Goal: Task Accomplishment & Management: Use online tool/utility

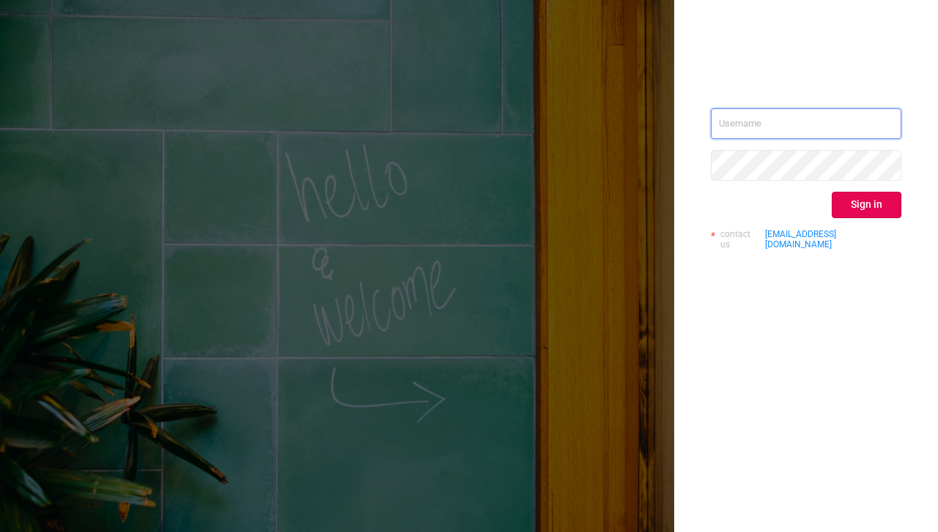
type input "[EMAIL_ADDRESS][DOMAIN_NAME]"
click at [823, 122] on input "[EMAIL_ADDRESS][DOMAIN_NAME]" at bounding box center [805, 123] width 190 height 31
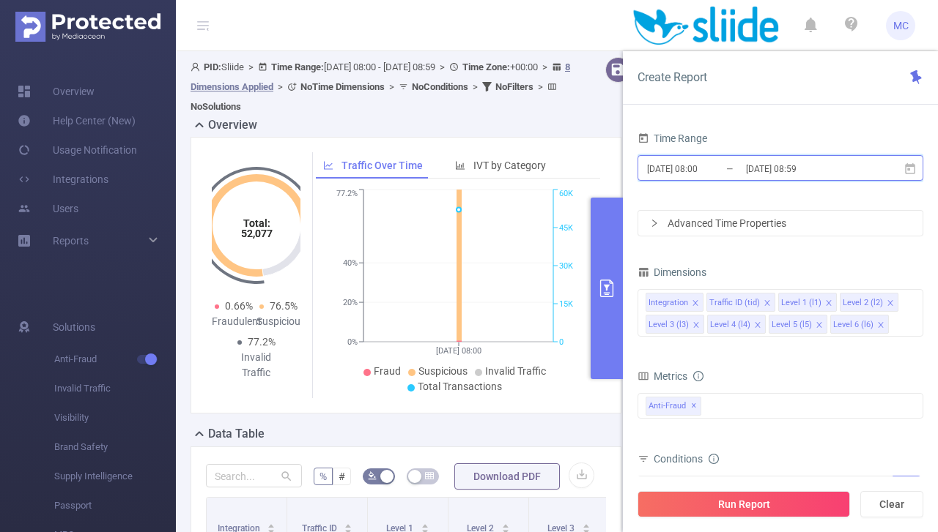
click at [911, 174] on icon at bounding box center [909, 169] width 13 height 13
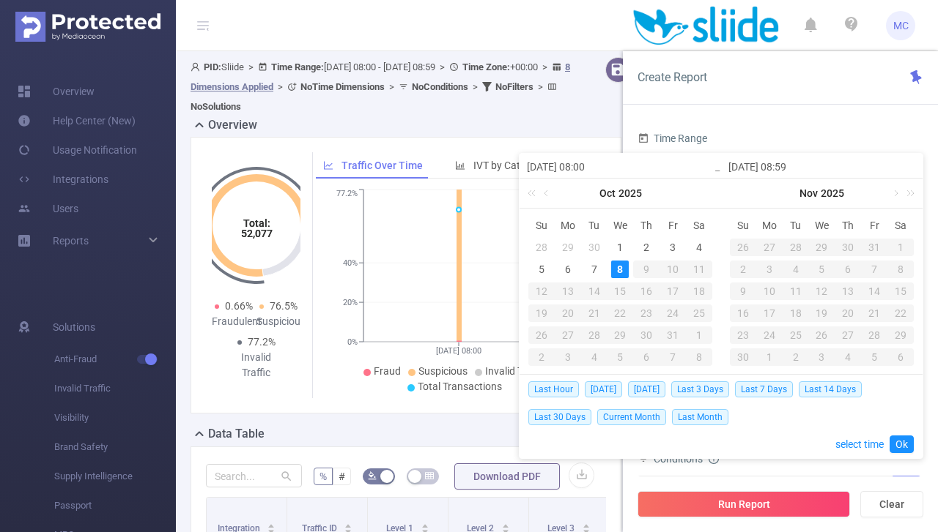
click at [573, 245] on div "29" at bounding box center [568, 248] width 18 height 18
click at [544, 197] on link at bounding box center [547, 193] width 13 height 29
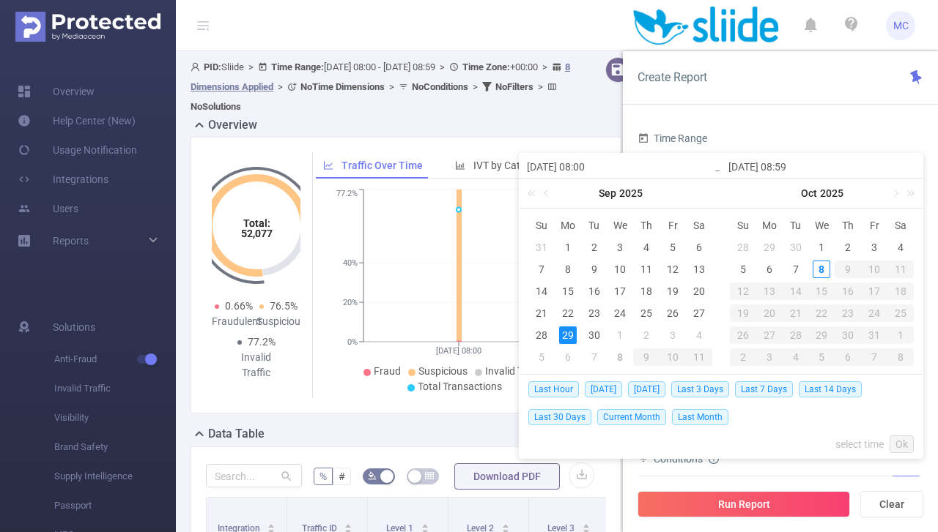
click at [567, 338] on div "29" at bounding box center [568, 336] width 18 height 18
type input "[DATE] 08:00"
type input "[DATE] 08:59"
type input "[DATE] 08:00"
type input "[DATE] 08:59"
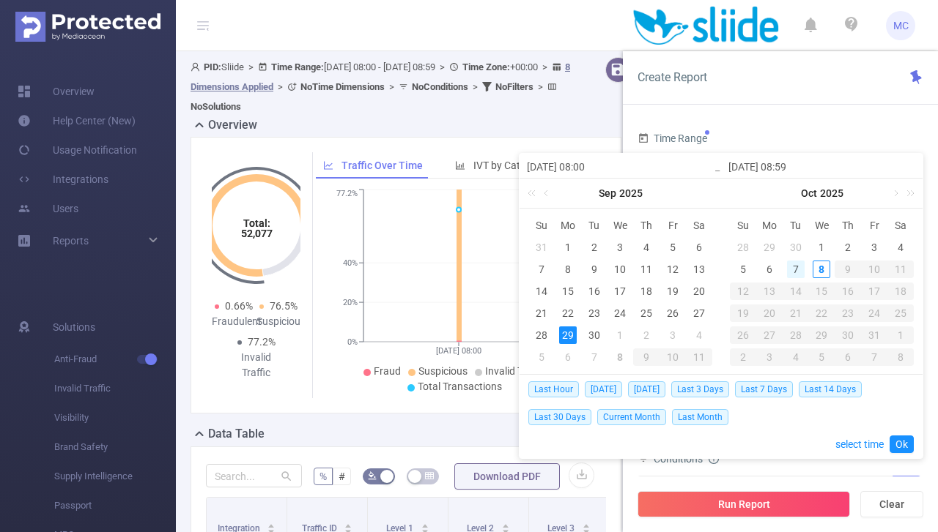
click at [797, 269] on div "7" at bounding box center [796, 270] width 18 height 18
click at [904, 445] on link "Ok" at bounding box center [901, 445] width 24 height 18
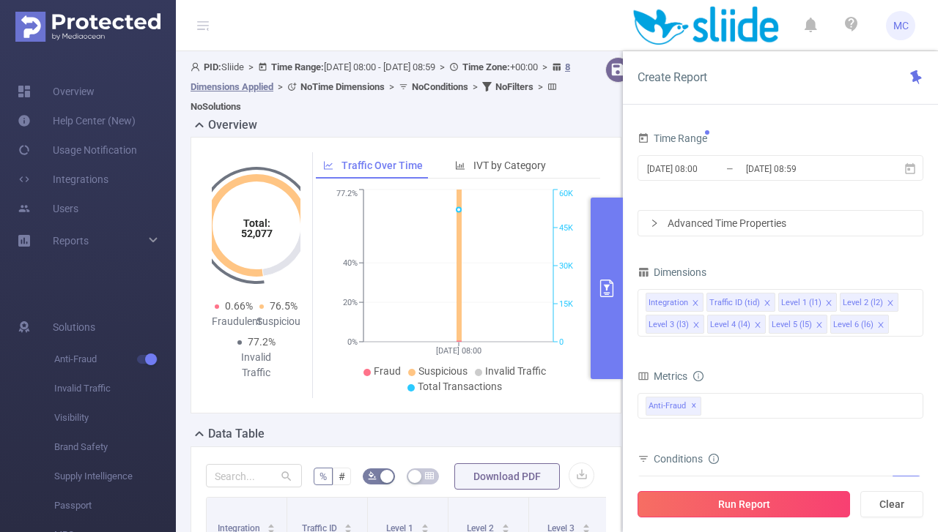
click at [756, 504] on button "Run Report" at bounding box center [743, 504] width 212 height 26
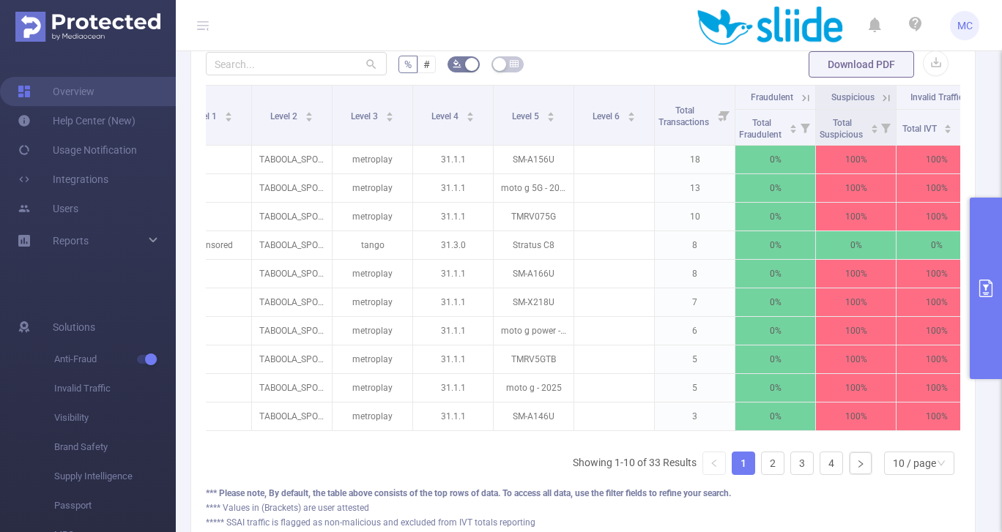
scroll to position [0, 216]
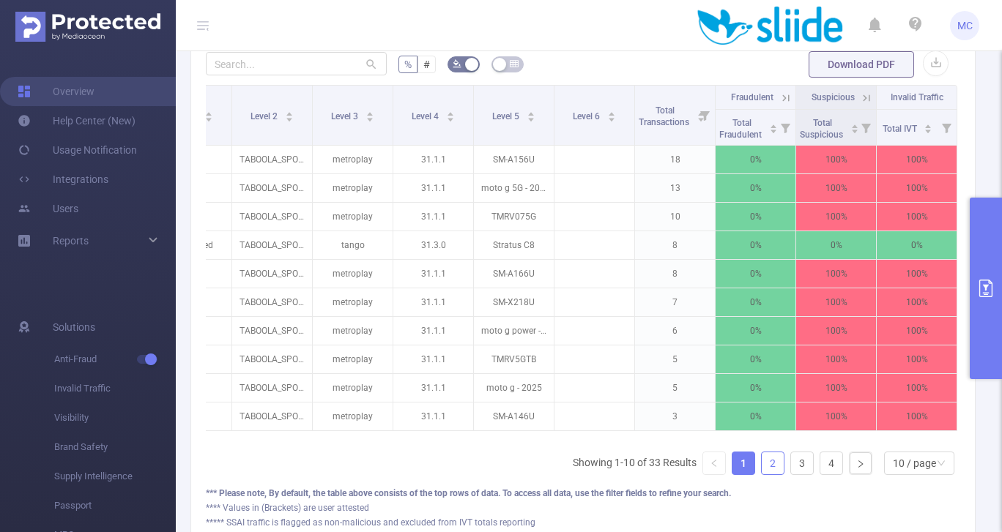
click at [773, 464] on link "2" at bounding box center [773, 464] width 22 height 22
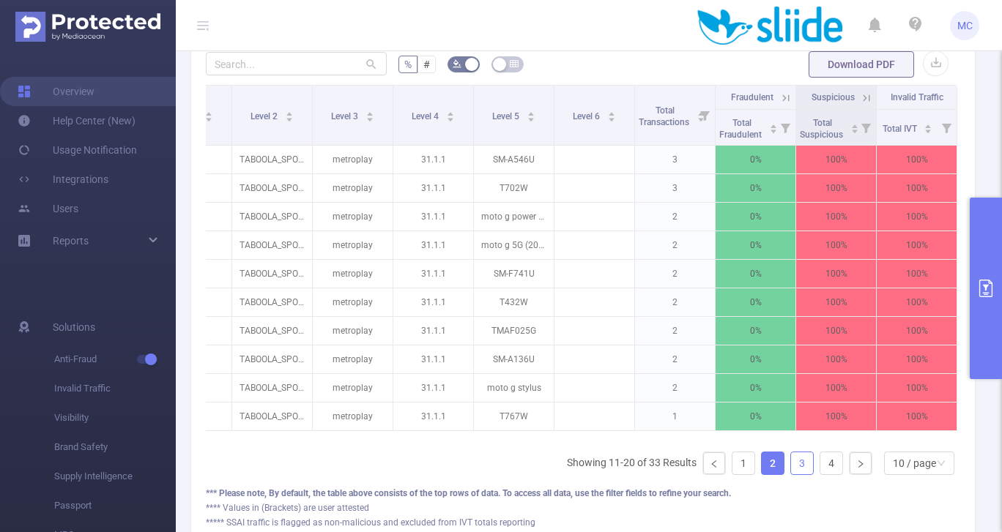
click at [803, 467] on link "3" at bounding box center [802, 464] width 22 height 22
click at [826, 469] on link "4" at bounding box center [831, 464] width 22 height 22
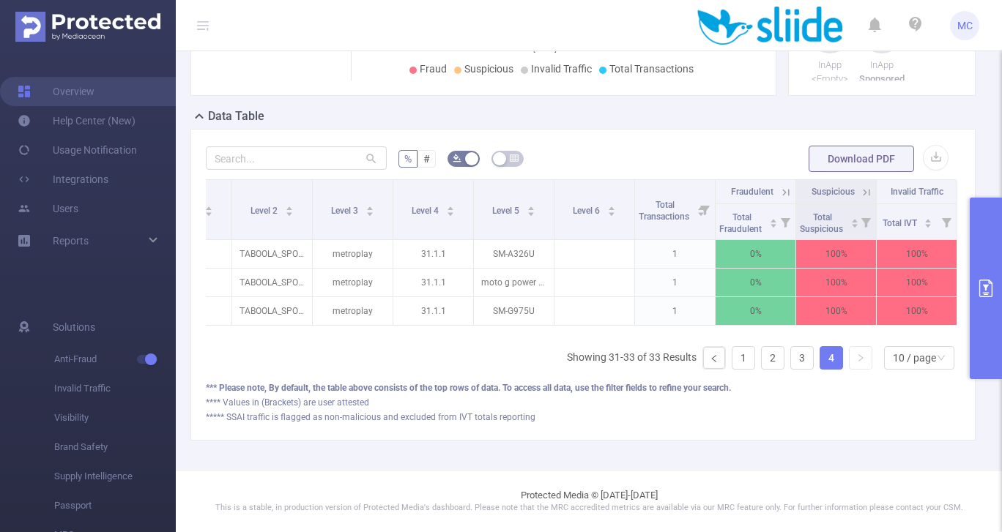
scroll to position [297, 0]
click at [861, 360] on icon "icon: right" at bounding box center [860, 359] width 9 height 9
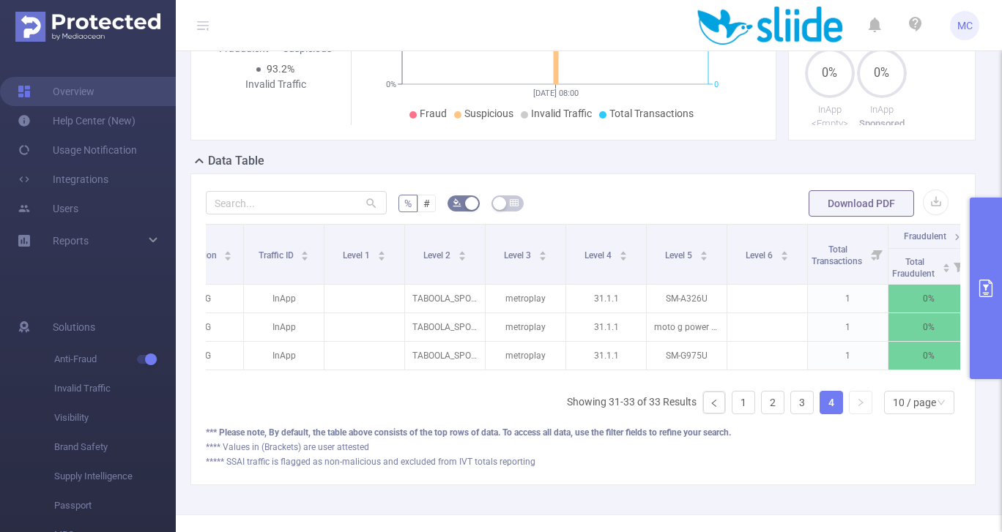
scroll to position [0, 0]
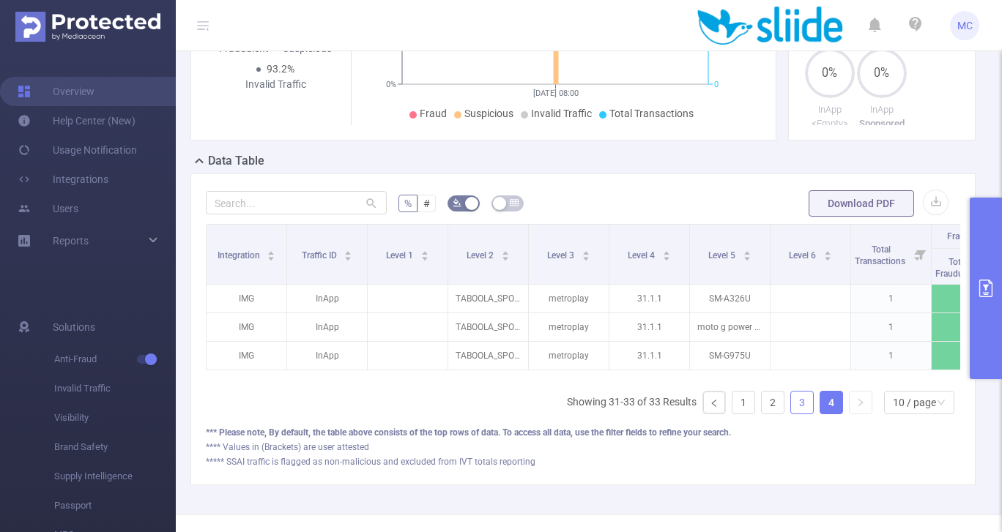
click at [802, 402] on link "3" at bounding box center [802, 403] width 22 height 22
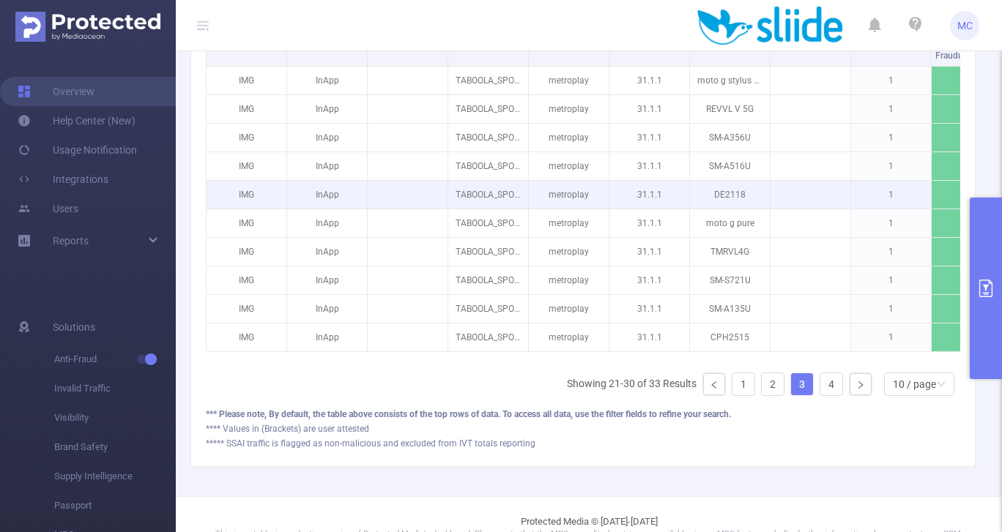
scroll to position [487, 0]
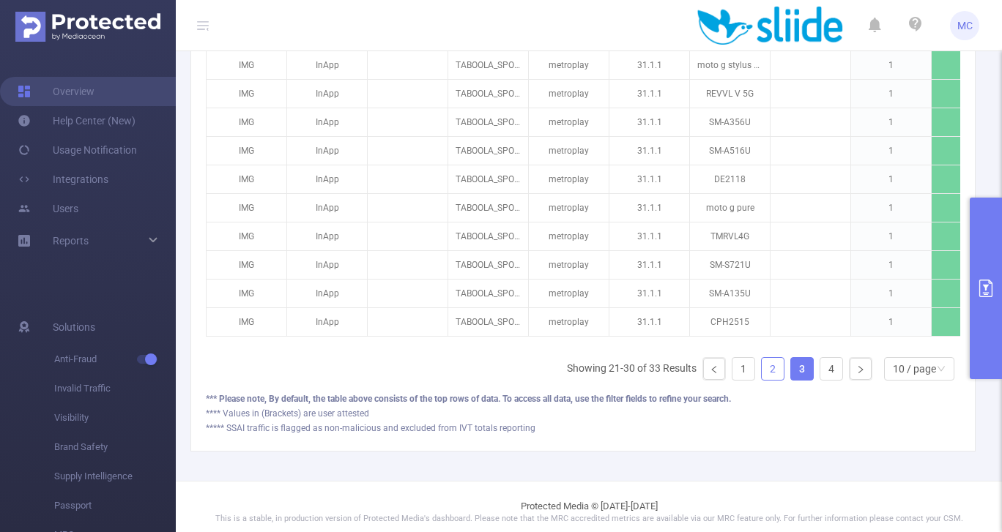
click at [773, 370] on link "2" at bounding box center [773, 369] width 22 height 22
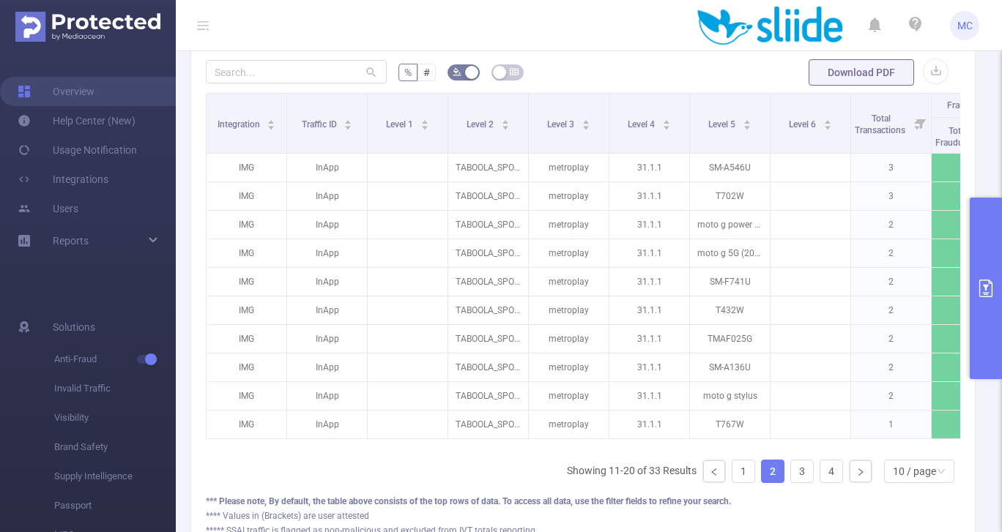
scroll to position [395, 0]
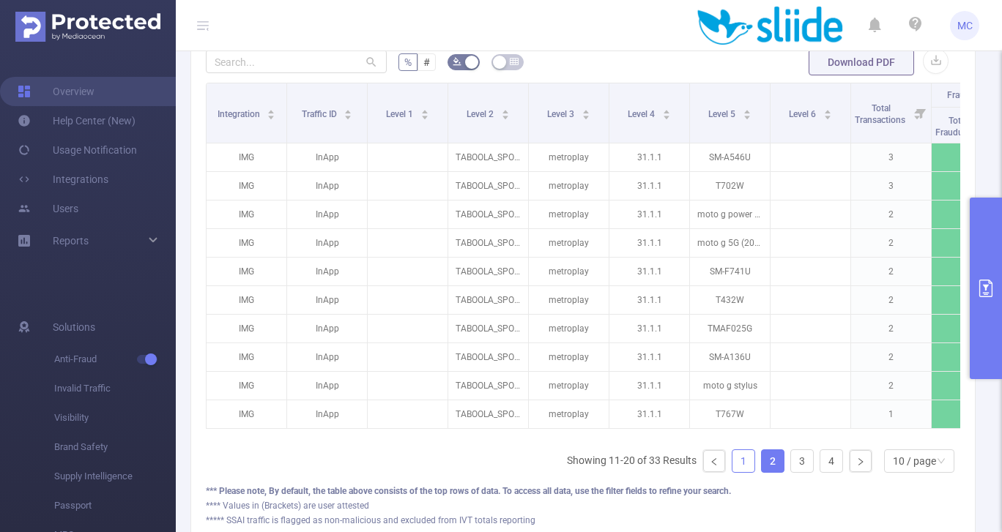
click at [741, 460] on link "1" at bounding box center [743, 461] width 22 height 22
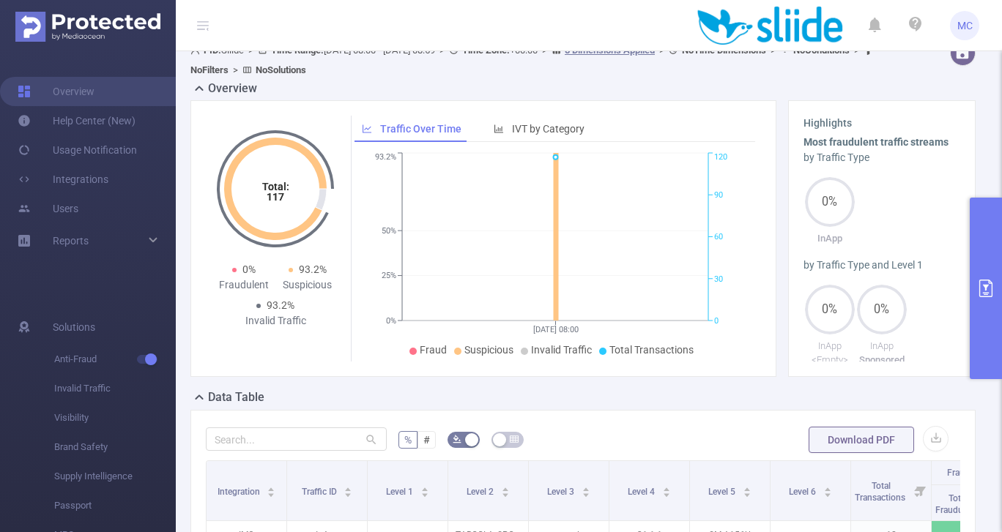
scroll to position [0, 0]
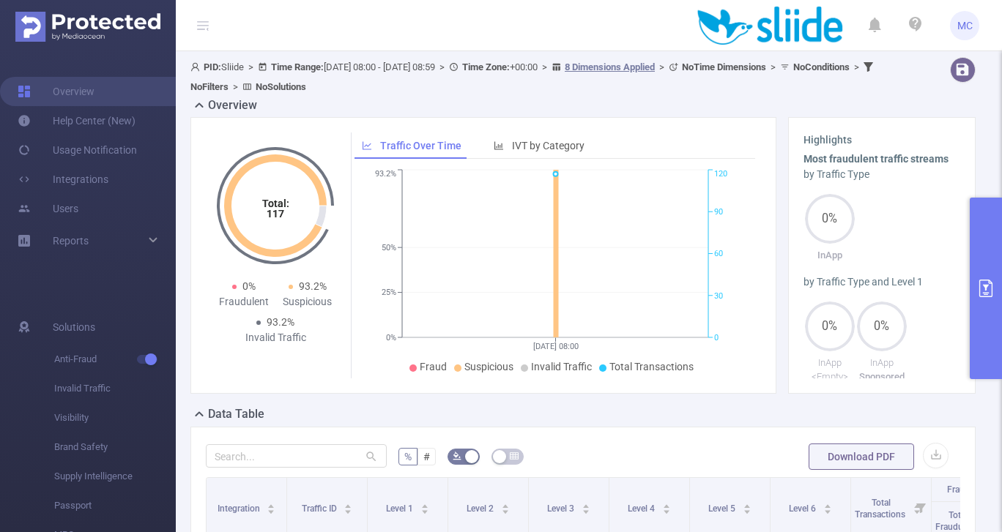
click at [469, 70] on span "PID: Sliide > Time Range: [DATE] 08:00 - [DATE] 08:59 > Time Zone: +00:00 > 8 D…" at bounding box center [533, 77] width 686 height 31
click at [937, 286] on icon "primary" at bounding box center [985, 289] width 13 height 18
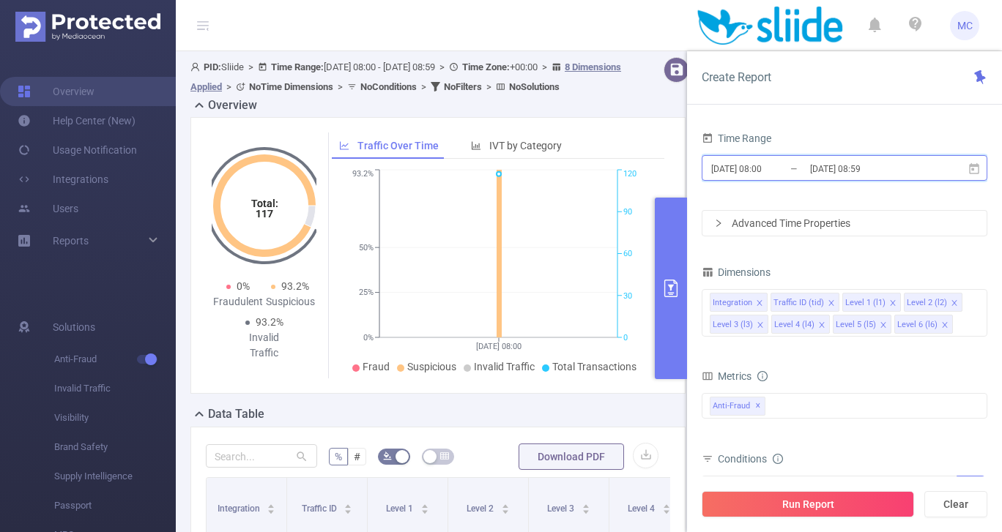
click at [937, 169] on icon at bounding box center [974, 168] width 10 height 11
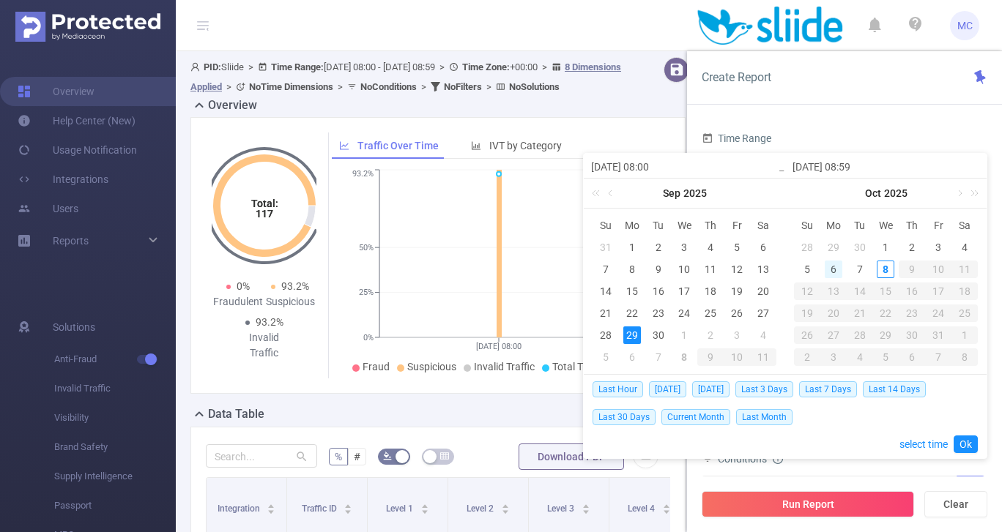
click at [835, 270] on div "6" at bounding box center [834, 270] width 18 height 18
click at [852, 270] on div "7" at bounding box center [860, 270] width 18 height 18
type input "[DATE] 08:00"
type input "[DATE] 08:59"
type input "[DATE] 08:00"
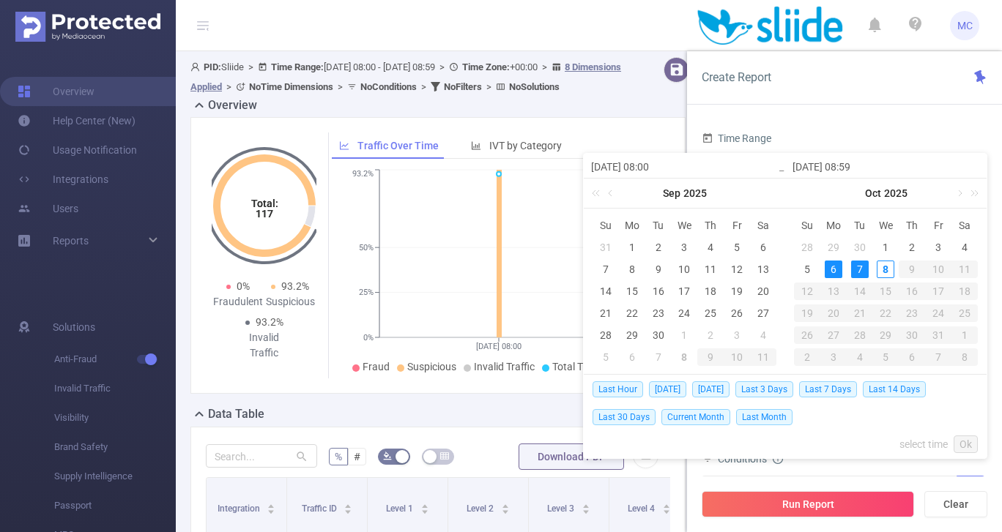
type input "[DATE] 08:59"
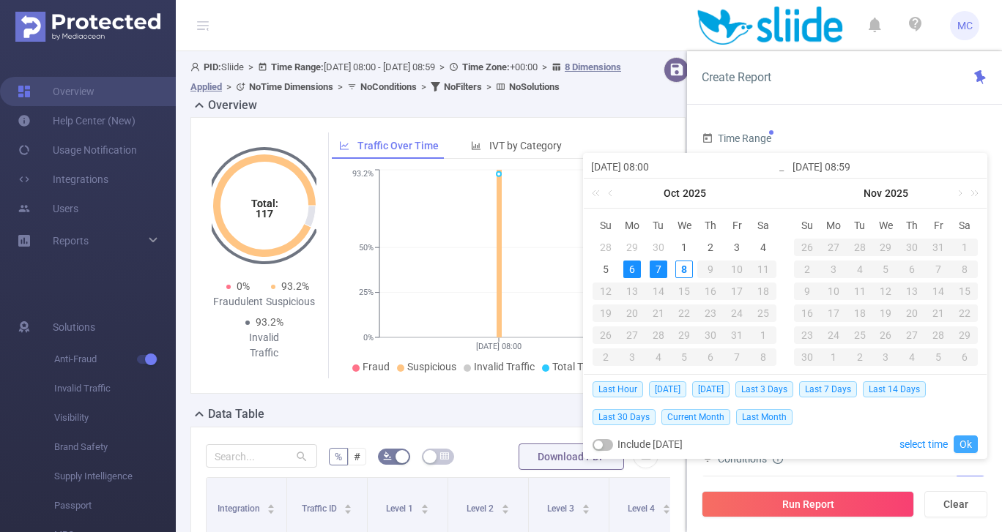
click at [937, 446] on link "Ok" at bounding box center [966, 445] width 24 height 18
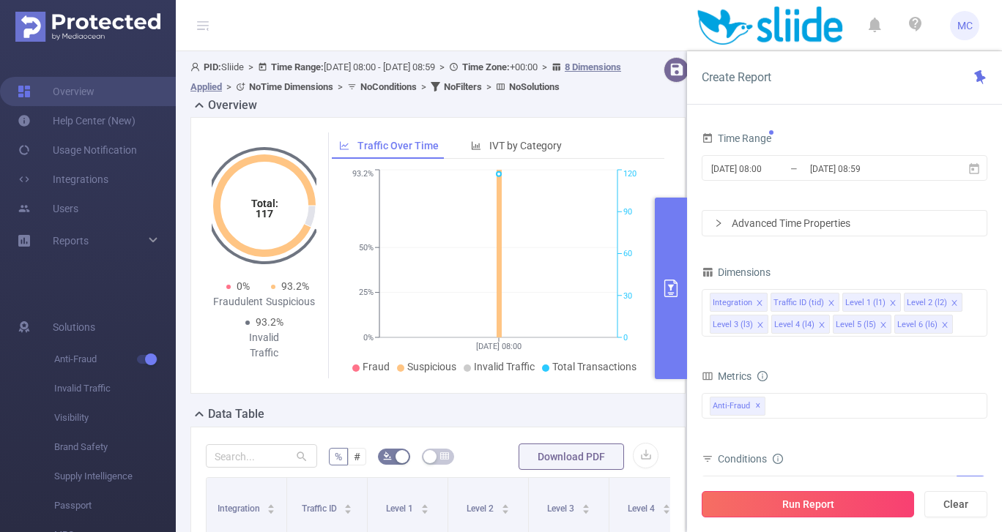
click at [814, 500] on button "Run Report" at bounding box center [808, 504] width 212 height 26
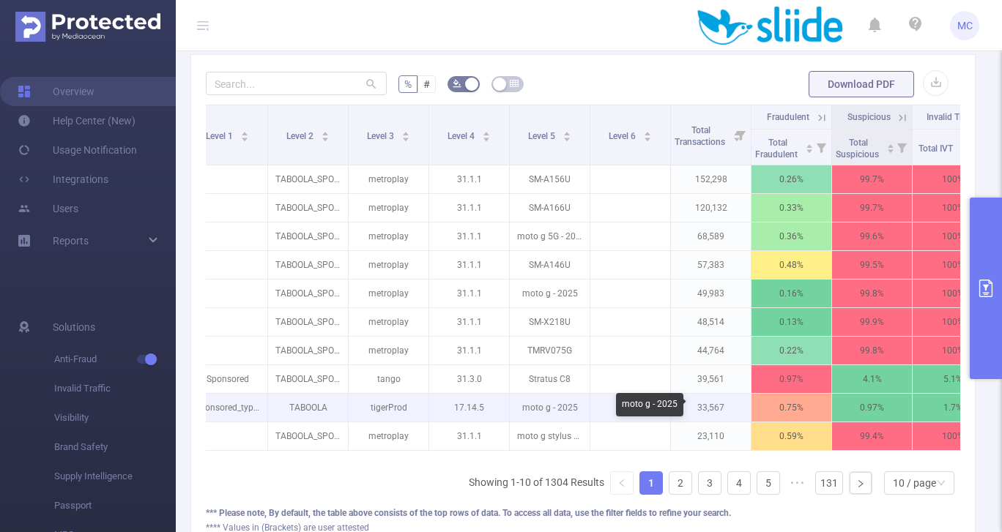
scroll to position [0, 216]
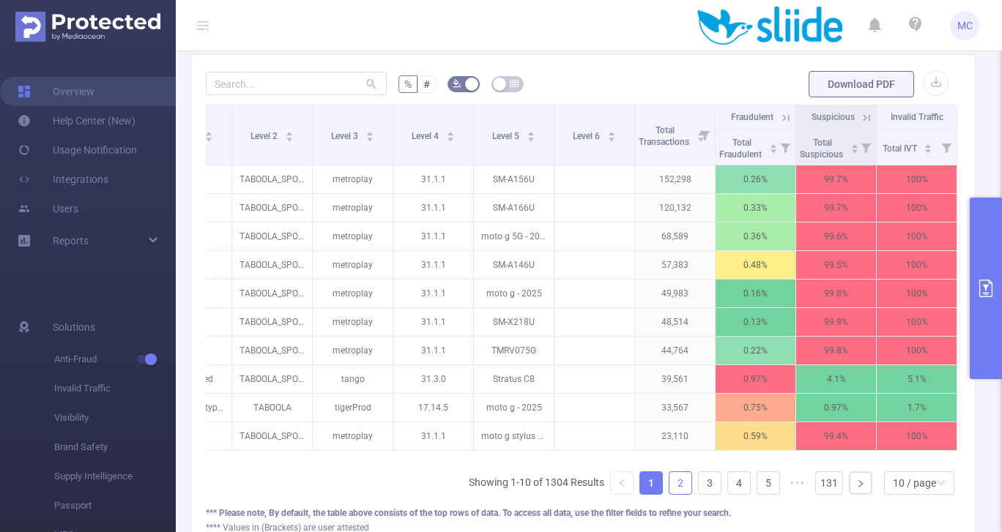
click at [680, 485] on link "2" at bounding box center [680, 483] width 22 height 22
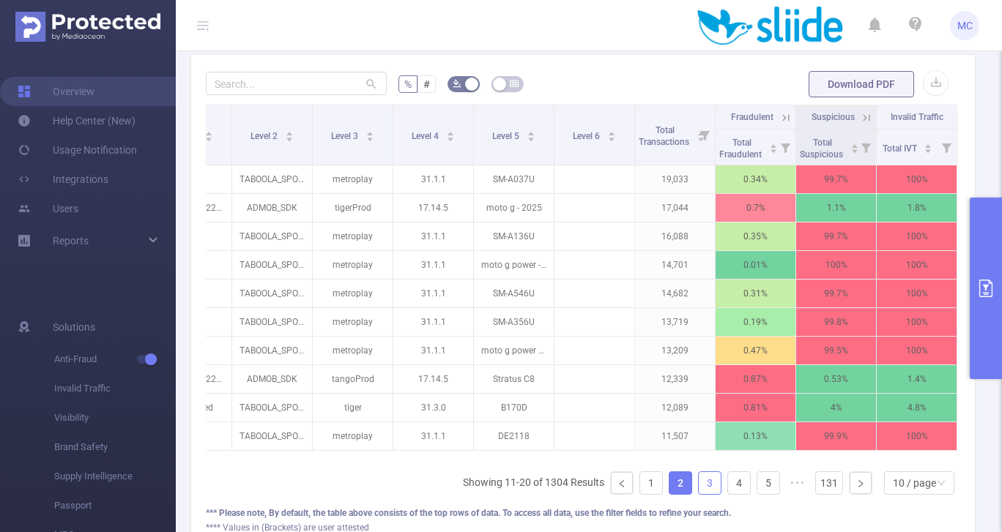
click at [709, 486] on link "3" at bounding box center [710, 483] width 22 height 22
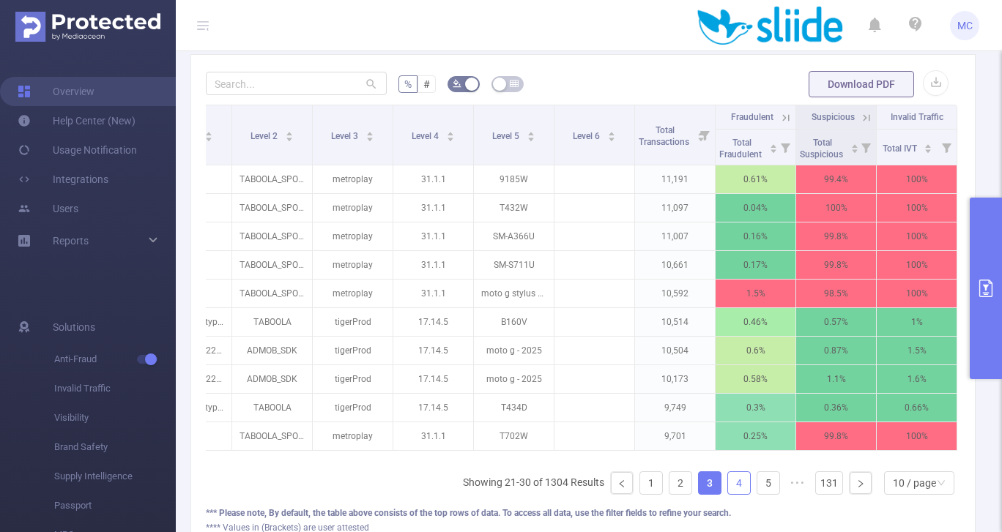
click at [734, 483] on link "4" at bounding box center [739, 483] width 22 height 22
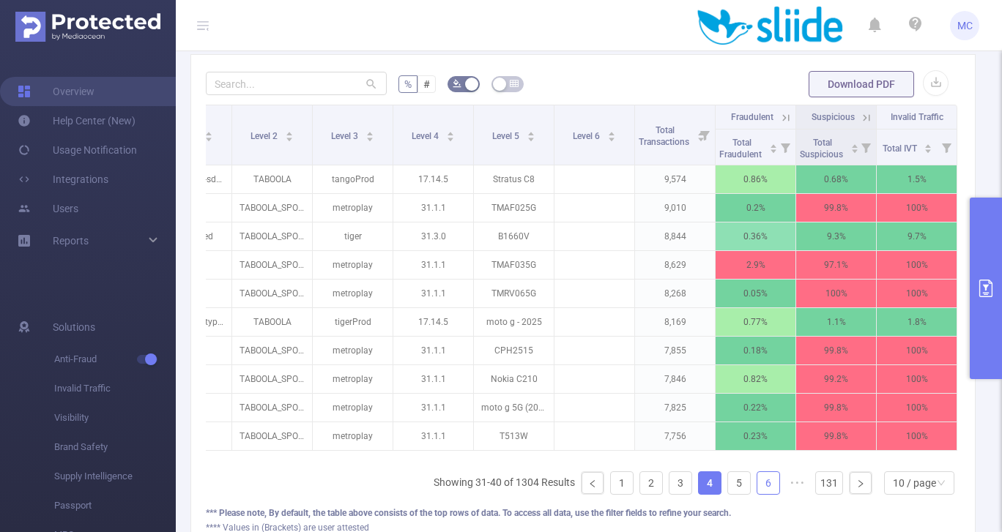
click at [768, 486] on link "6" at bounding box center [768, 483] width 22 height 22
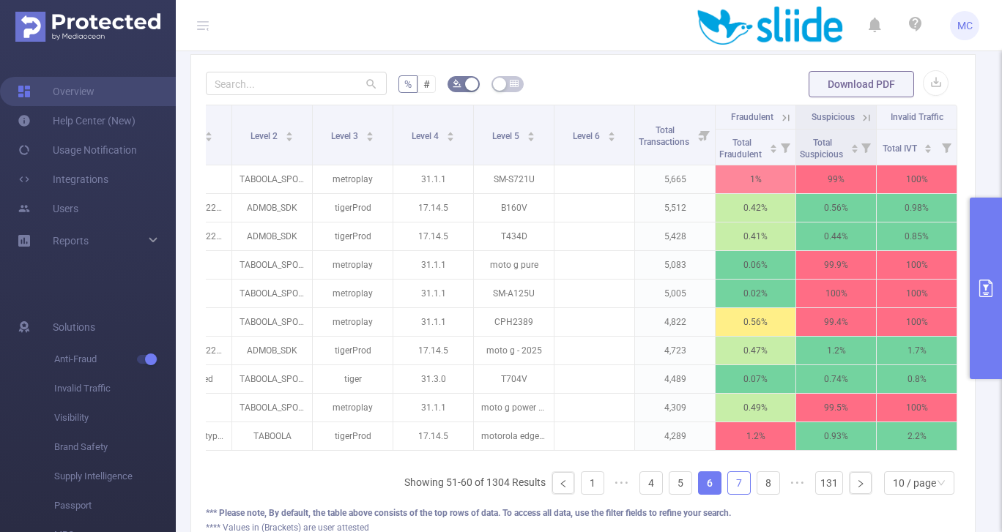
click at [743, 484] on link "7" at bounding box center [739, 483] width 22 height 22
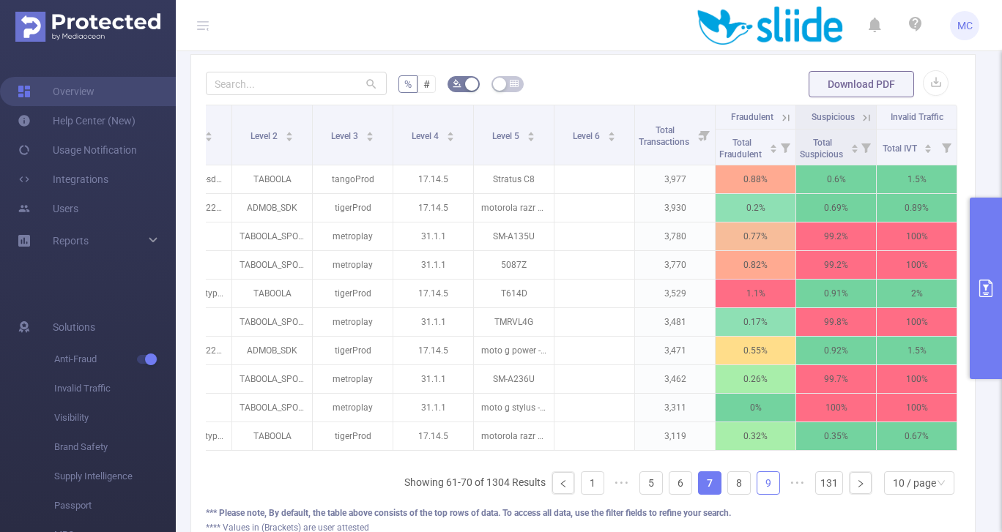
click at [763, 483] on link "9" at bounding box center [768, 483] width 22 height 22
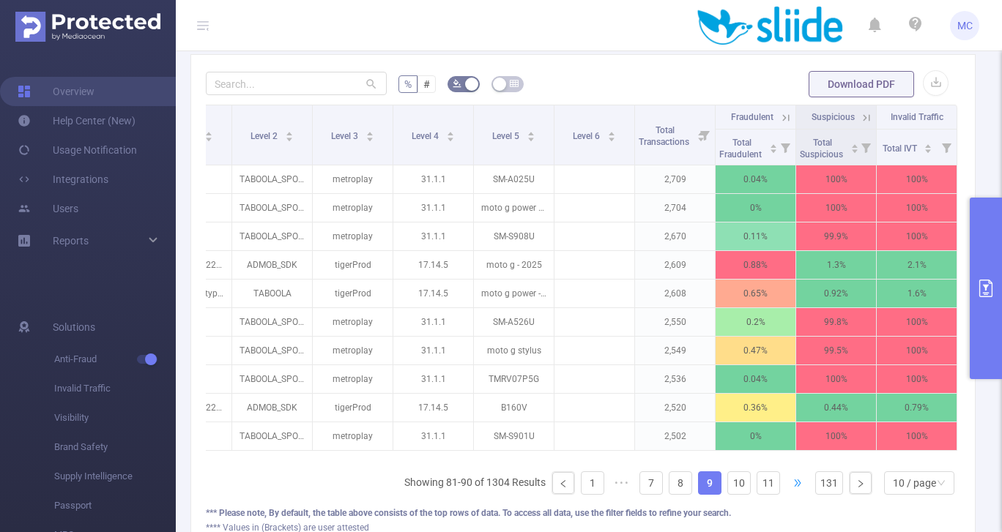
click at [795, 486] on span "•••" at bounding box center [797, 483] width 23 height 23
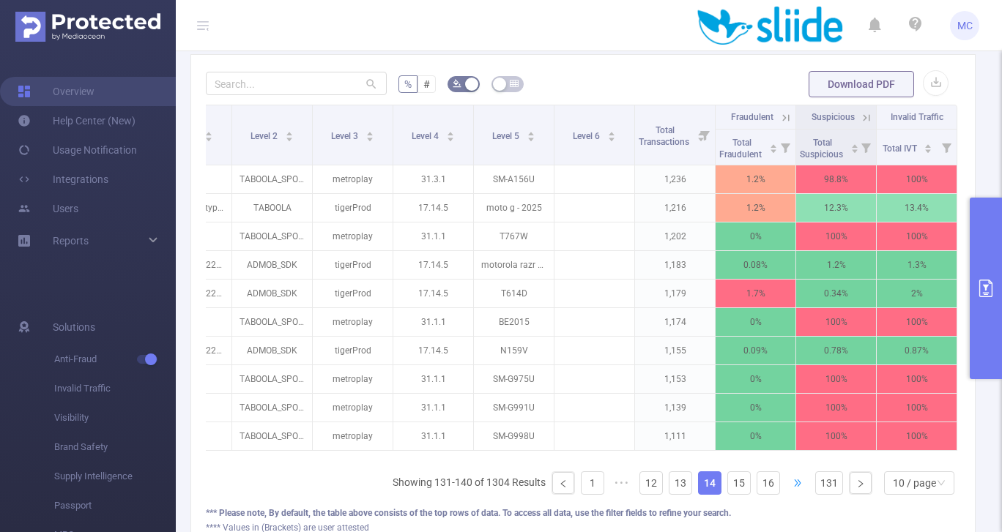
click at [797, 486] on span "•••" at bounding box center [797, 483] width 23 height 23
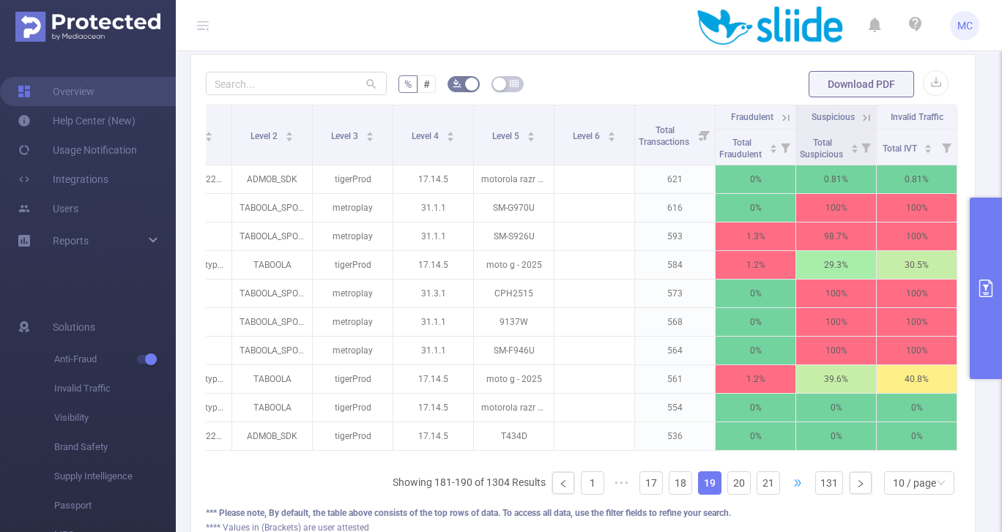
click at [797, 486] on span "•••" at bounding box center [797, 483] width 23 height 23
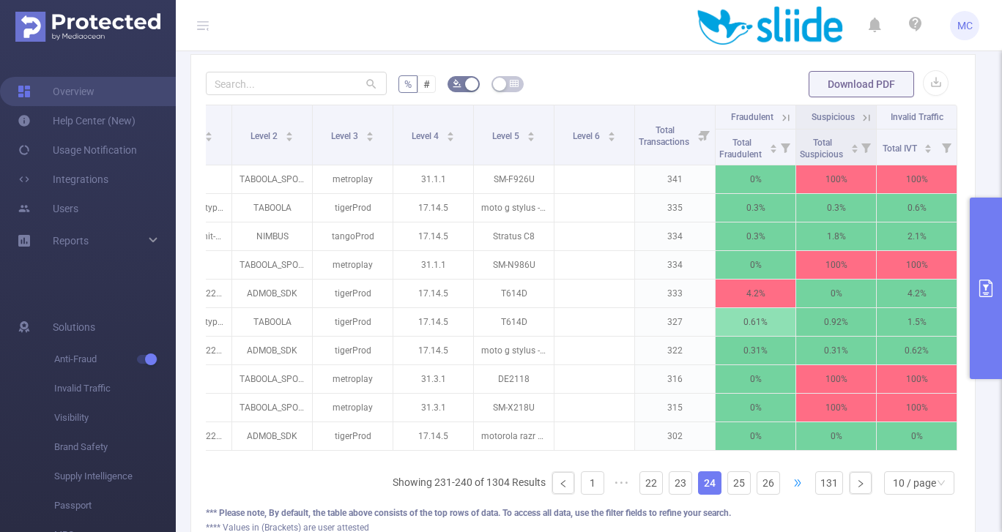
click at [797, 486] on span "•••" at bounding box center [797, 483] width 23 height 23
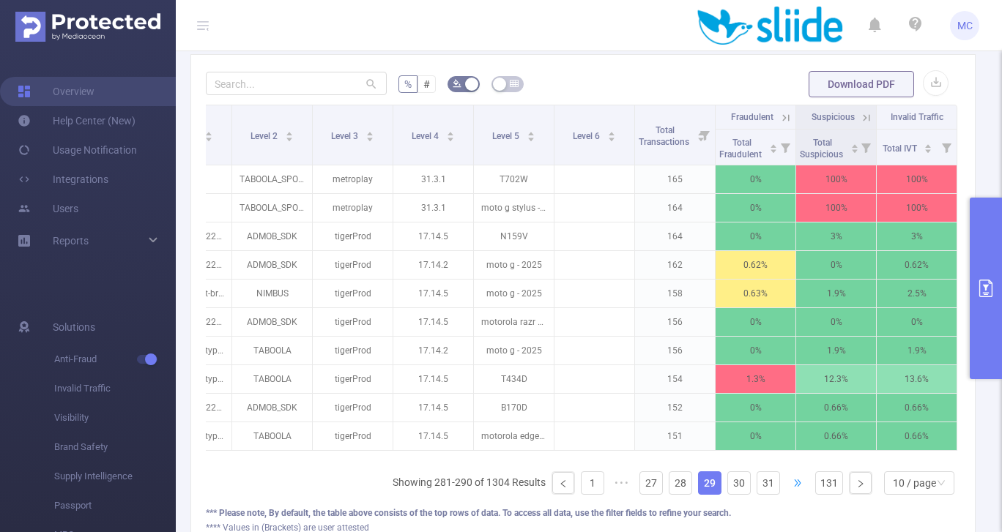
click at [797, 486] on span "•••" at bounding box center [797, 483] width 23 height 23
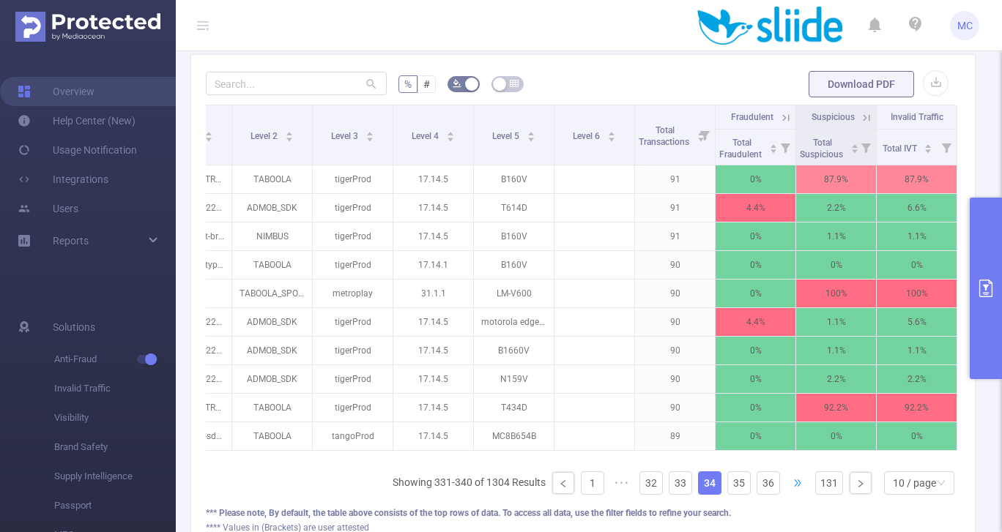
click at [797, 486] on span "•••" at bounding box center [797, 483] width 23 height 23
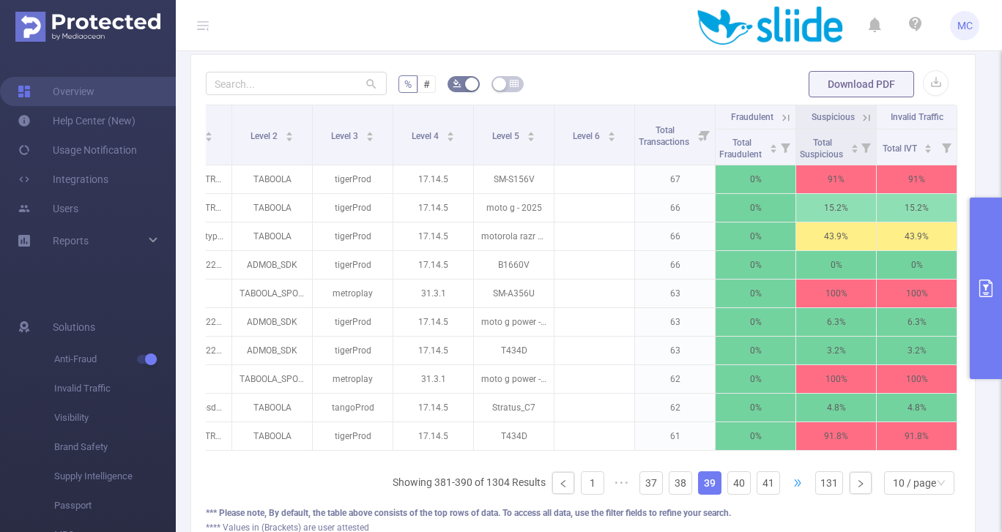
click at [797, 486] on span "•••" at bounding box center [797, 483] width 23 height 23
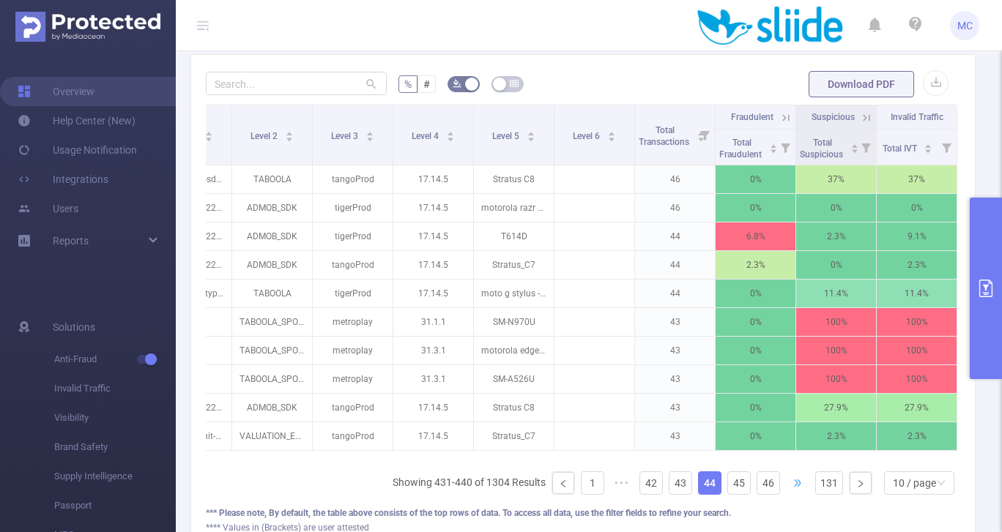
click at [797, 486] on span "•••" at bounding box center [797, 483] width 23 height 23
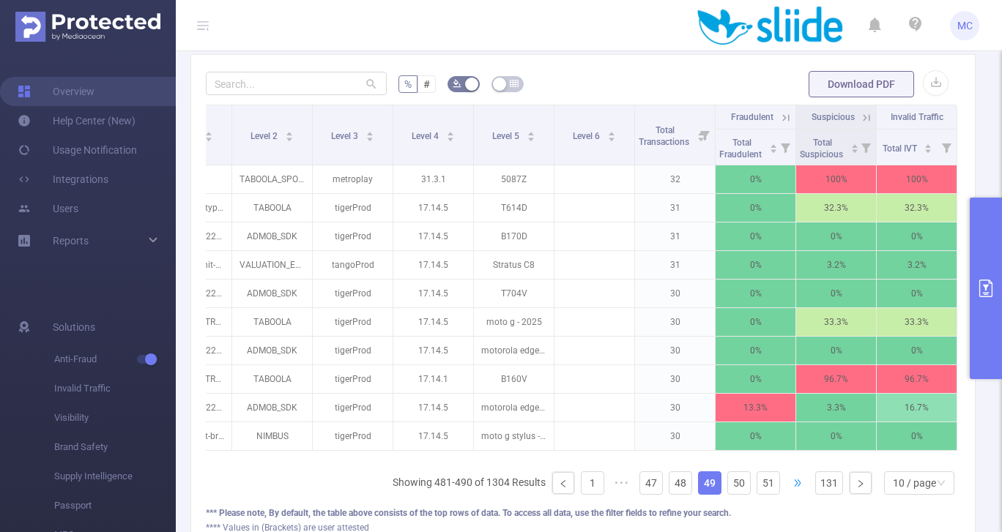
click at [797, 486] on span "•••" at bounding box center [797, 483] width 23 height 23
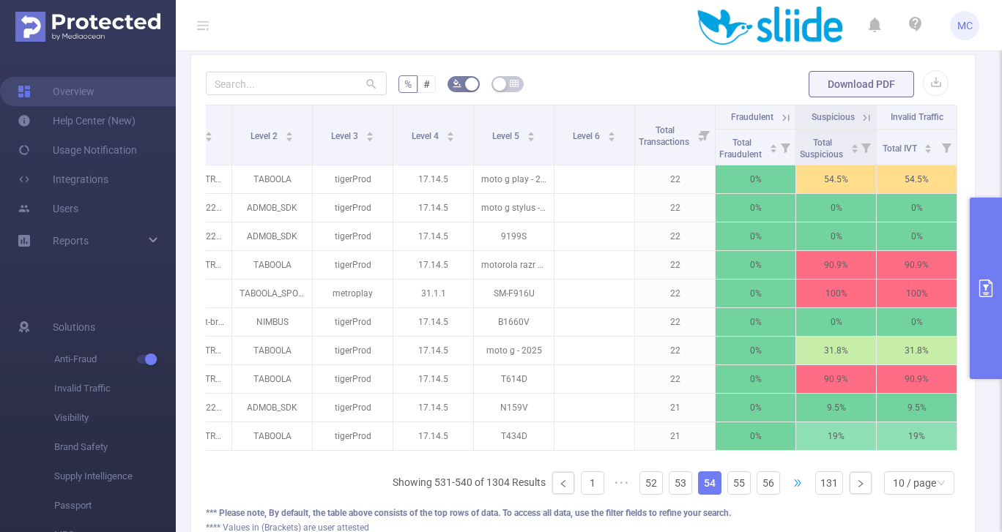
click at [797, 486] on span "•••" at bounding box center [797, 483] width 23 height 23
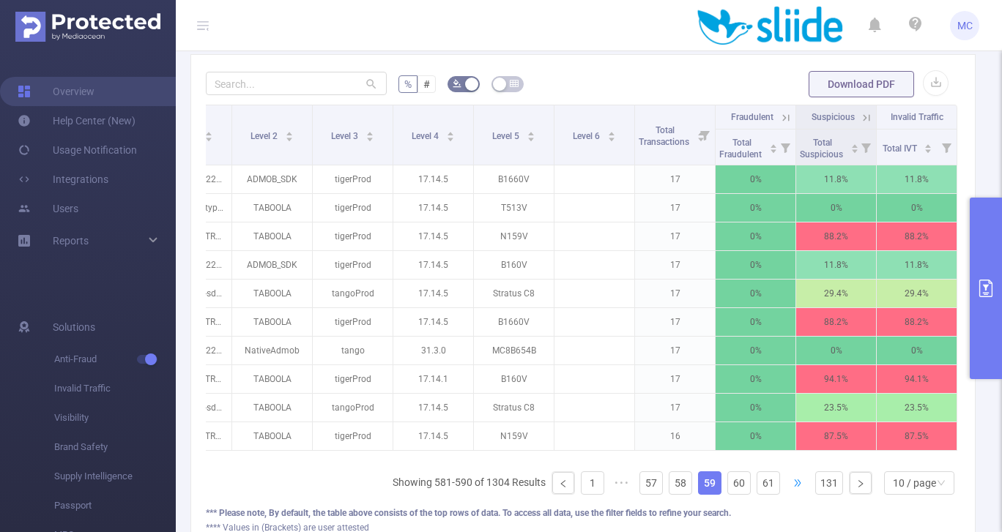
click at [797, 486] on span "•••" at bounding box center [797, 483] width 23 height 23
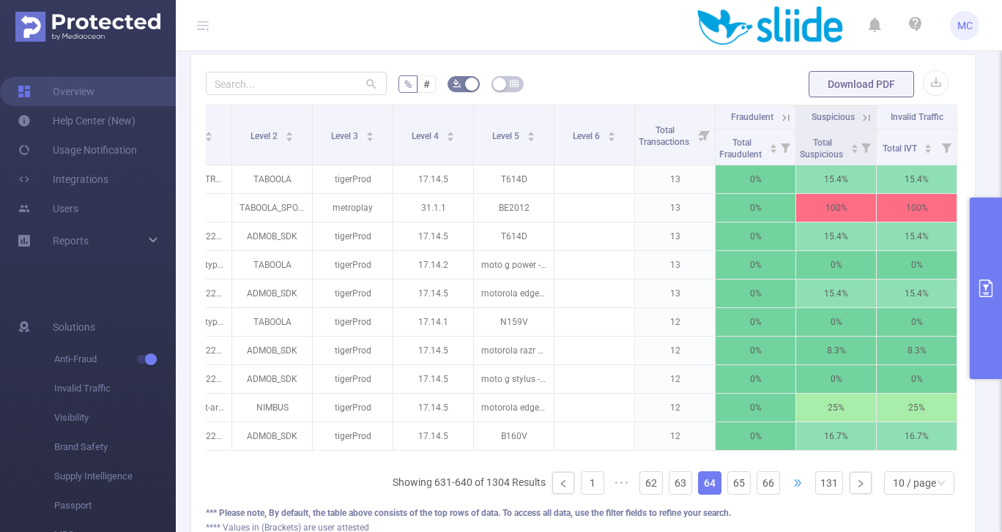
click at [797, 486] on span "•••" at bounding box center [797, 483] width 23 height 23
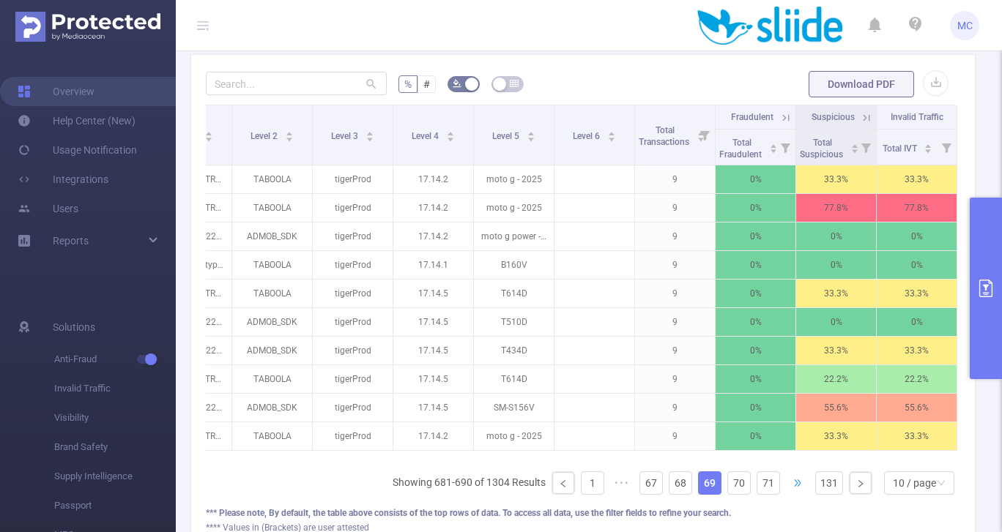
click at [797, 486] on span "•••" at bounding box center [797, 483] width 23 height 23
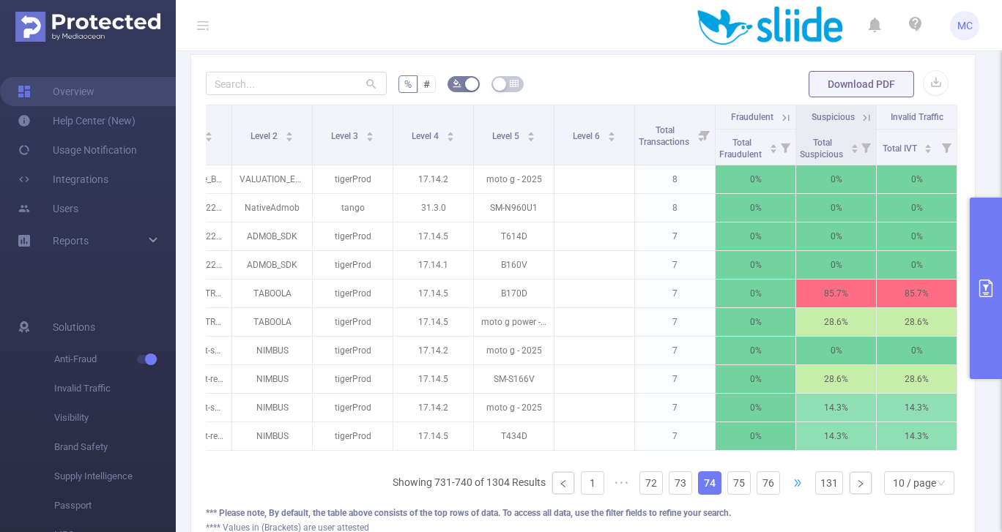
click at [797, 486] on span "•••" at bounding box center [797, 483] width 23 height 23
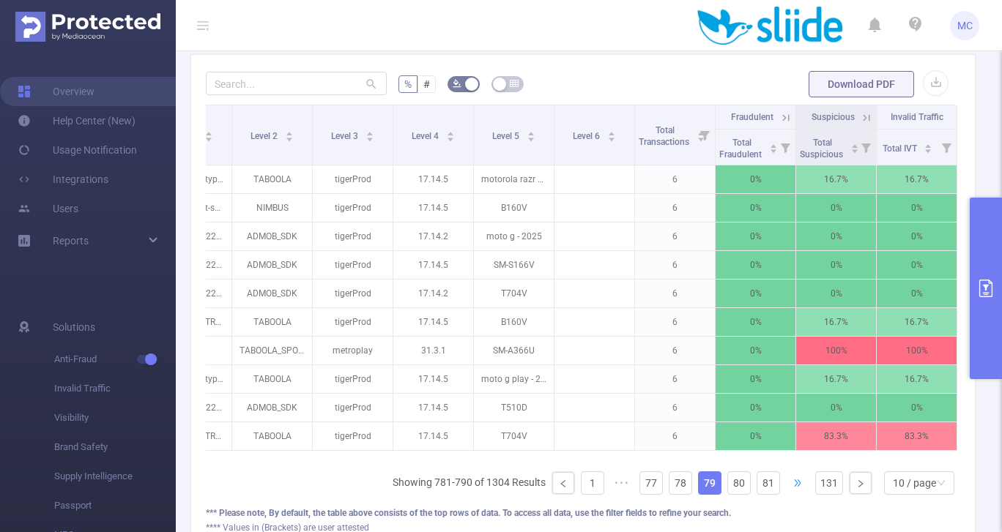
click at [797, 486] on span "•••" at bounding box center [797, 483] width 23 height 23
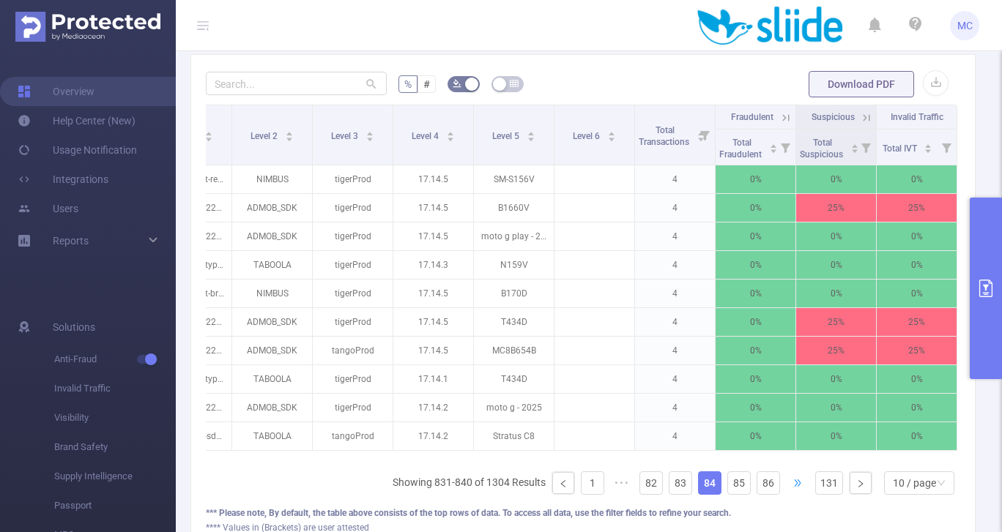
click at [797, 486] on span "•••" at bounding box center [797, 483] width 23 height 23
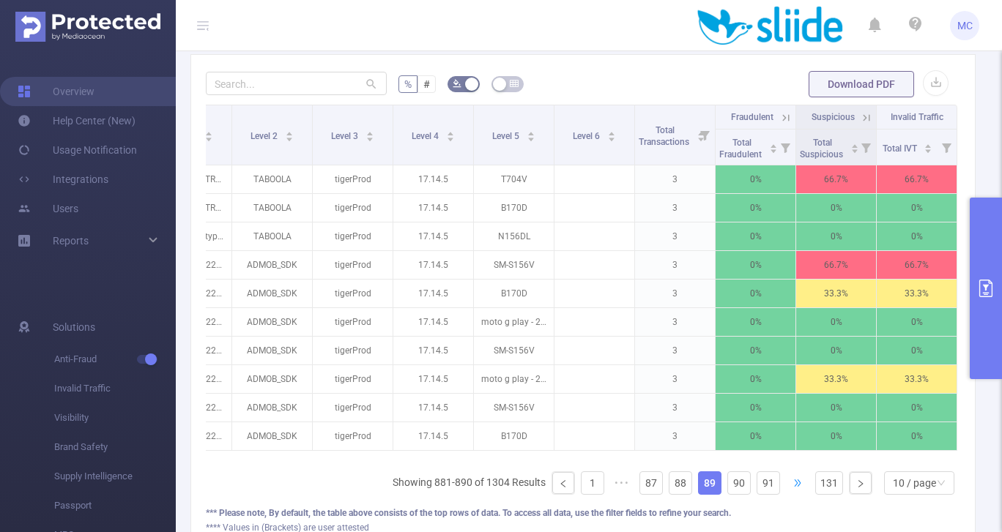
click at [796, 486] on span "•••" at bounding box center [797, 483] width 23 height 23
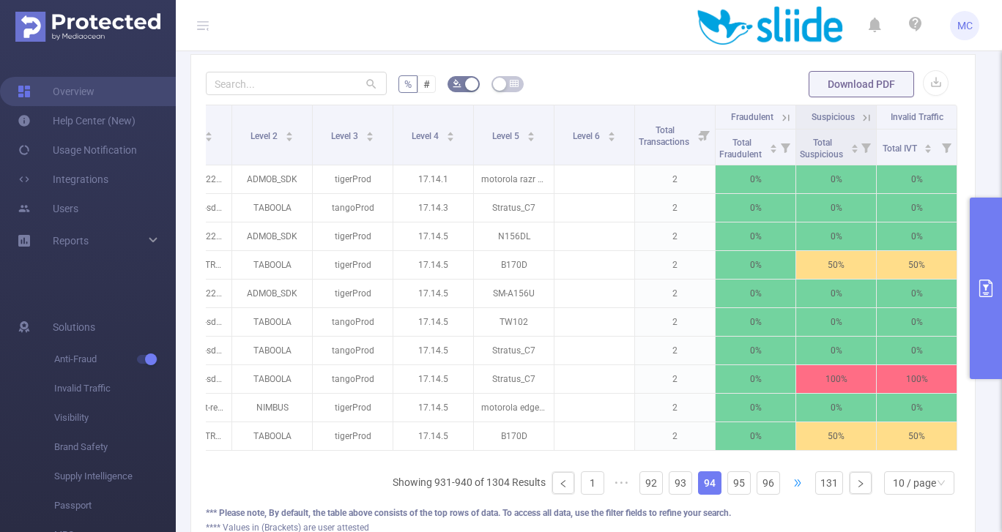
click at [796, 486] on span "•••" at bounding box center [797, 483] width 23 height 23
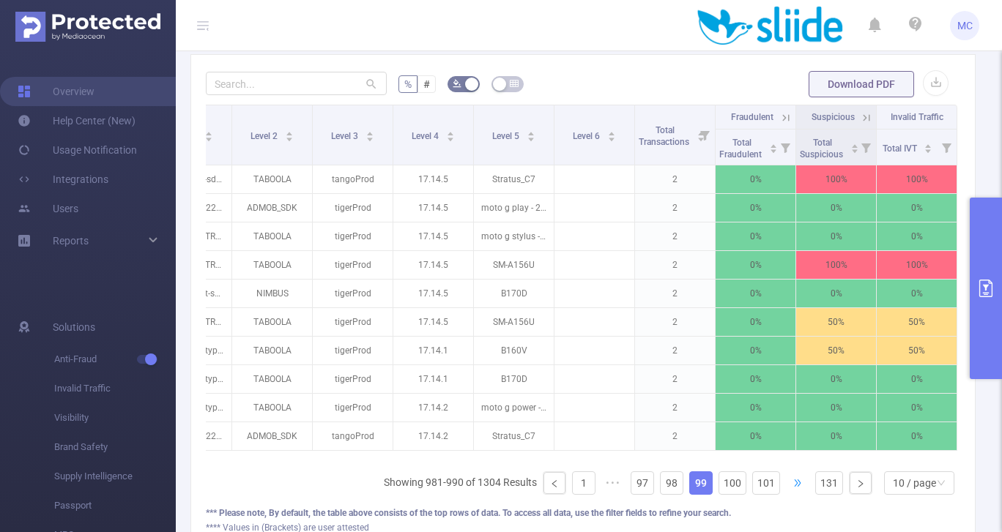
click at [796, 486] on span "•••" at bounding box center [797, 483] width 23 height 23
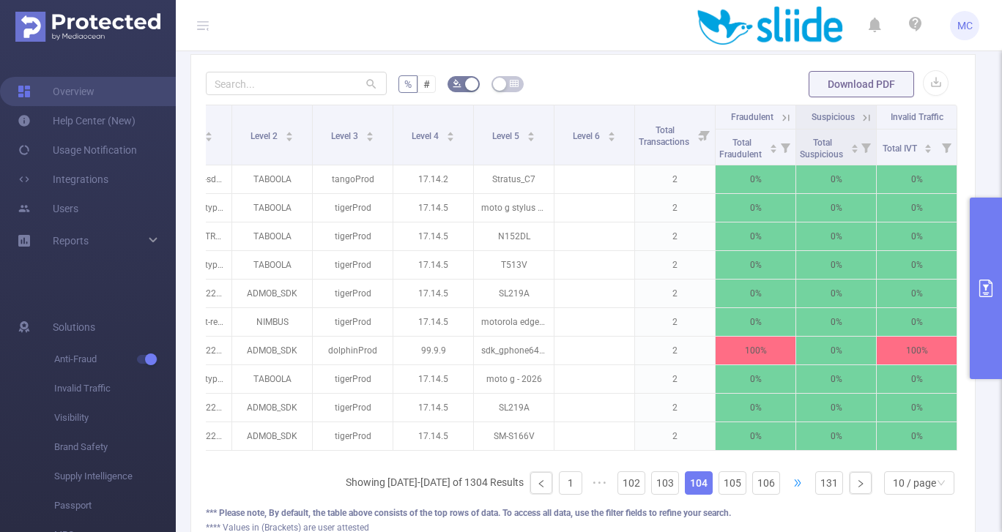
click at [796, 486] on span "•••" at bounding box center [797, 483] width 23 height 23
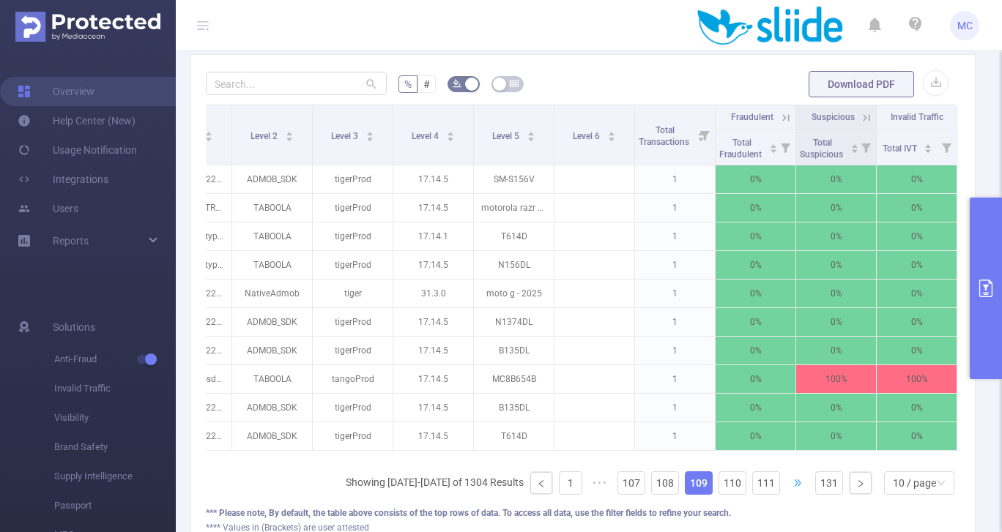
click at [798, 485] on span "•••" at bounding box center [797, 483] width 23 height 23
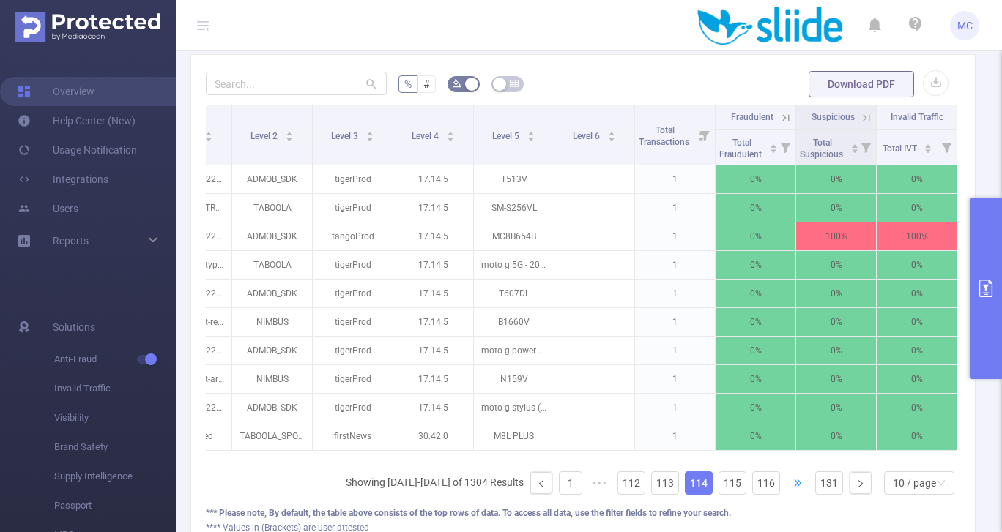
click at [796, 486] on span "•••" at bounding box center [797, 483] width 23 height 23
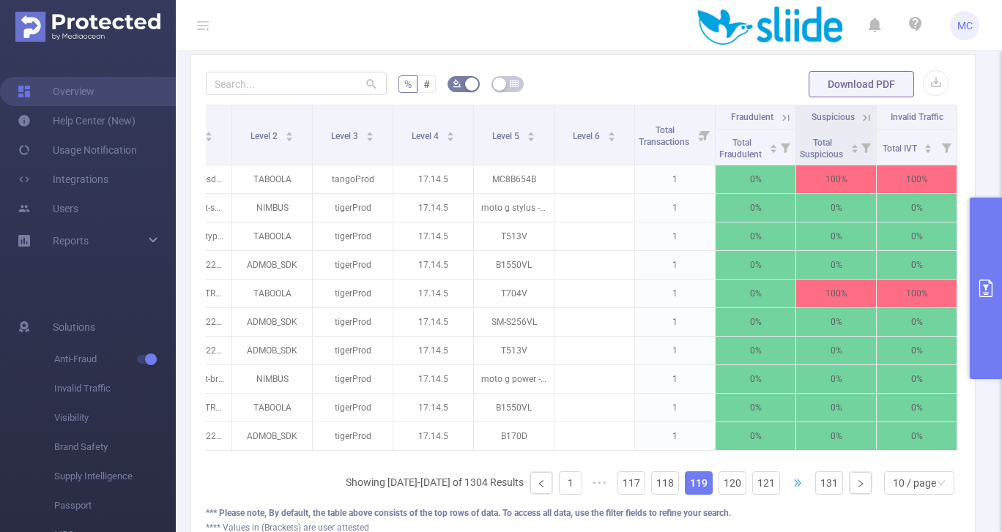
click at [796, 486] on span "•••" at bounding box center [797, 483] width 23 height 23
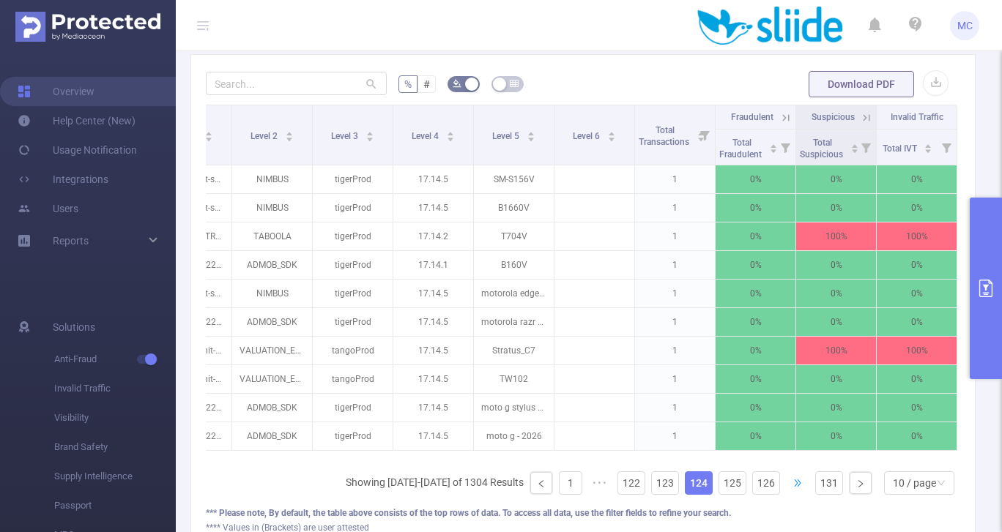
click at [796, 486] on span "•••" at bounding box center [797, 483] width 23 height 23
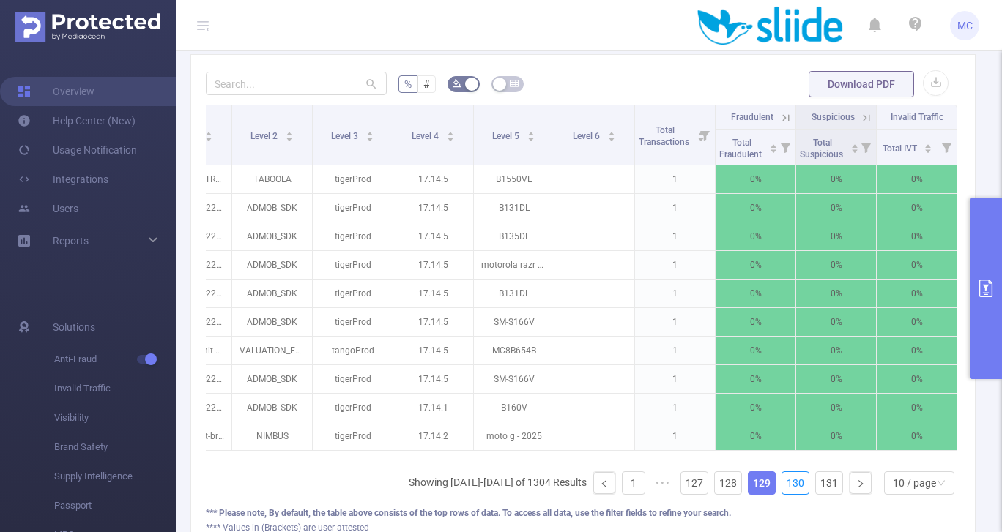
click at [796, 486] on link "130" at bounding box center [795, 483] width 26 height 22
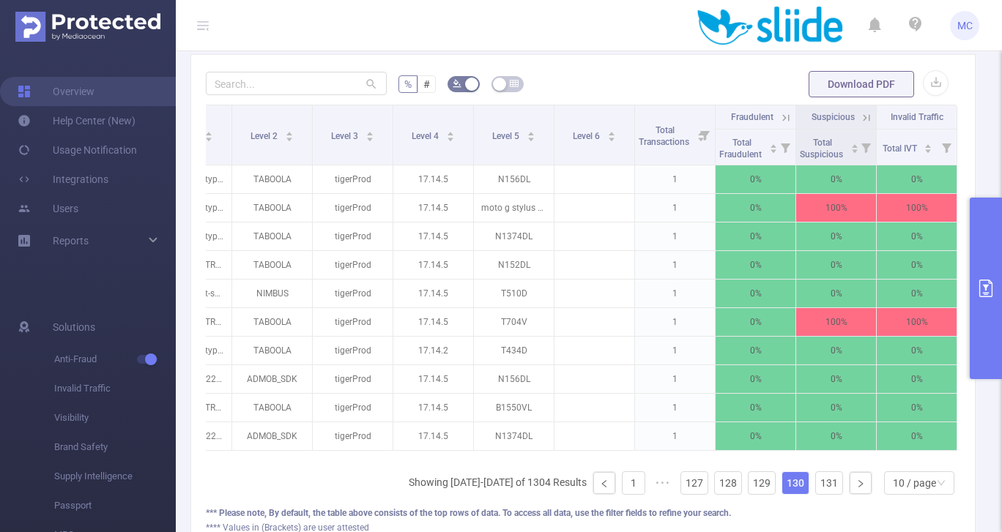
click at [796, 486] on link "130" at bounding box center [795, 483] width 26 height 22
click at [859, 484] on icon "icon: right" at bounding box center [860, 484] width 9 height 9
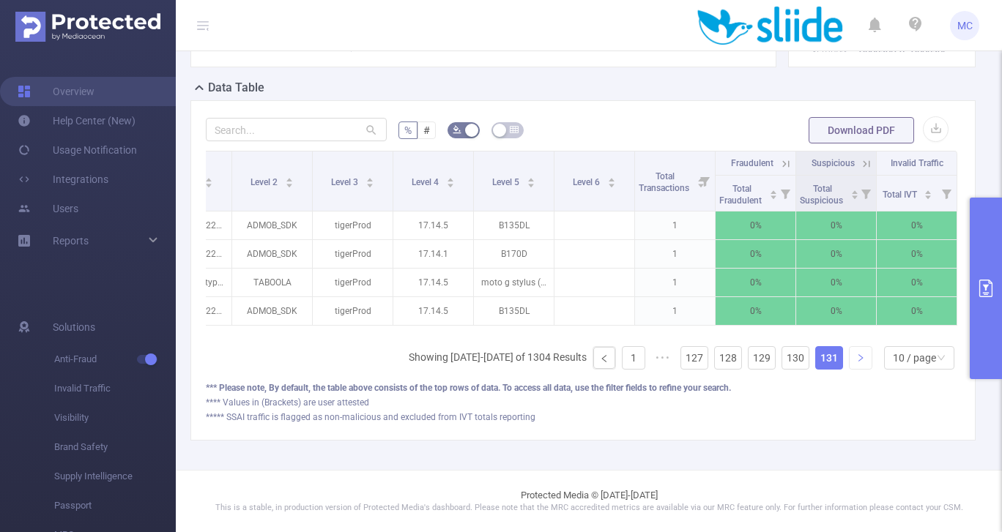
scroll to position [326, 0]
click at [858, 360] on icon "icon: right" at bounding box center [860, 359] width 9 height 9
click at [798, 359] on link "130" at bounding box center [795, 359] width 26 height 22
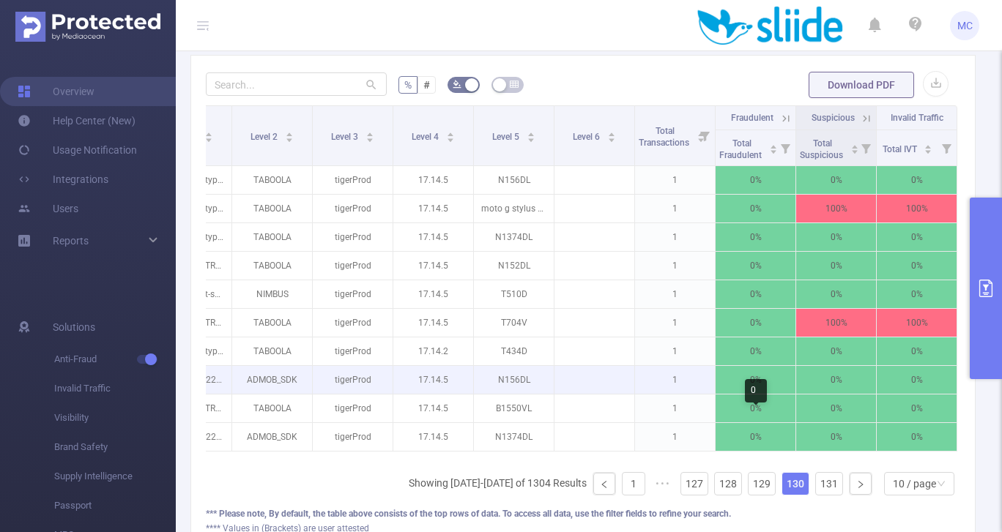
scroll to position [380, 0]
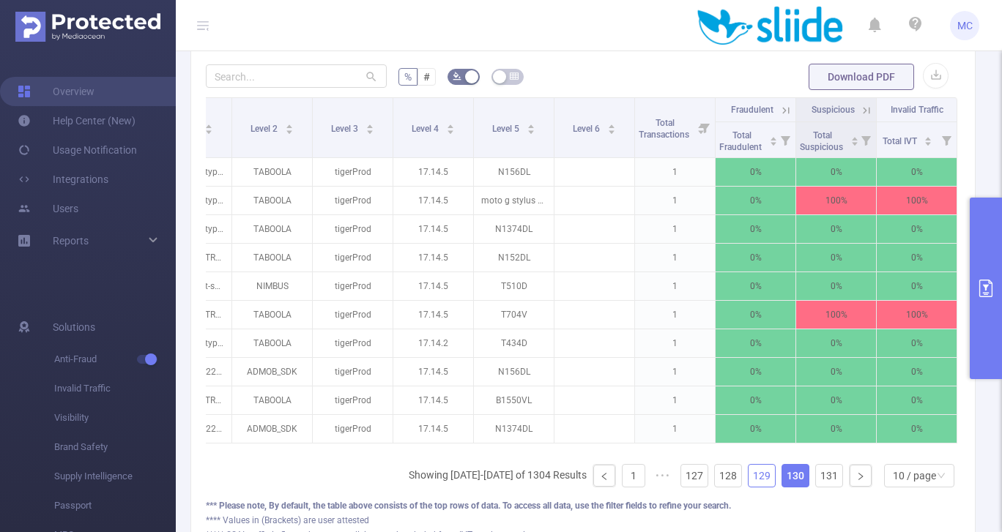
click at [766, 472] on link "129" at bounding box center [762, 476] width 26 height 22
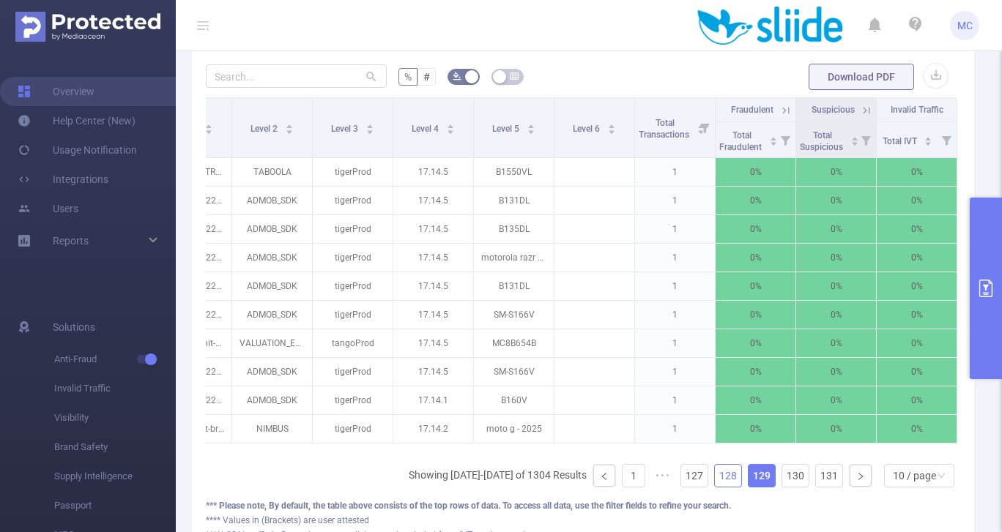
click at [731, 475] on link "128" at bounding box center [728, 476] width 26 height 22
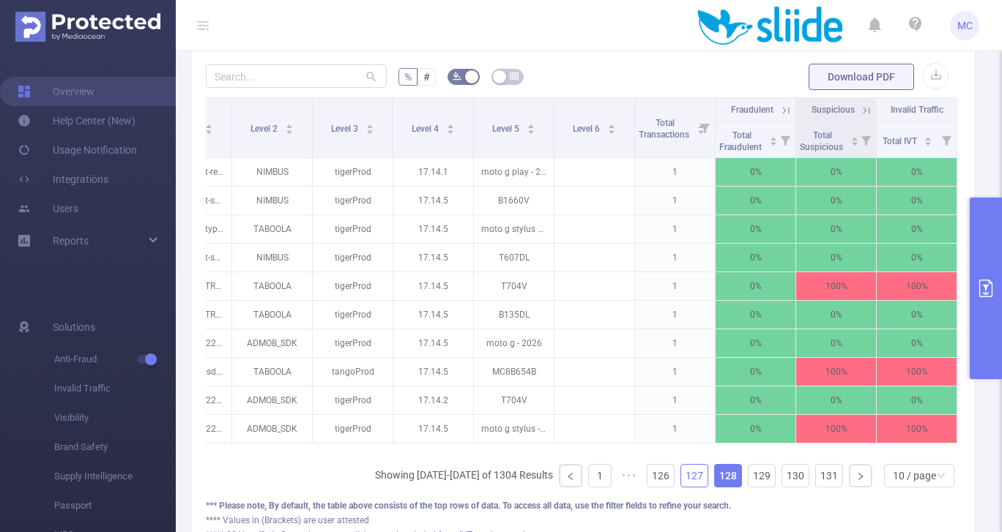
click at [697, 476] on link "127" at bounding box center [694, 476] width 26 height 22
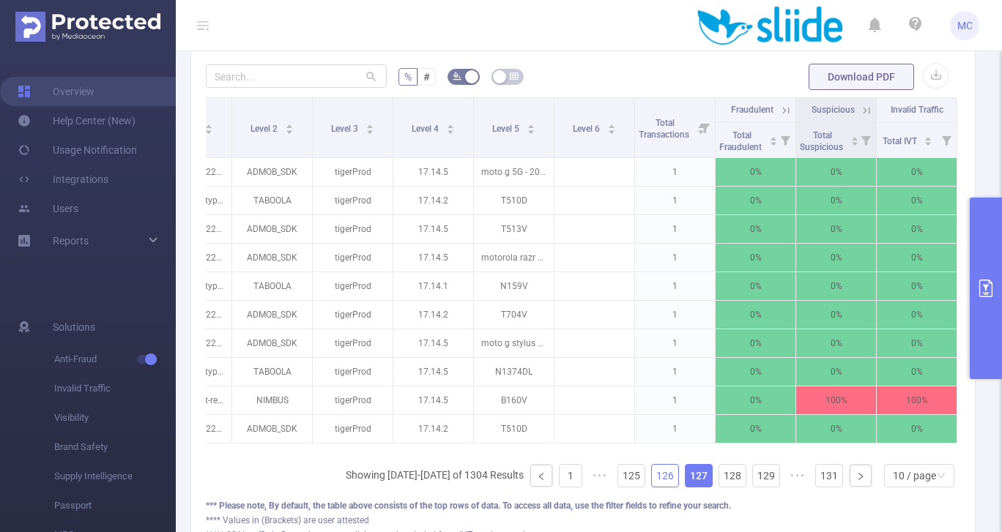
click at [666, 476] on link "126" at bounding box center [665, 476] width 26 height 22
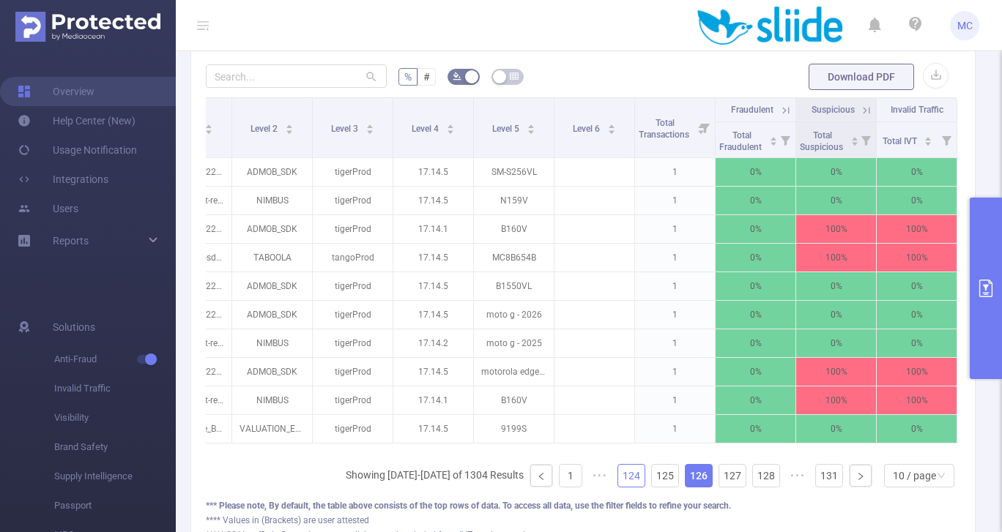
click at [633, 475] on link "124" at bounding box center [631, 476] width 26 height 22
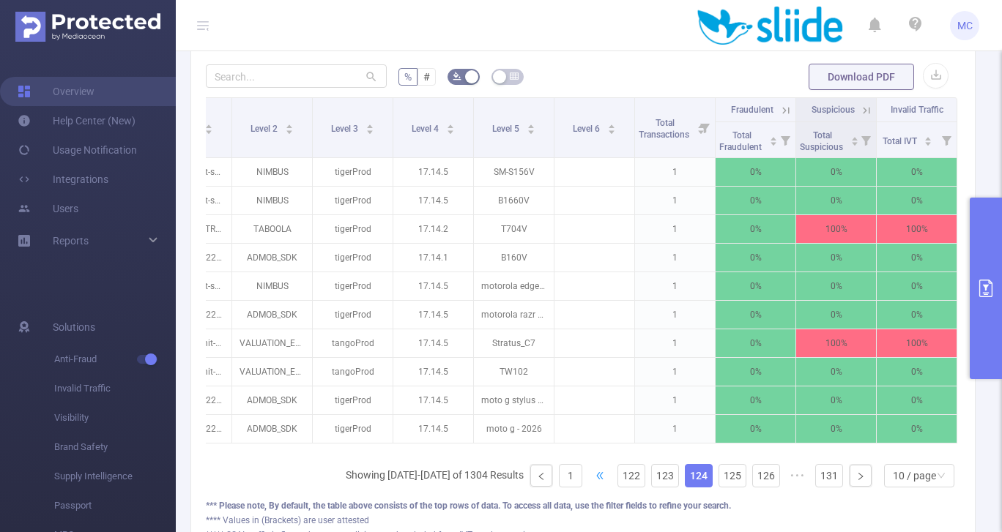
click at [595, 475] on span "•••" at bounding box center [599, 475] width 23 height 23
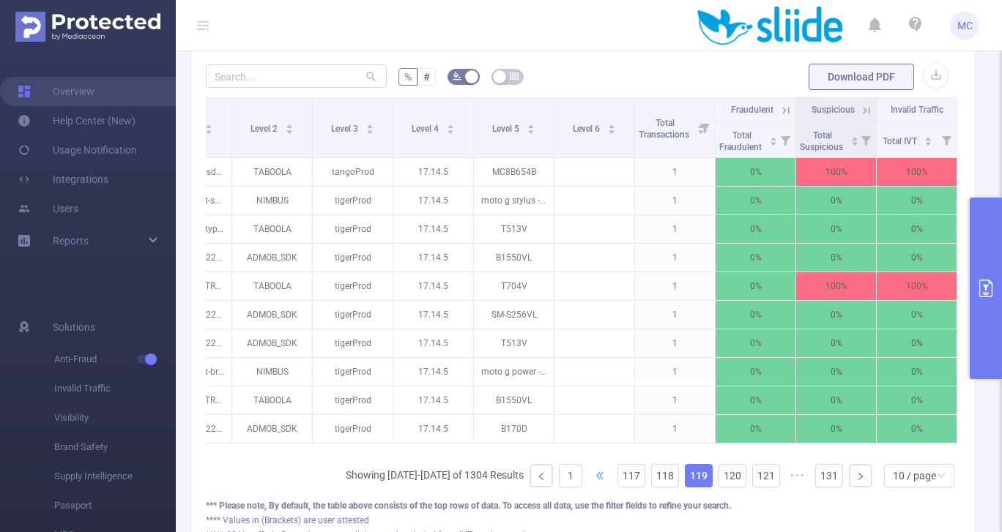
click at [599, 476] on span "•••" at bounding box center [599, 475] width 23 height 23
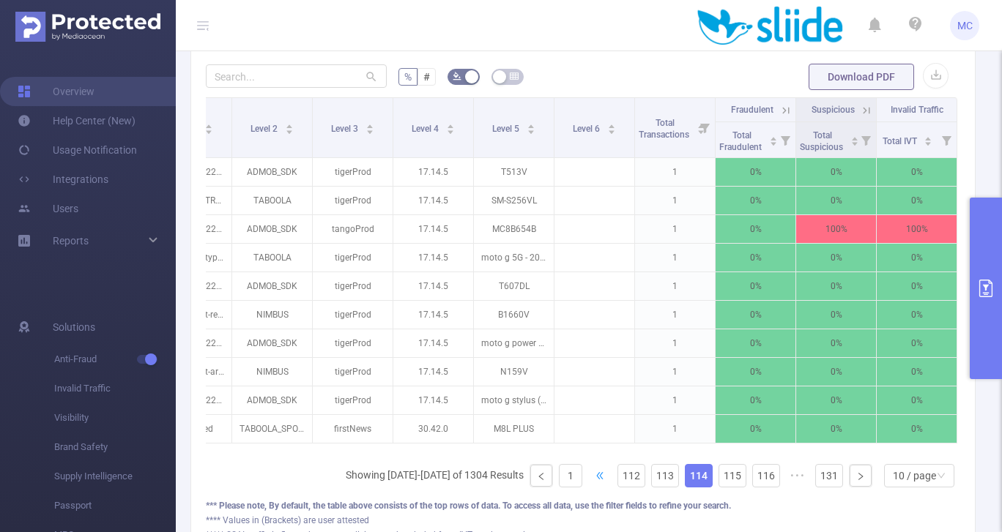
click at [599, 476] on span "•••" at bounding box center [599, 475] width 23 height 23
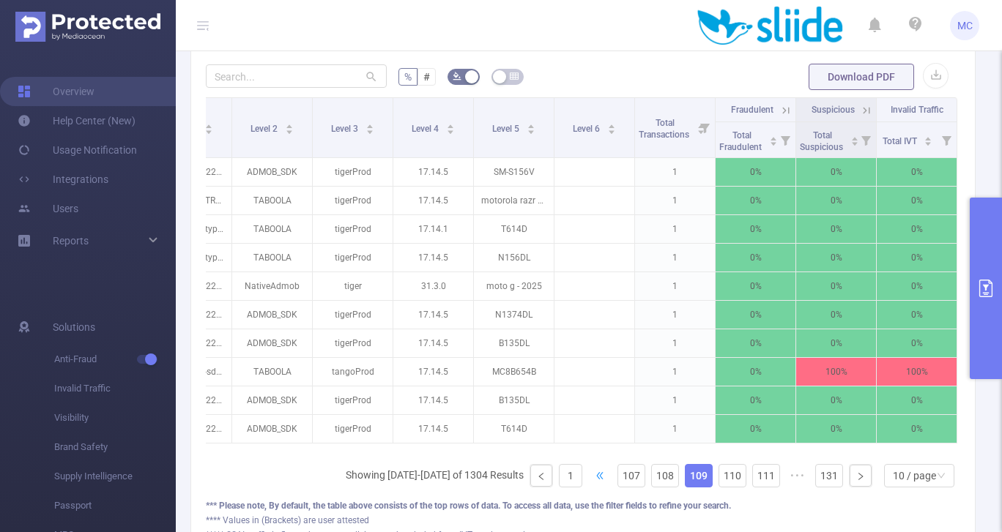
click at [599, 476] on span "•••" at bounding box center [599, 475] width 23 height 23
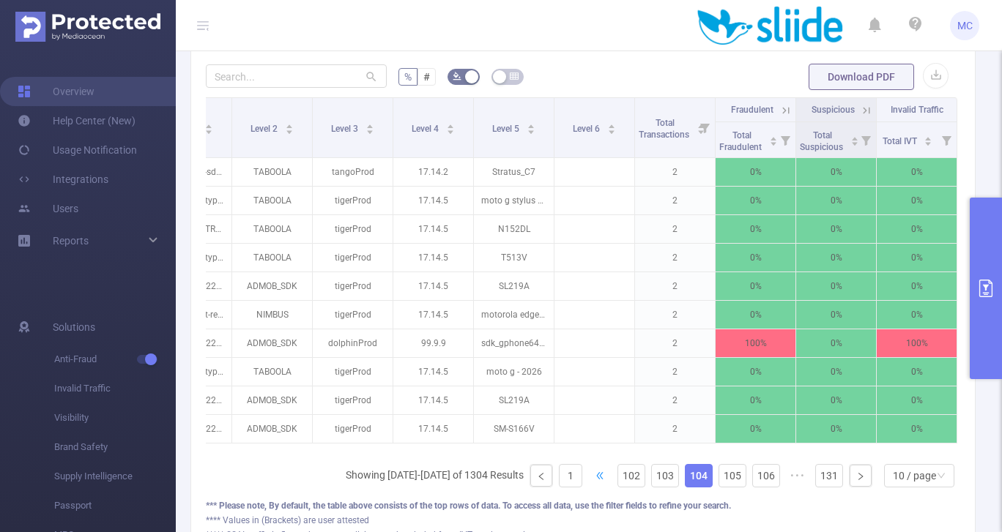
click at [599, 476] on span "•••" at bounding box center [599, 475] width 23 height 23
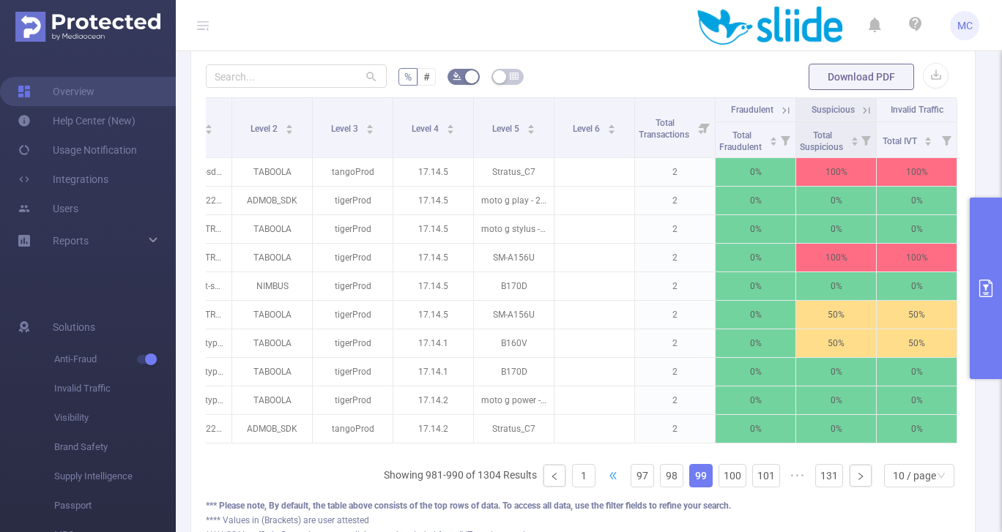
click at [599, 476] on ul "Showing 981-990 of 1304 Results 1 ••• 97 98 99 100 101 ••• 131 10 / page" at bounding box center [672, 475] width 576 height 23
click at [612, 475] on span "•••" at bounding box center [612, 475] width 23 height 23
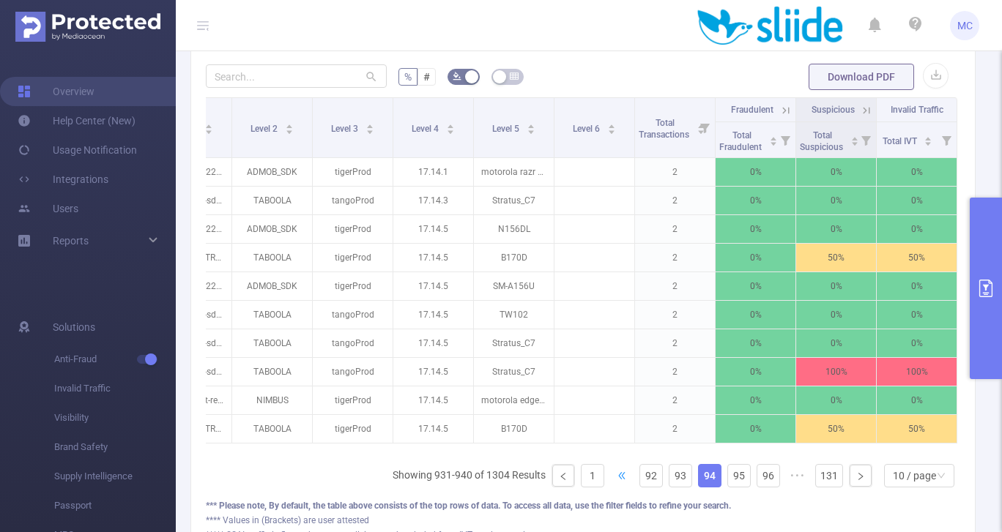
click at [612, 475] on span "•••" at bounding box center [621, 475] width 23 height 23
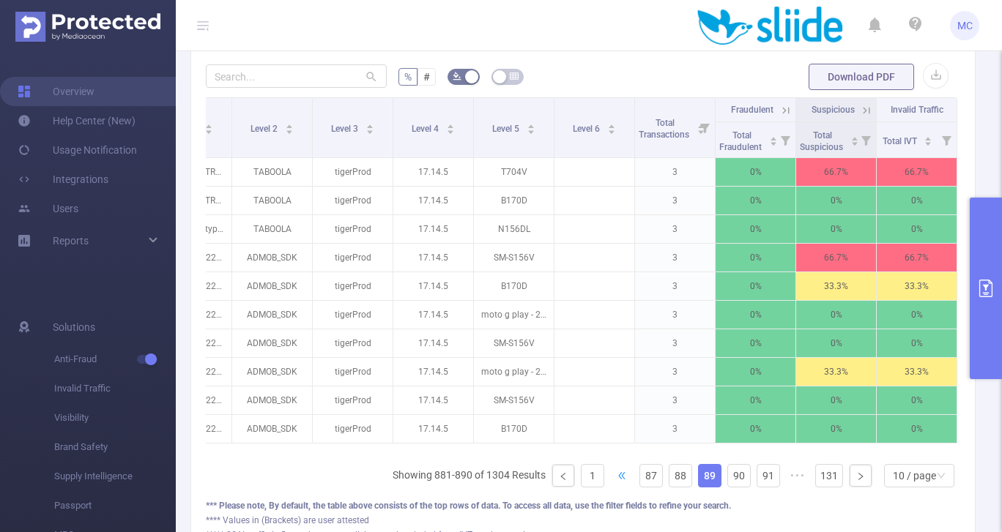
click at [612, 475] on span "•••" at bounding box center [621, 475] width 23 height 23
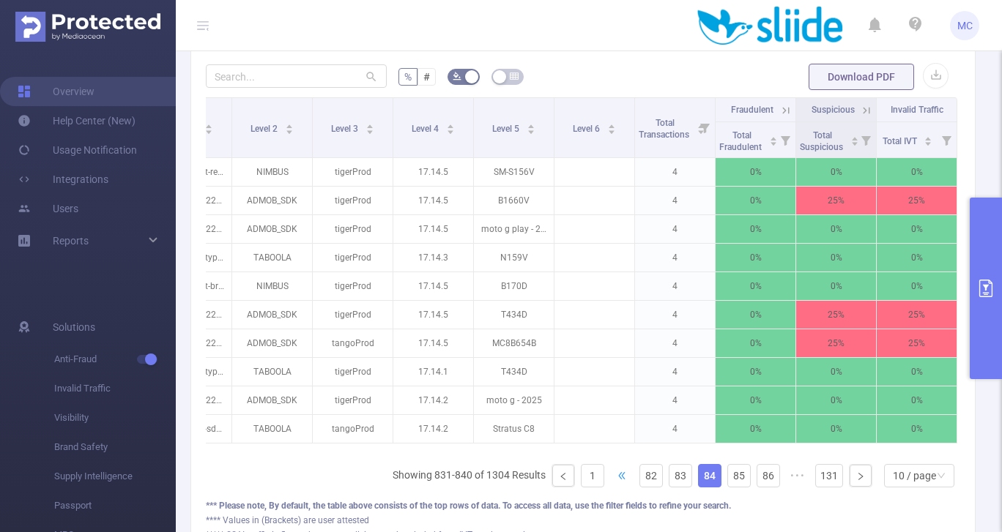
click at [612, 475] on span "•••" at bounding box center [621, 475] width 23 height 23
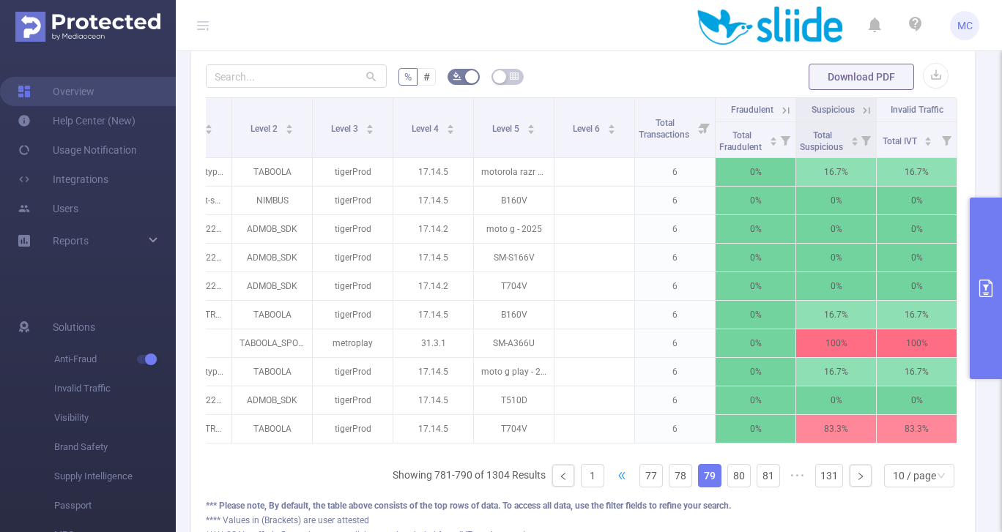
click at [612, 474] on span "•••" at bounding box center [621, 475] width 23 height 23
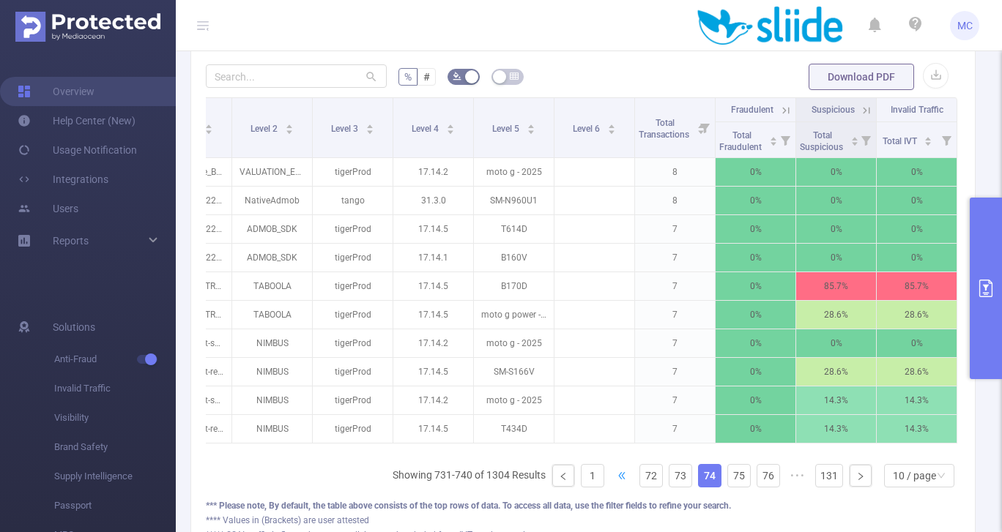
click at [612, 474] on span "•••" at bounding box center [621, 475] width 23 height 23
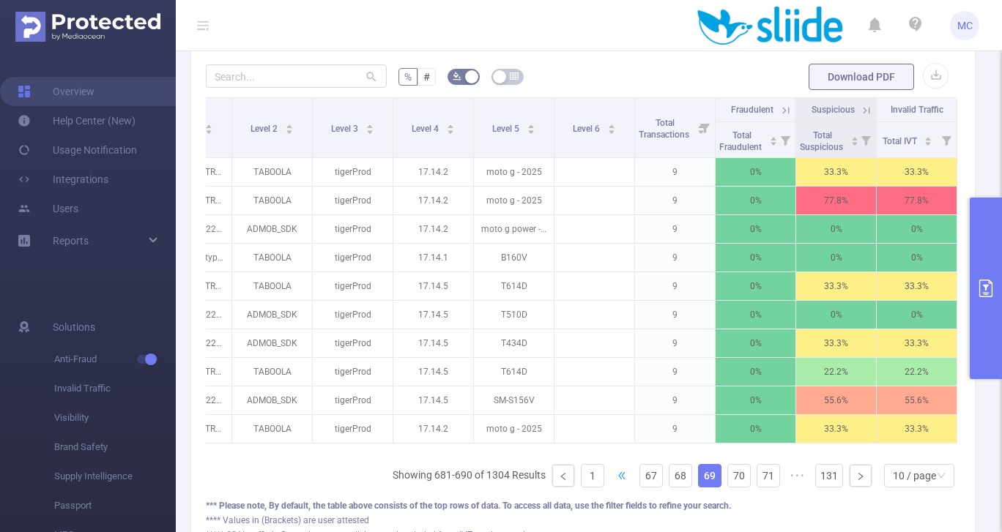
click at [612, 474] on span "•••" at bounding box center [621, 475] width 23 height 23
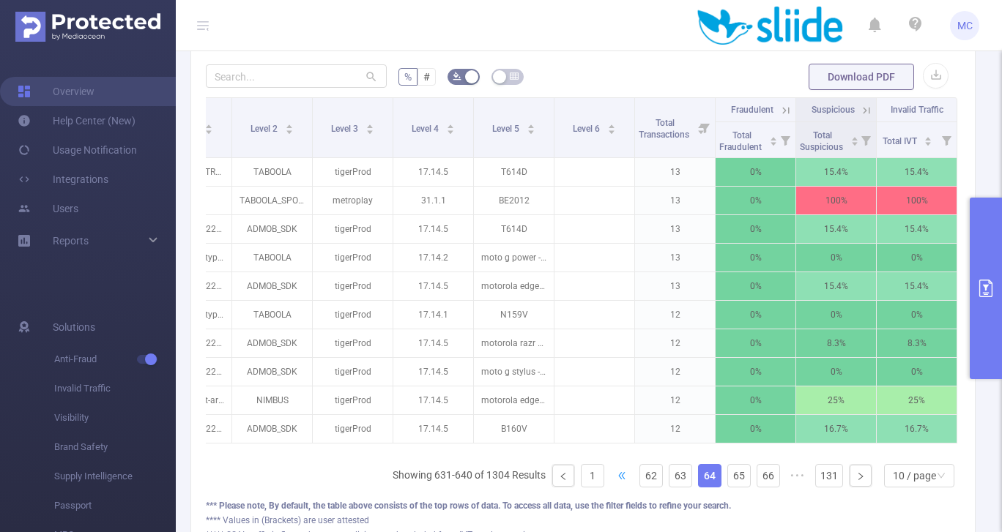
click at [612, 474] on span "•••" at bounding box center [621, 475] width 23 height 23
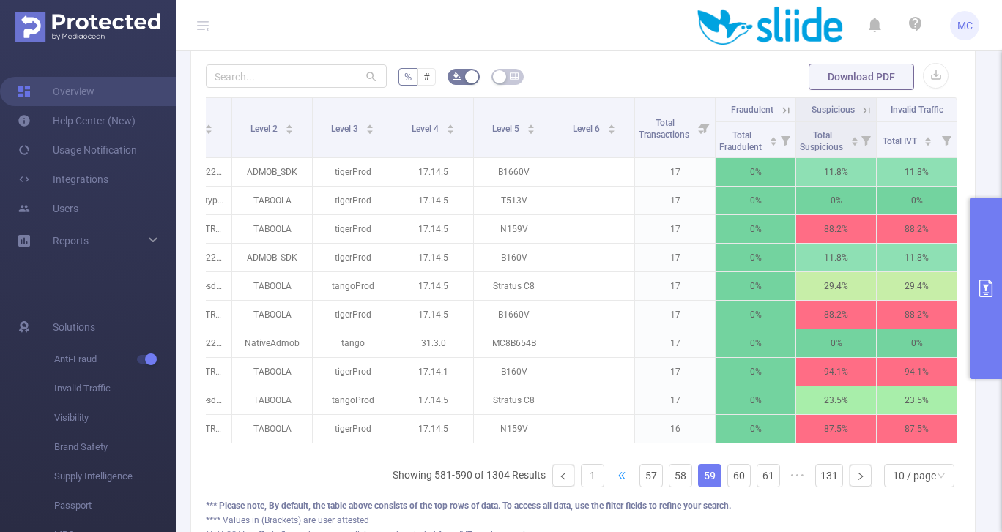
click at [612, 474] on span "•••" at bounding box center [621, 475] width 23 height 23
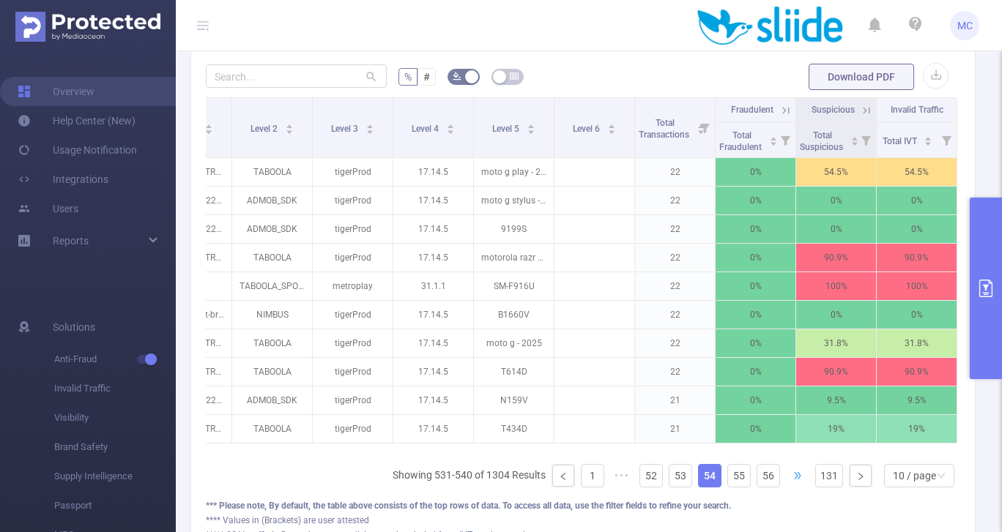
click at [798, 475] on span "•••" at bounding box center [797, 475] width 23 height 23
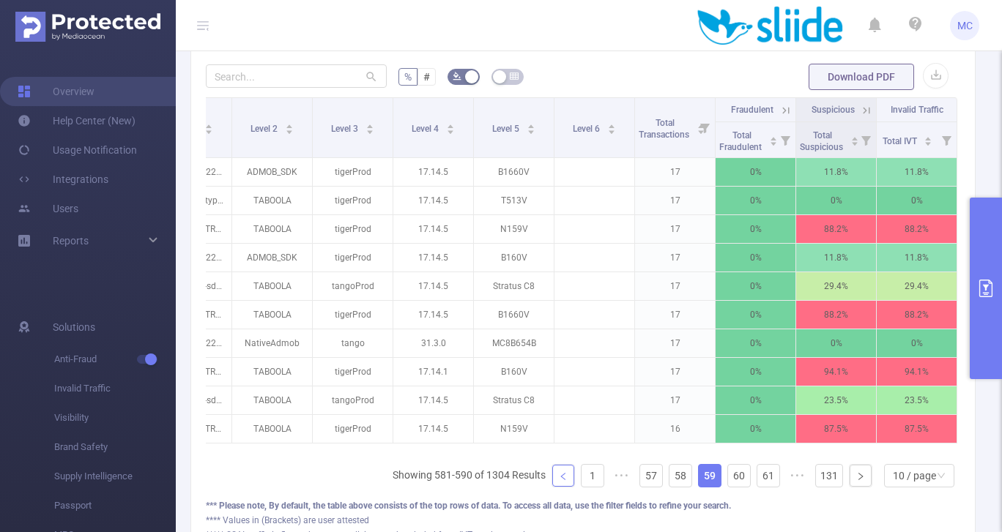
click at [565, 478] on icon "icon: left" at bounding box center [563, 476] width 9 height 9
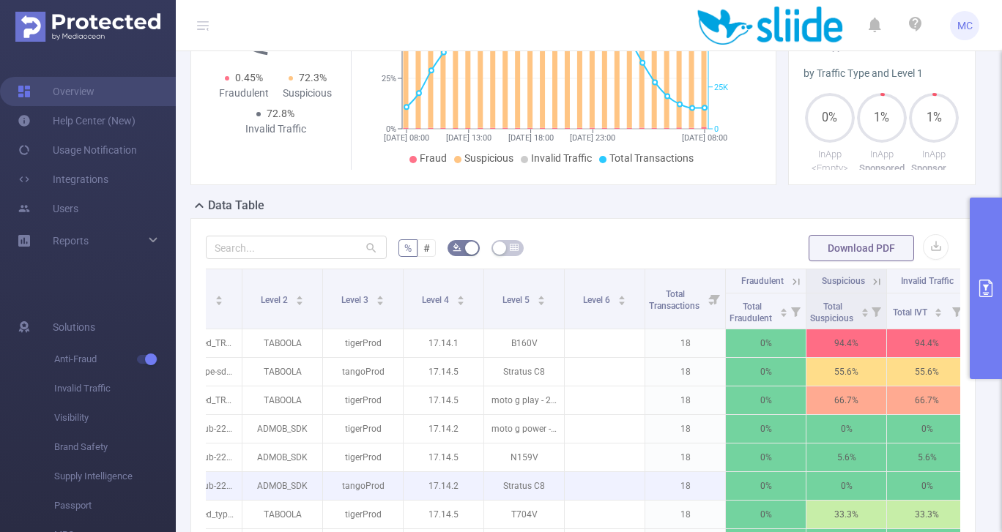
scroll to position [10, 0]
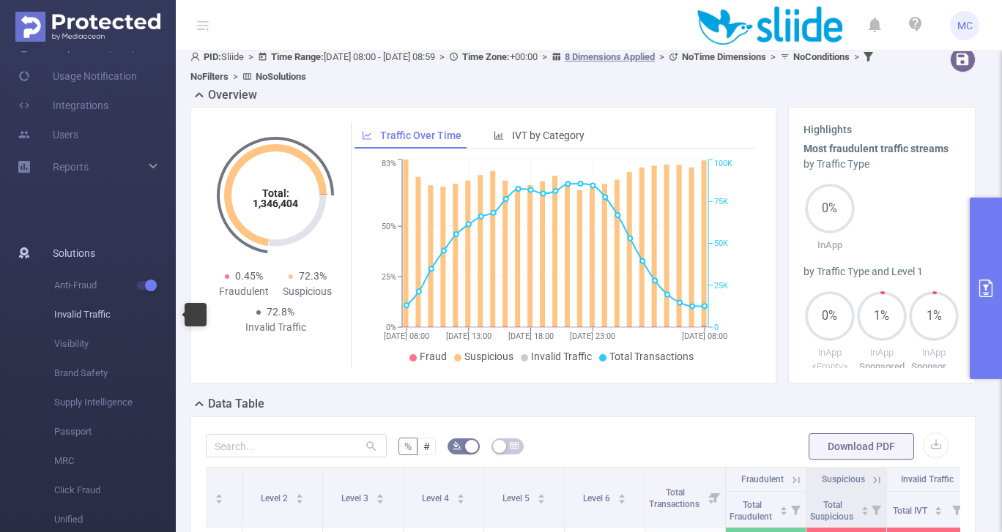
click at [85, 315] on span "Invalid Traffic" at bounding box center [115, 314] width 122 height 29
click at [83, 285] on span "Anti-Fraud" at bounding box center [115, 285] width 122 height 29
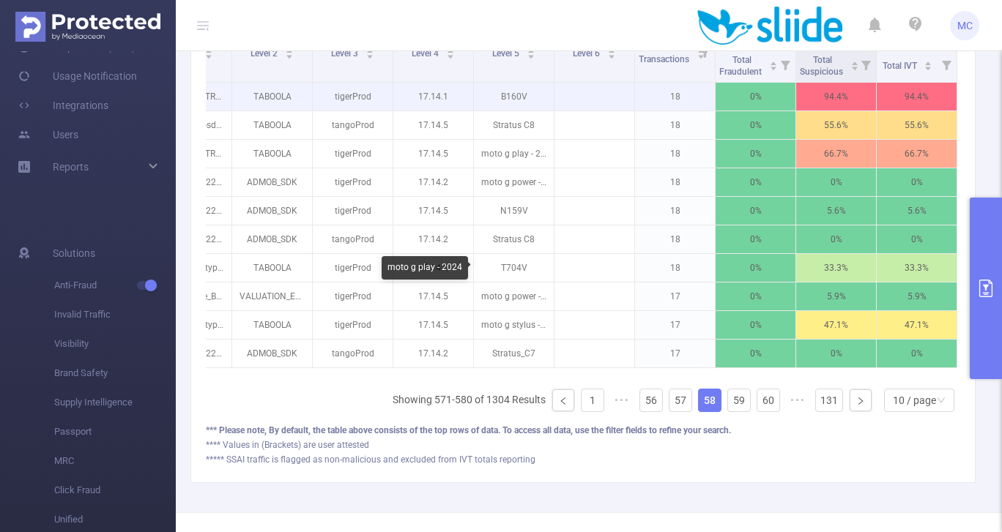
scroll to position [489, 0]
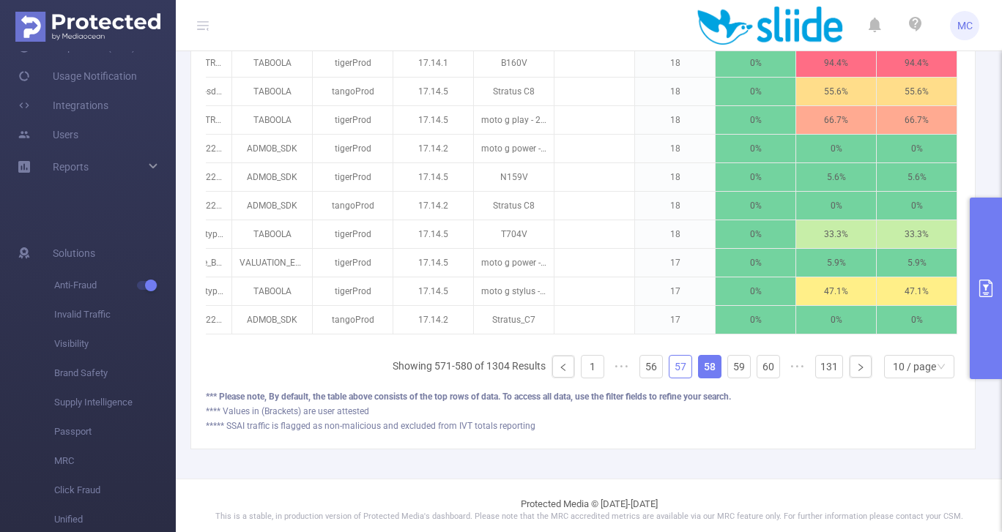
click at [680, 370] on link "57" at bounding box center [680, 367] width 22 height 22
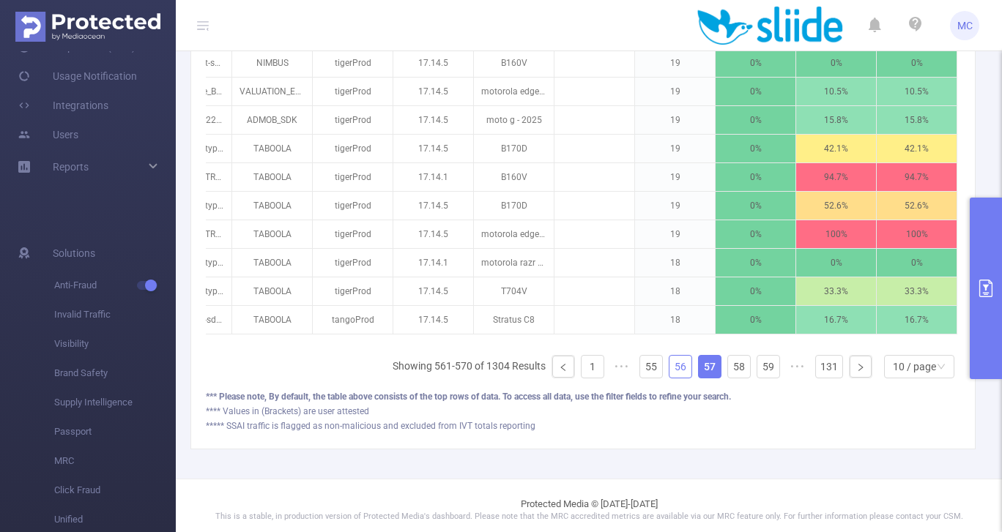
click at [674, 371] on link "56" at bounding box center [680, 367] width 22 height 22
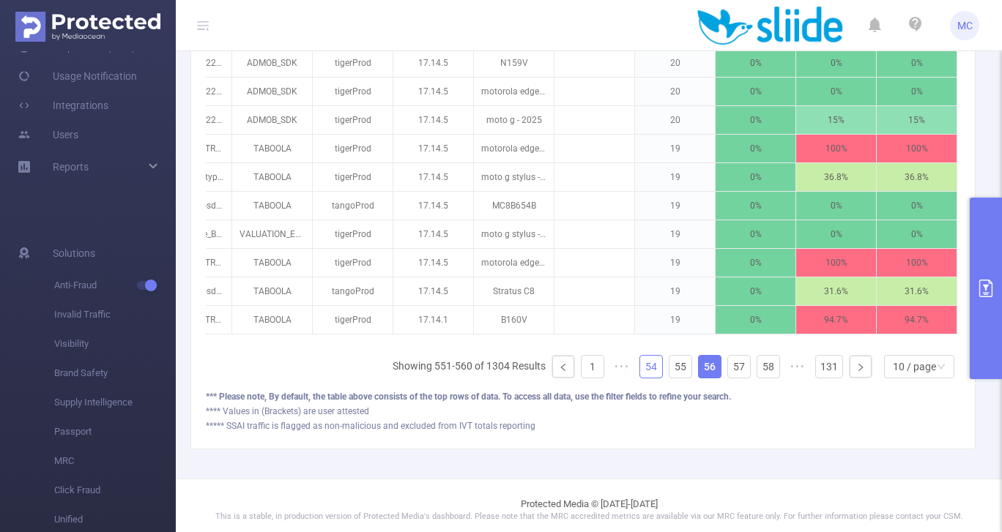
click at [652, 370] on link "54" at bounding box center [651, 367] width 22 height 22
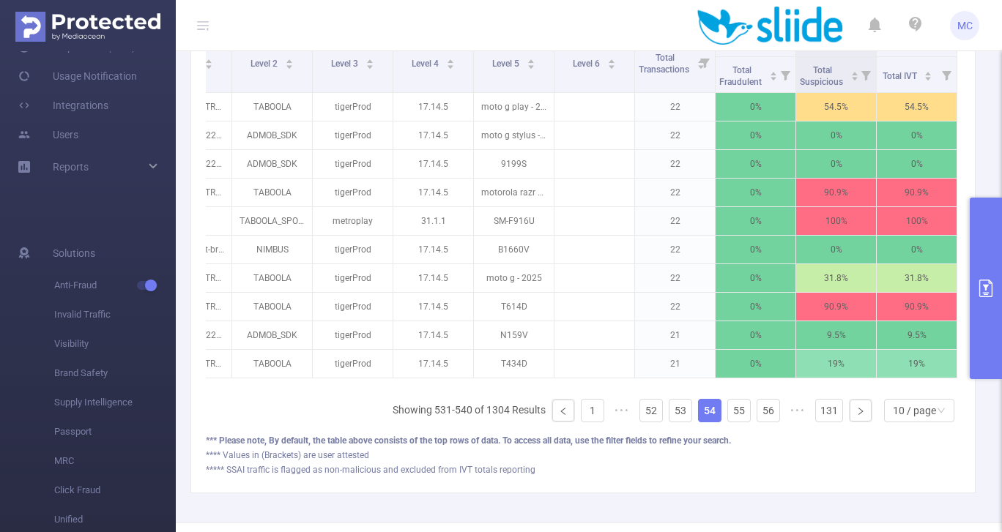
scroll to position [445, 0]
click at [566, 409] on icon "icon: left" at bounding box center [563, 412] width 9 height 9
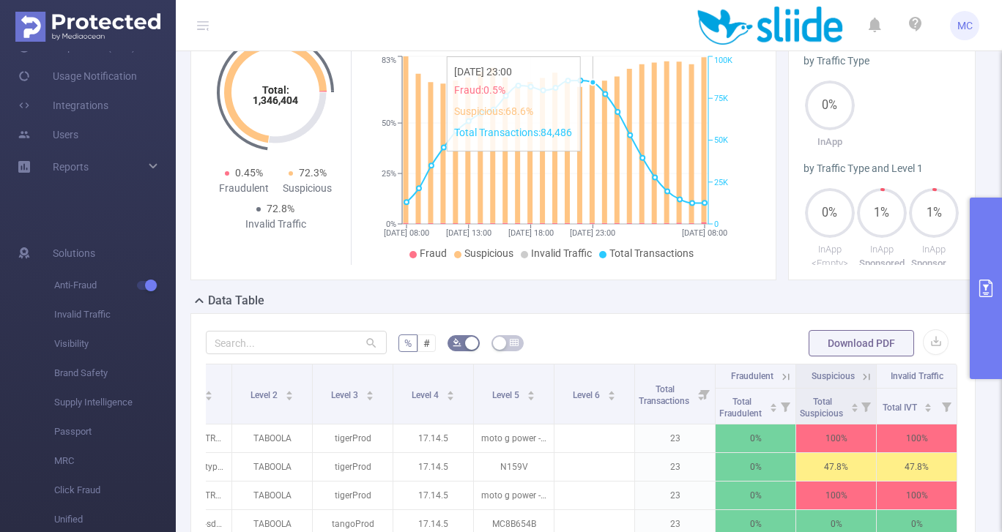
scroll to position [133, 0]
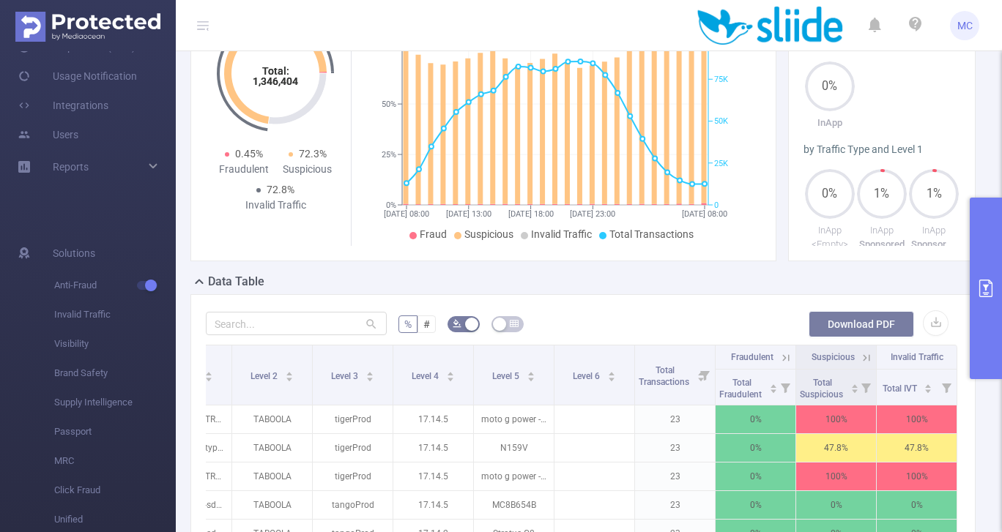
click at [860, 323] on button "Download PDF" at bounding box center [861, 324] width 105 height 26
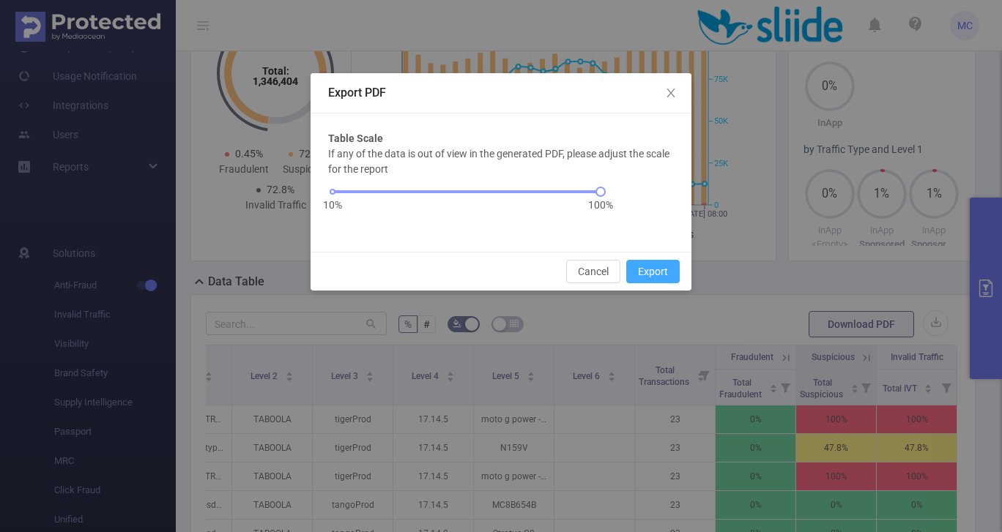
click at [644, 270] on button "Export" at bounding box center [652, 271] width 53 height 23
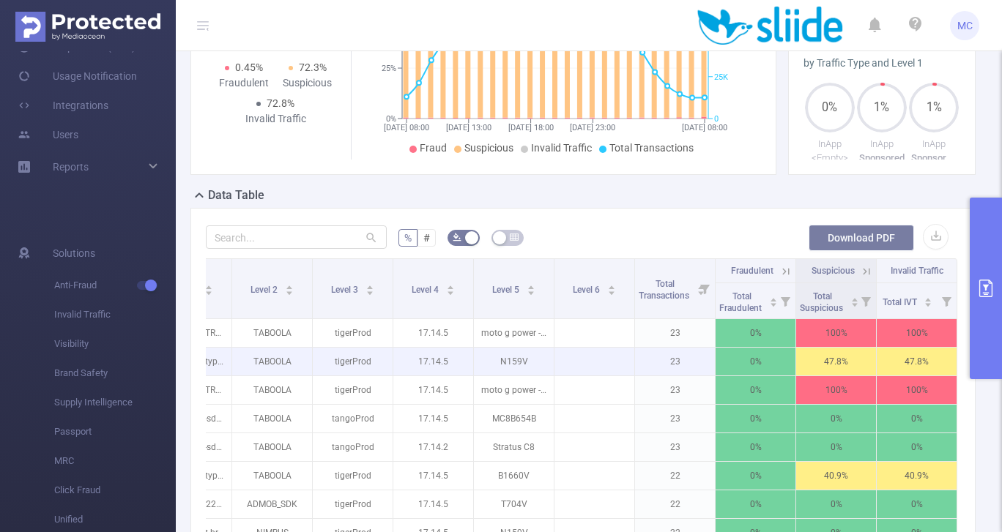
scroll to position [142, 0]
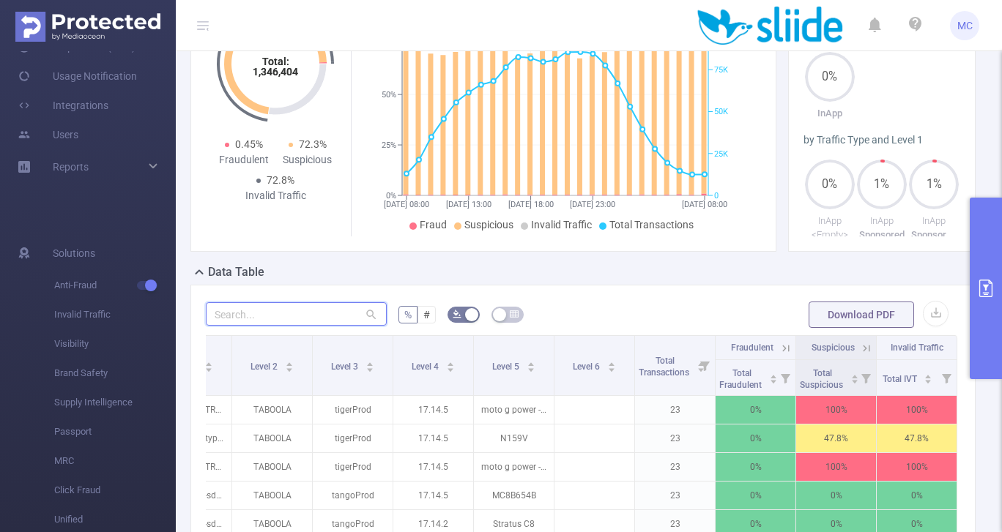
click at [286, 316] on input "text" at bounding box center [296, 314] width 181 height 23
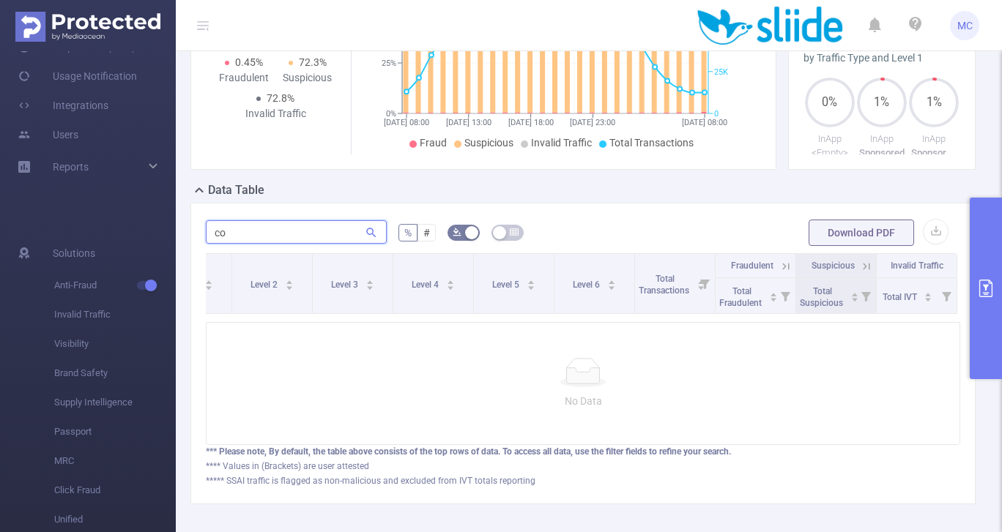
type input "c"
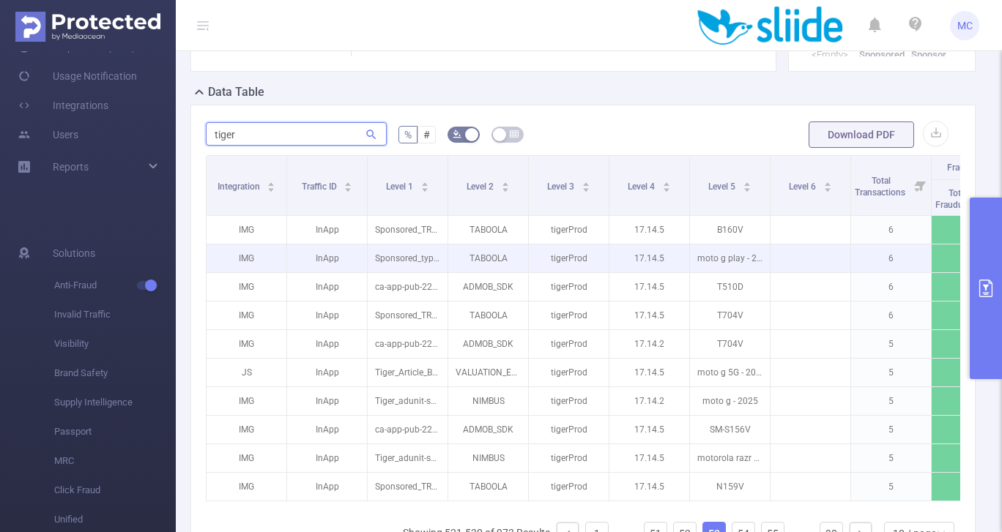
scroll to position [324, 0]
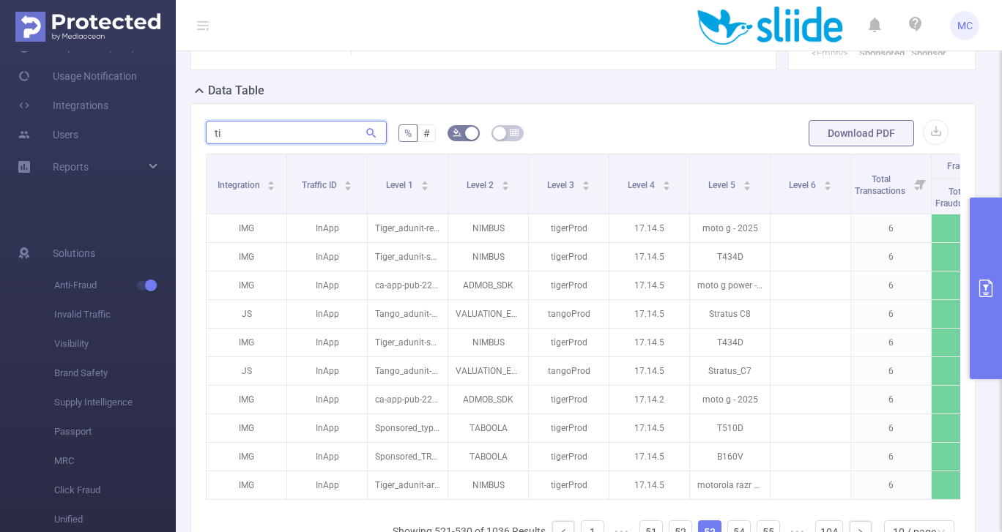
type input "t"
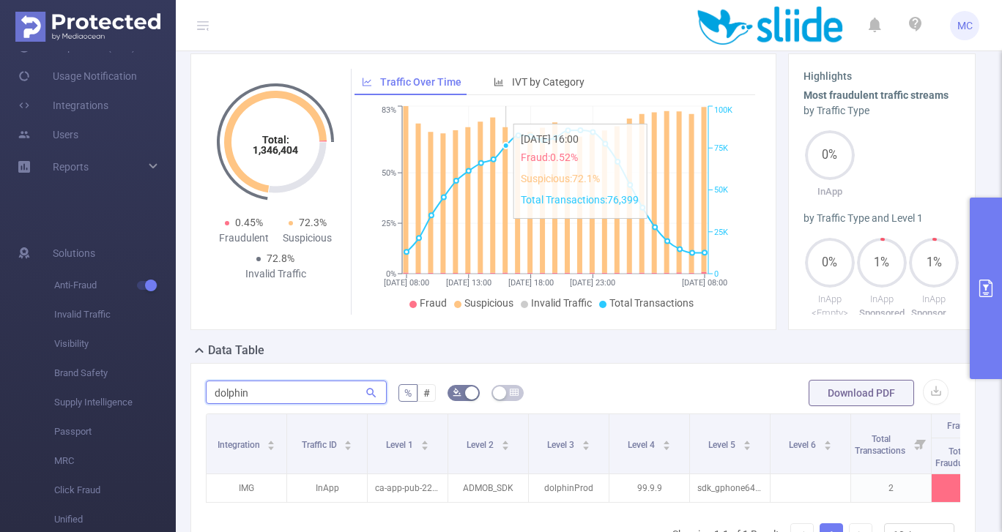
scroll to position [208, 0]
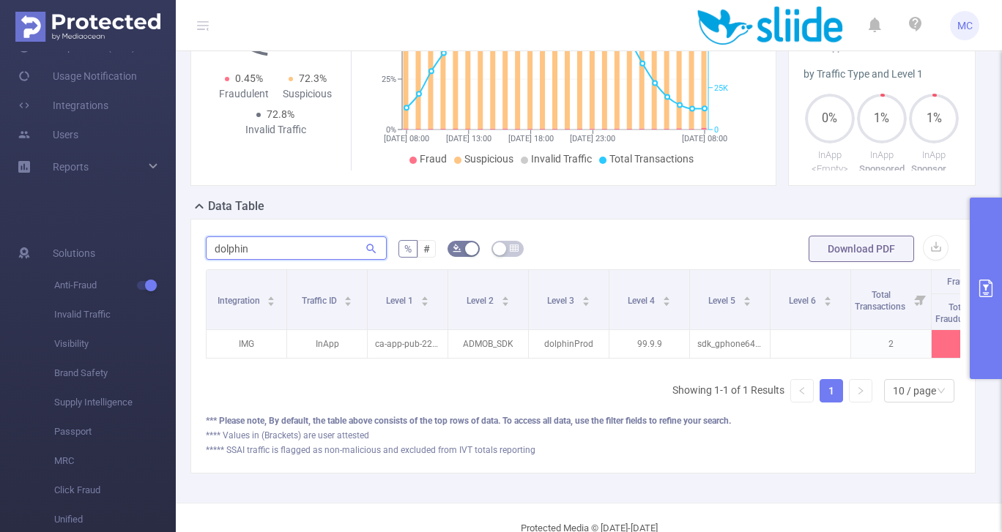
type input "dolphin"
click at [937, 272] on button "primary" at bounding box center [986, 289] width 32 height 182
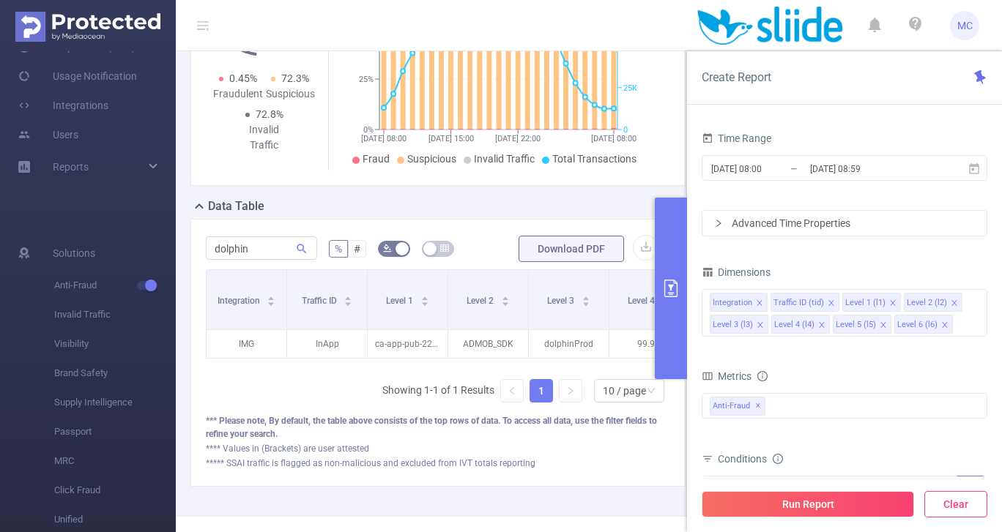
click at [937, 502] on button "Clear" at bounding box center [955, 504] width 63 height 26
type input "[DATE] 08:00"
type input "[DATE] 08:59"
click at [647, 456] on div "**** Values in (Brackets) are user attested" at bounding box center [438, 448] width 464 height 13
click at [937, 498] on button "Clear" at bounding box center [955, 504] width 63 height 26
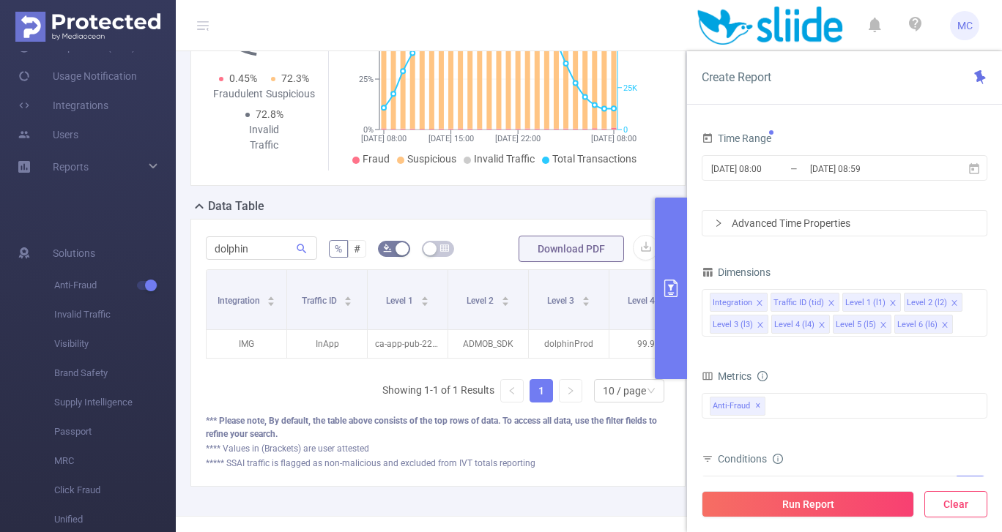
click at [937, 502] on button "Clear" at bounding box center [955, 504] width 63 height 26
click at [937, 510] on button "Clear" at bounding box center [955, 504] width 63 height 26
click at [865, 500] on button "Run Report" at bounding box center [808, 504] width 212 height 26
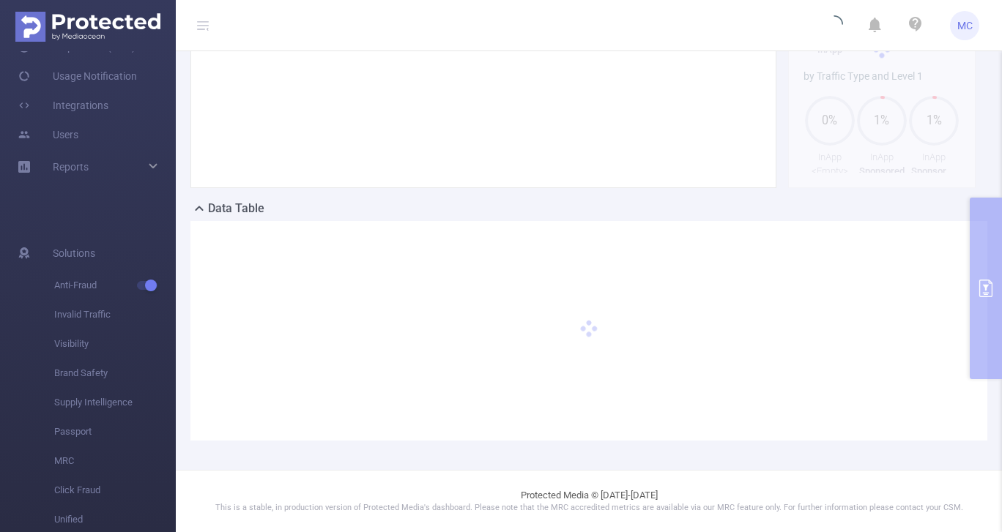
scroll to position [205, 0]
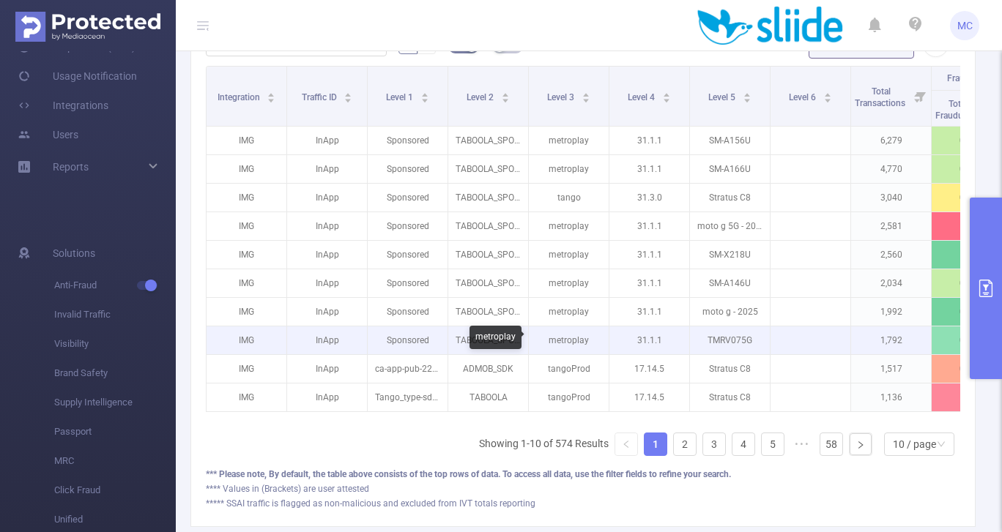
scroll to position [458, 0]
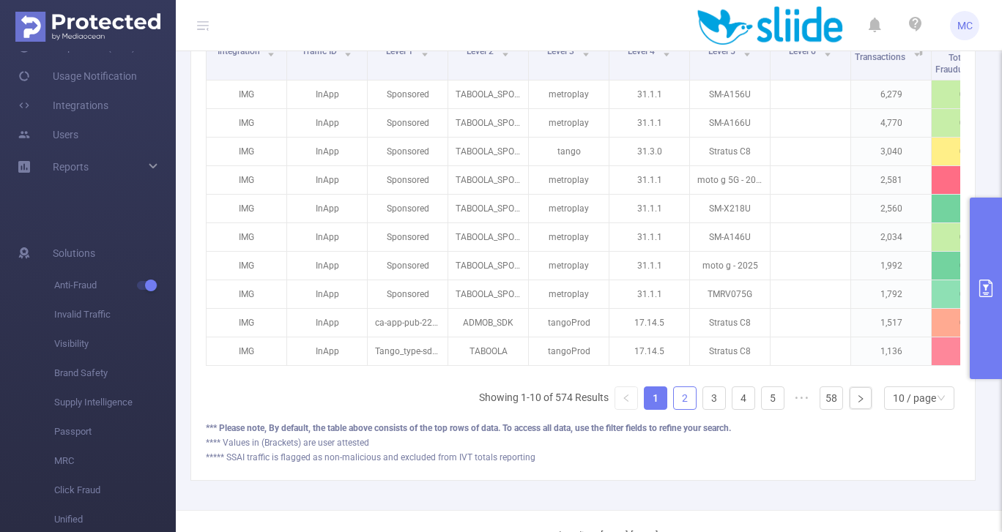
click at [680, 394] on link "2" at bounding box center [685, 398] width 22 height 22
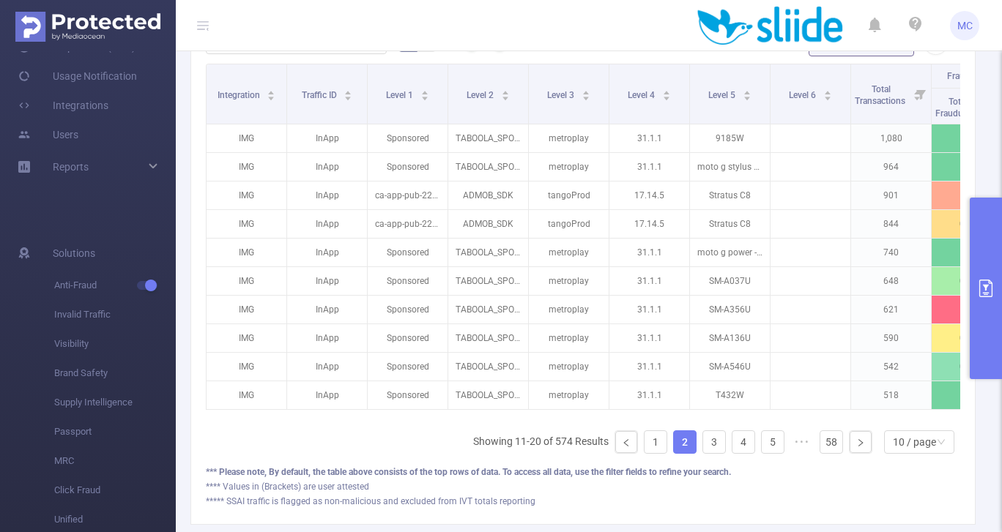
scroll to position [412, 0]
click at [715, 450] on link "3" at bounding box center [714, 445] width 22 height 22
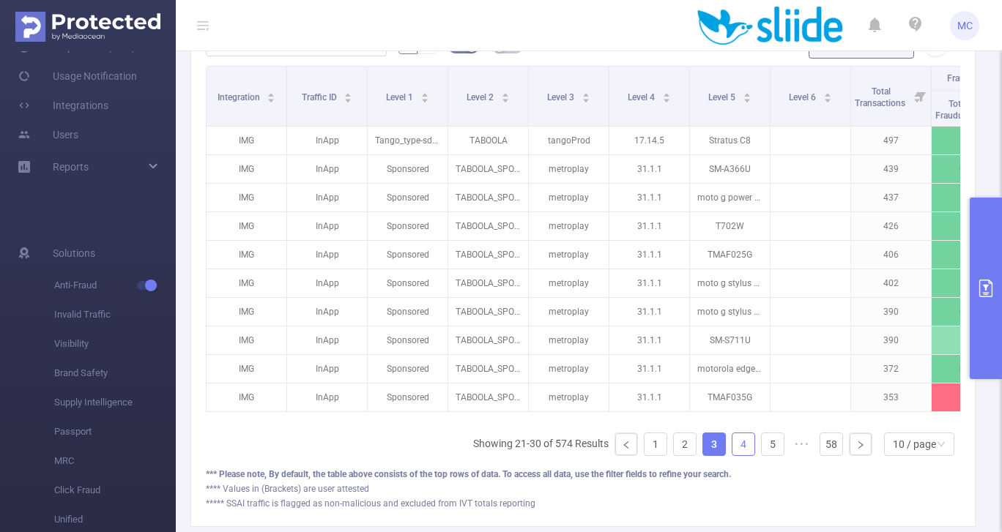
click at [738, 448] on link "4" at bounding box center [743, 445] width 22 height 22
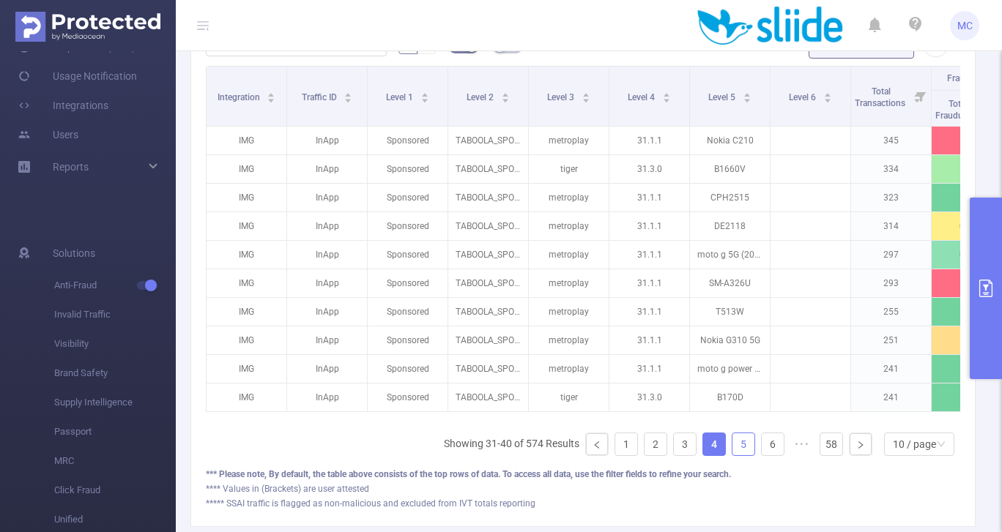
click at [737, 448] on link "5" at bounding box center [743, 445] width 22 height 22
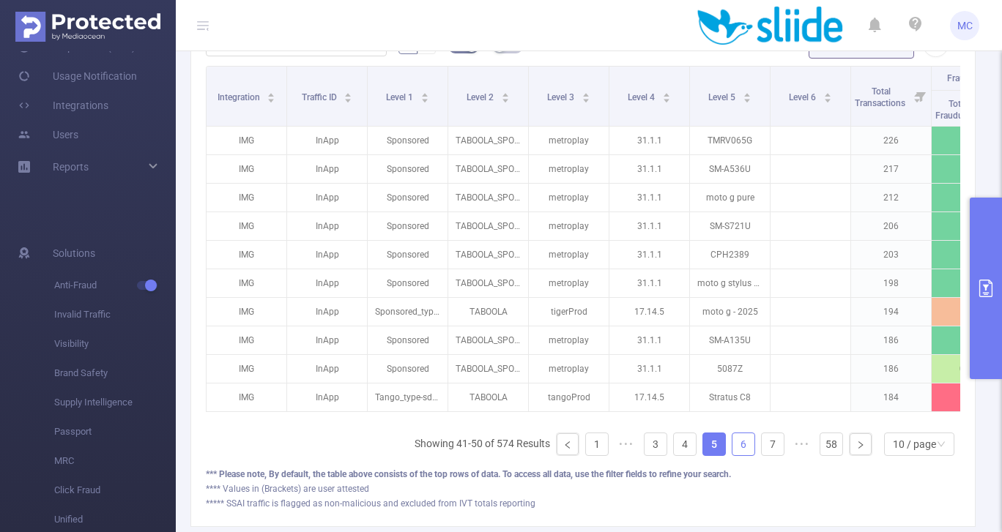
click at [747, 449] on link "6" at bounding box center [743, 445] width 22 height 22
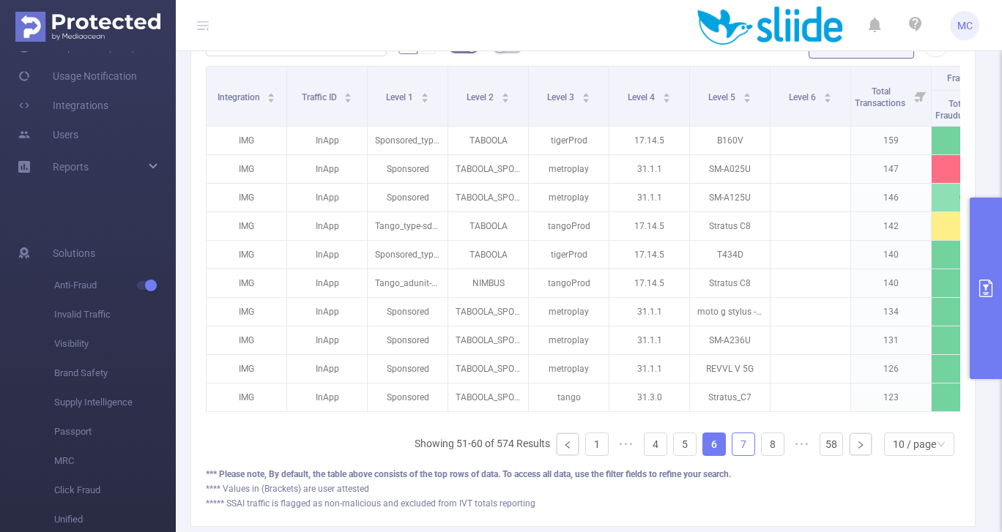
click at [748, 444] on link "7" at bounding box center [743, 445] width 22 height 22
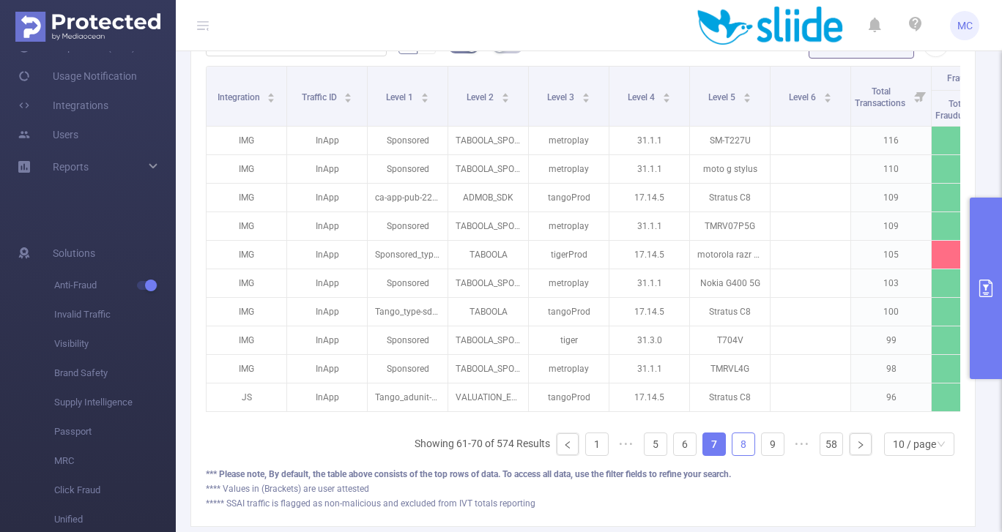
click at [748, 444] on link "8" at bounding box center [743, 445] width 22 height 22
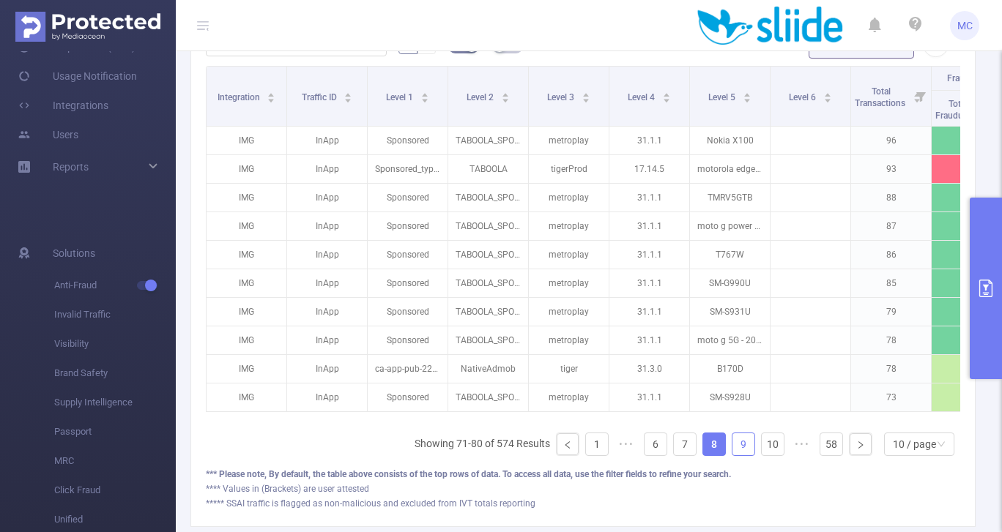
click at [747, 445] on link "9" at bounding box center [743, 445] width 22 height 22
click at [746, 445] on link "10" at bounding box center [743, 445] width 22 height 22
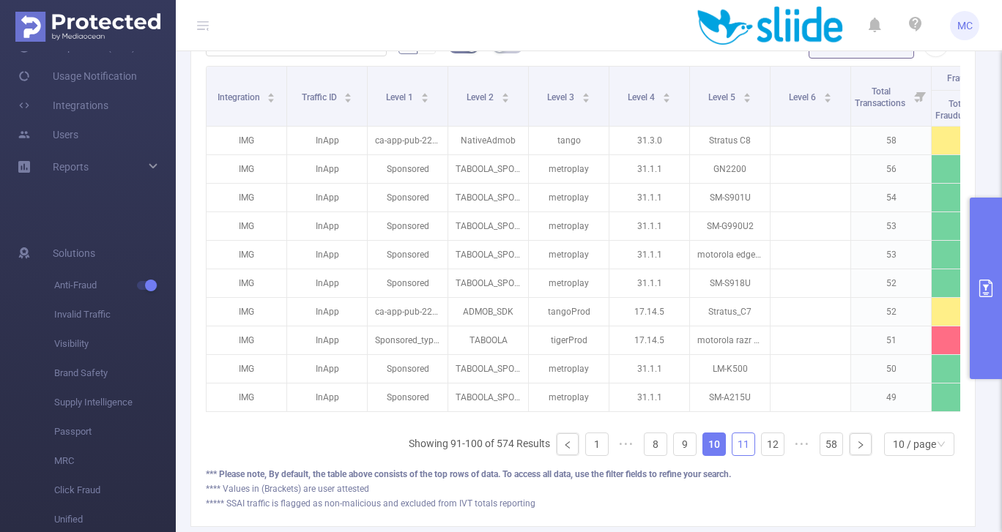
click at [743, 445] on link "11" at bounding box center [743, 445] width 22 height 22
click at [743, 445] on link "12" at bounding box center [743, 445] width 22 height 22
click at [743, 445] on link "13" at bounding box center [743, 445] width 22 height 22
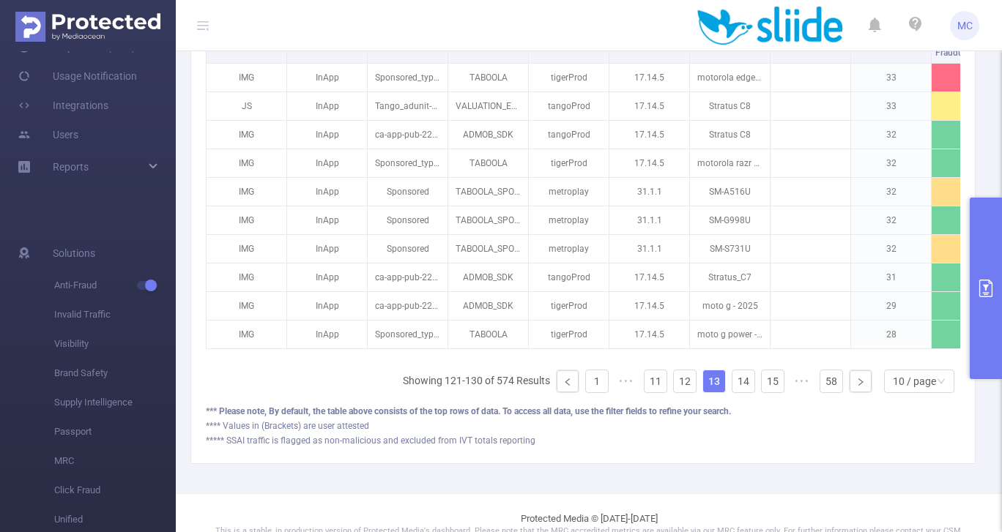
scroll to position [484, 0]
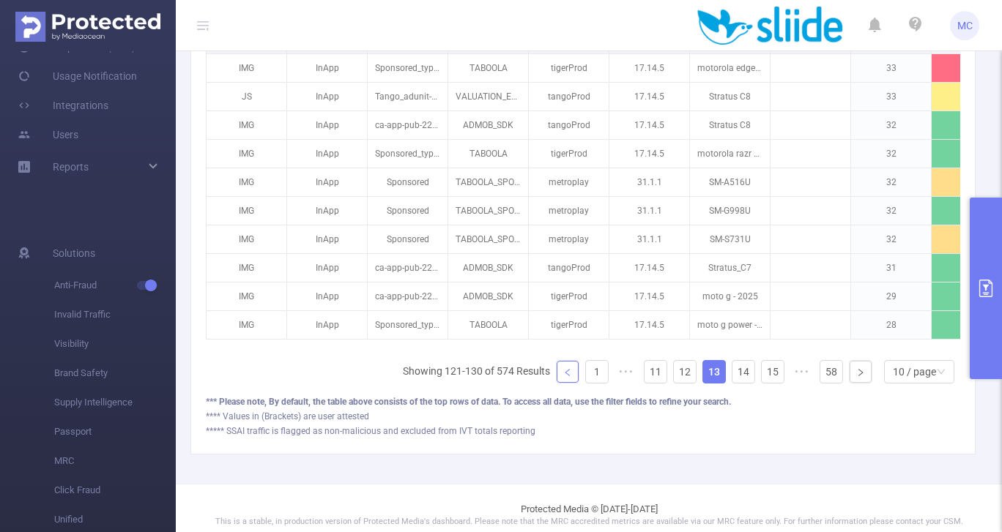
click at [569, 376] on icon "icon: left" at bounding box center [567, 372] width 9 height 9
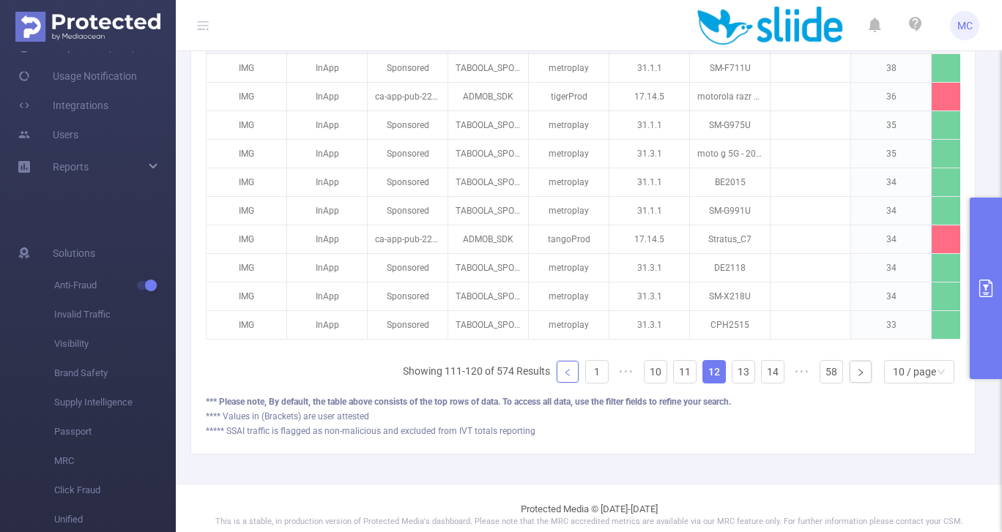
click at [569, 376] on icon "icon: left" at bounding box center [567, 372] width 9 height 9
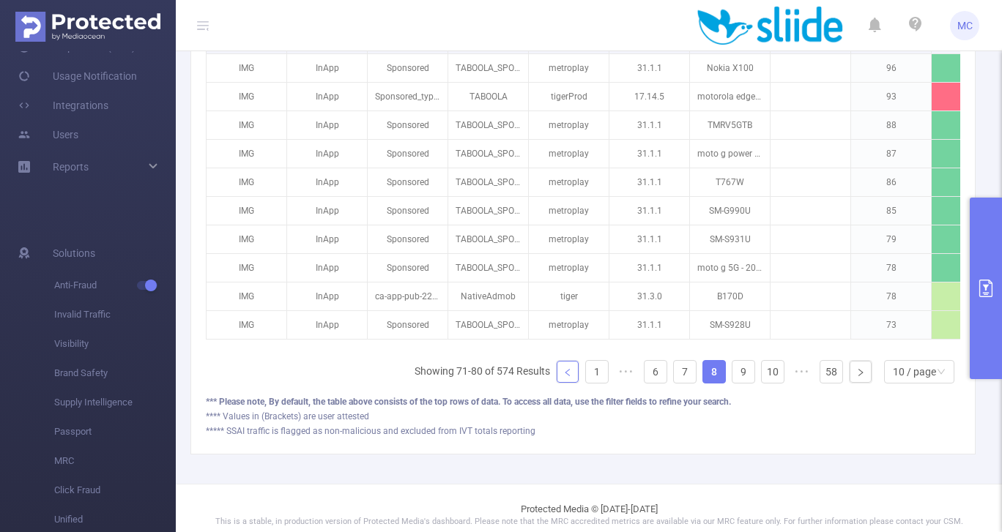
click at [569, 376] on icon "icon: left" at bounding box center [567, 372] width 9 height 9
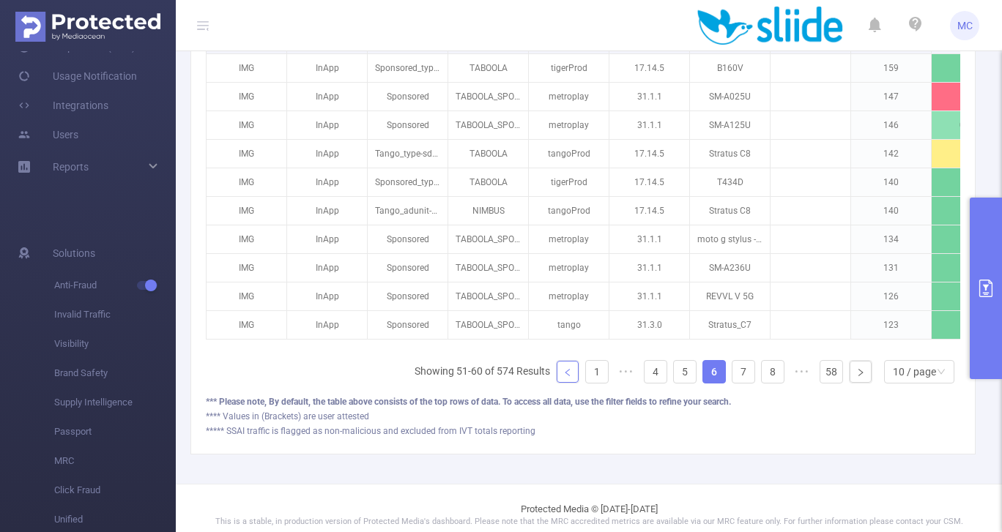
click at [569, 376] on icon "icon: left" at bounding box center [567, 372] width 9 height 9
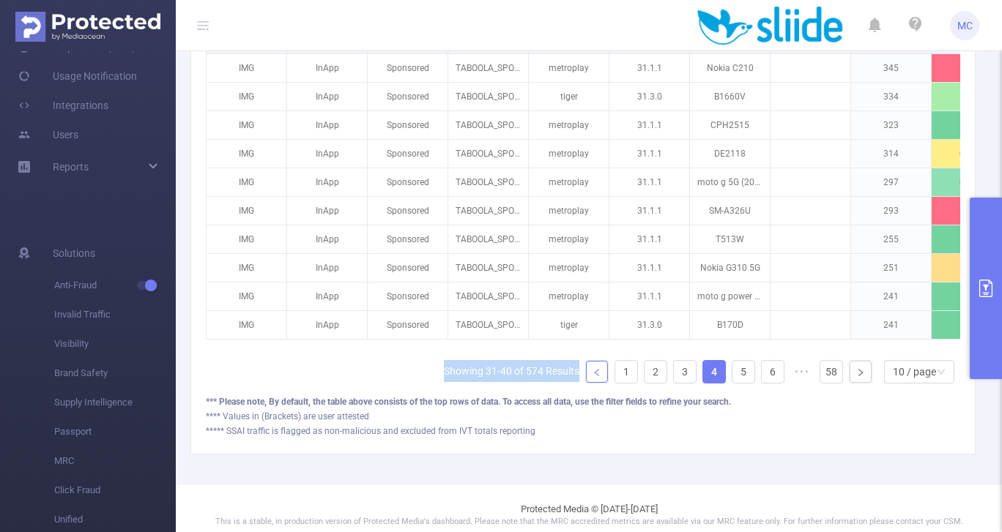
click at [569, 376] on li "Showing 31-40 of 574 Results" at bounding box center [512, 371] width 136 height 23
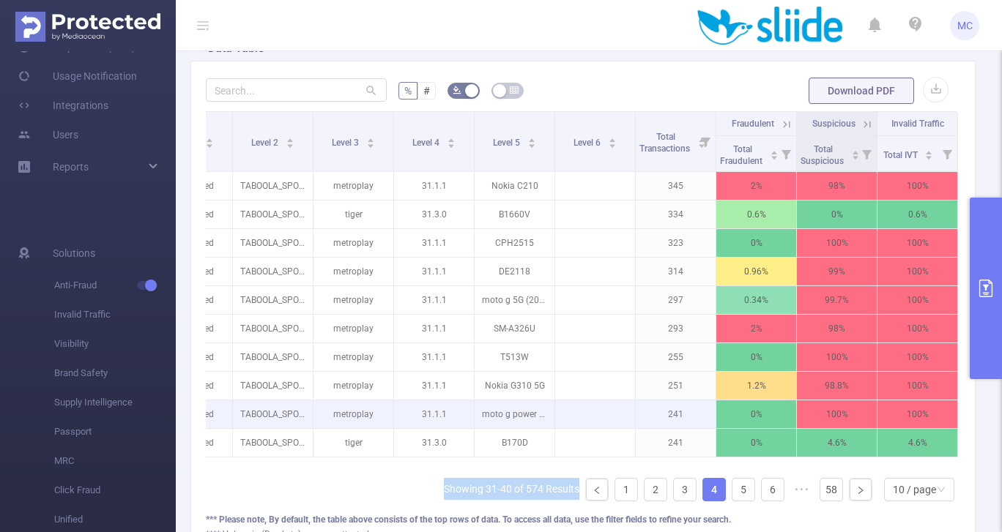
scroll to position [409, 0]
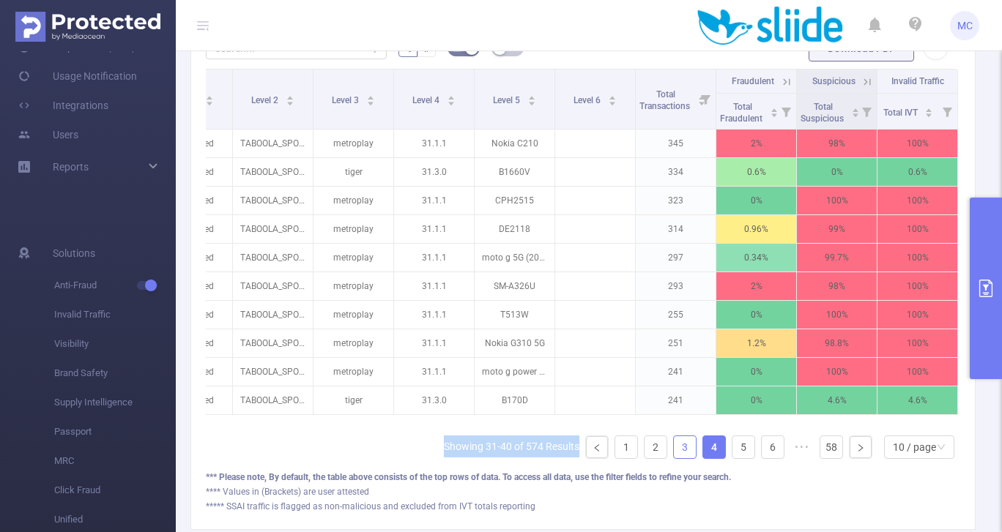
click at [681, 452] on link "3" at bounding box center [685, 448] width 22 height 22
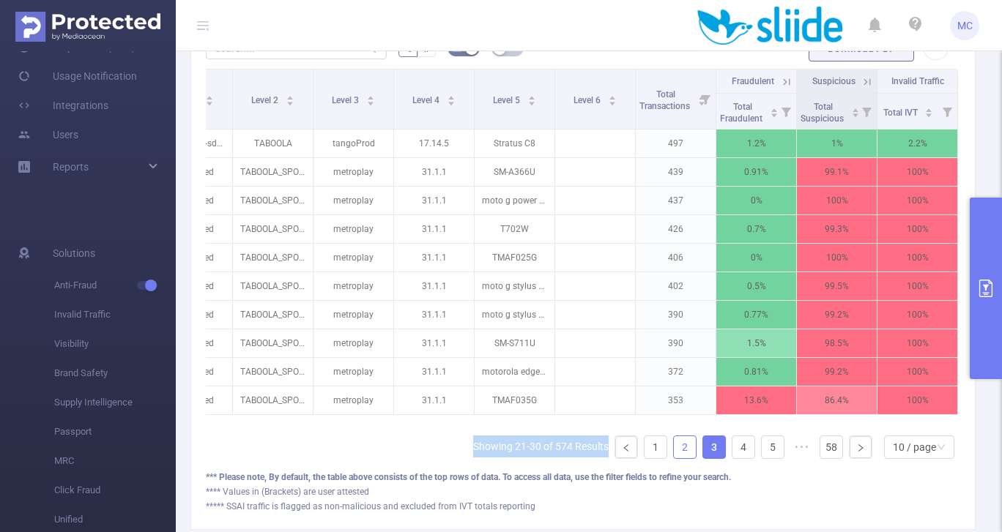
click at [686, 450] on link "2" at bounding box center [685, 448] width 22 height 22
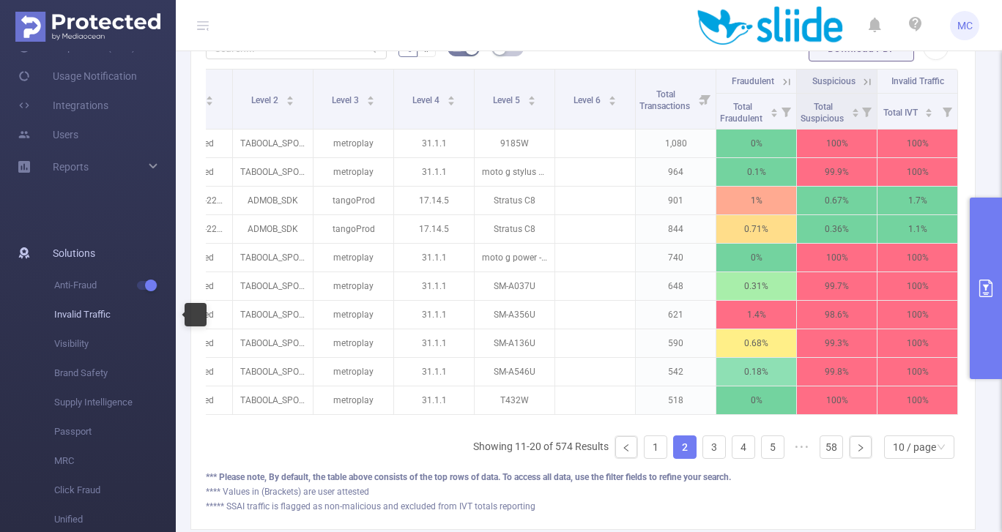
click at [95, 311] on span "Invalid Traffic" at bounding box center [115, 314] width 122 height 29
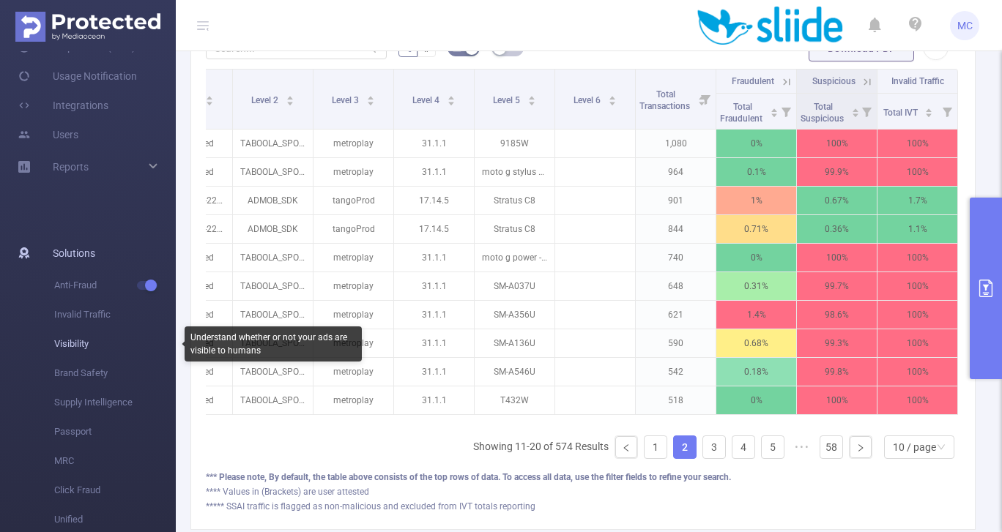
click at [78, 343] on span "Visibility" at bounding box center [115, 344] width 122 height 29
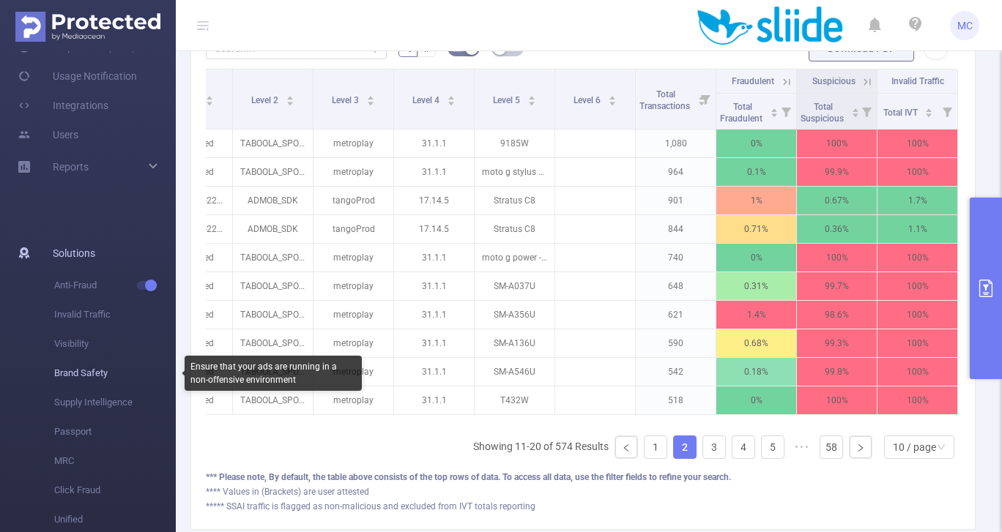
click at [78, 368] on span "Brand Safety" at bounding box center [115, 373] width 122 height 29
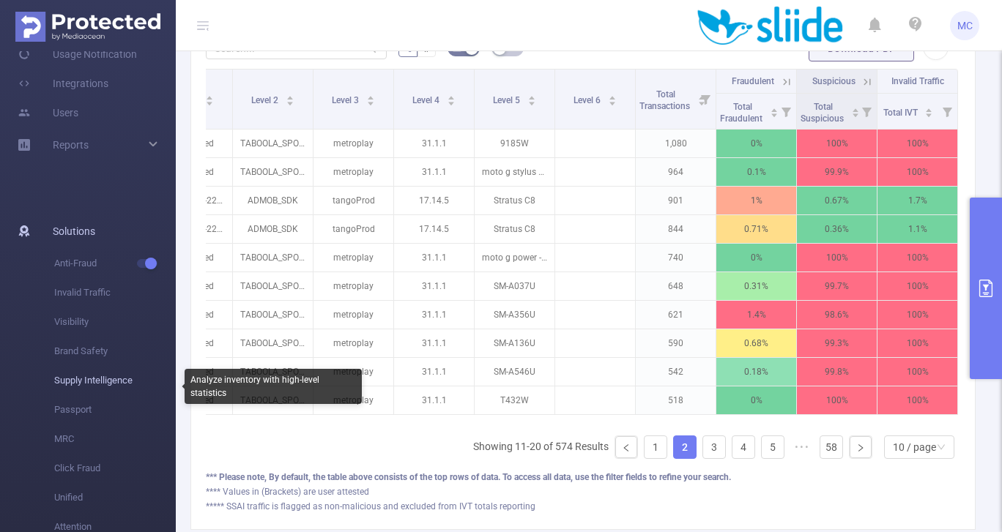
click at [75, 381] on span "Supply Intelligence" at bounding box center [115, 380] width 122 height 29
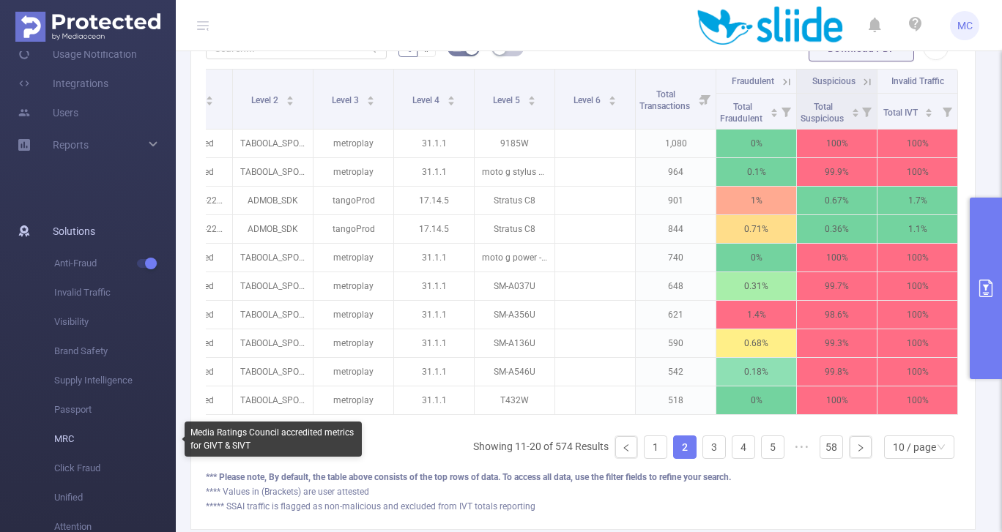
click at [73, 438] on span "MRC" at bounding box center [115, 439] width 122 height 29
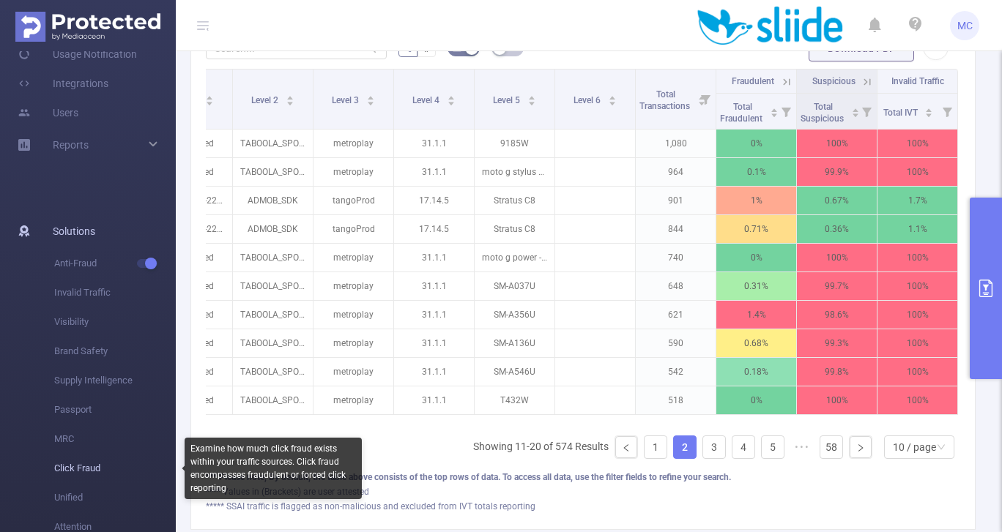
click at [76, 472] on span "Click Fraud" at bounding box center [115, 468] width 122 height 29
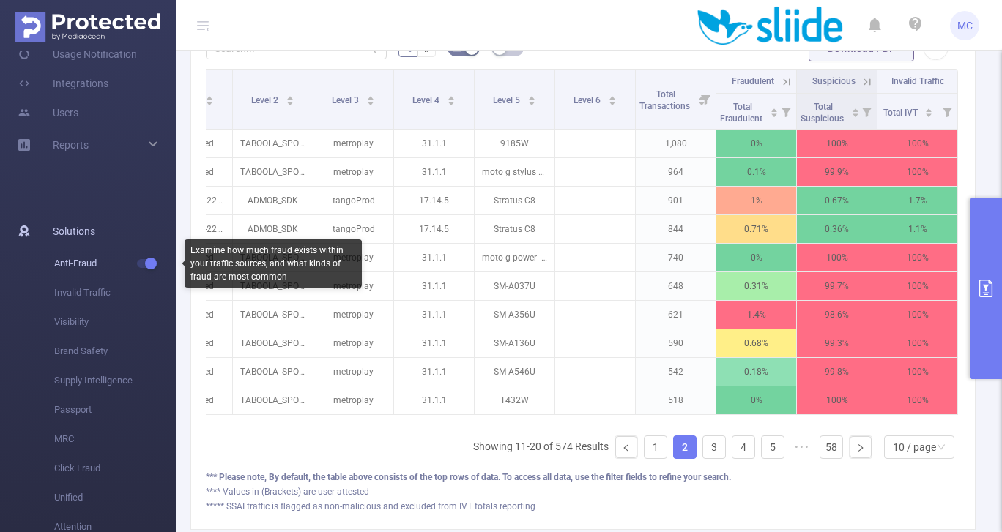
click at [79, 263] on span "Anti-Fraud" at bounding box center [115, 263] width 122 height 29
click at [143, 265] on span "button" at bounding box center [149, 263] width 19 height 7
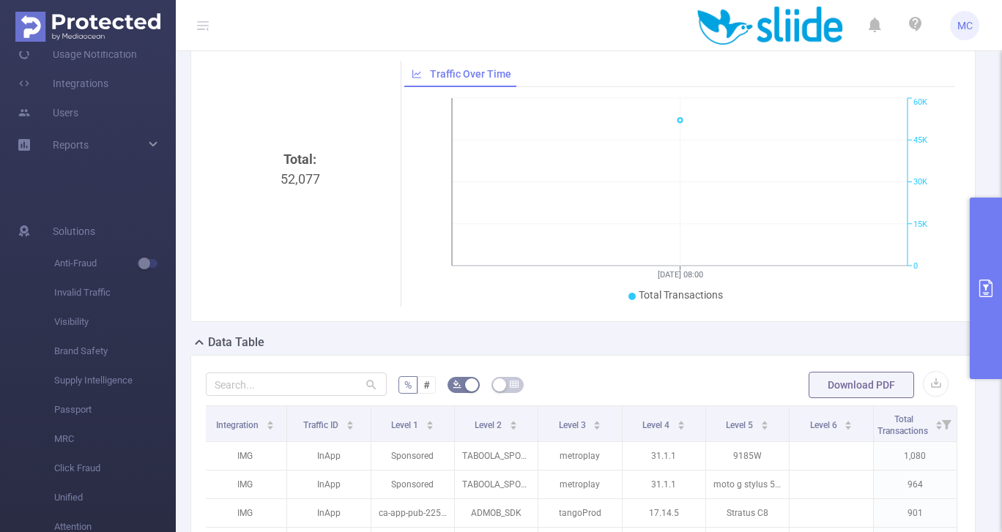
scroll to position [41, 0]
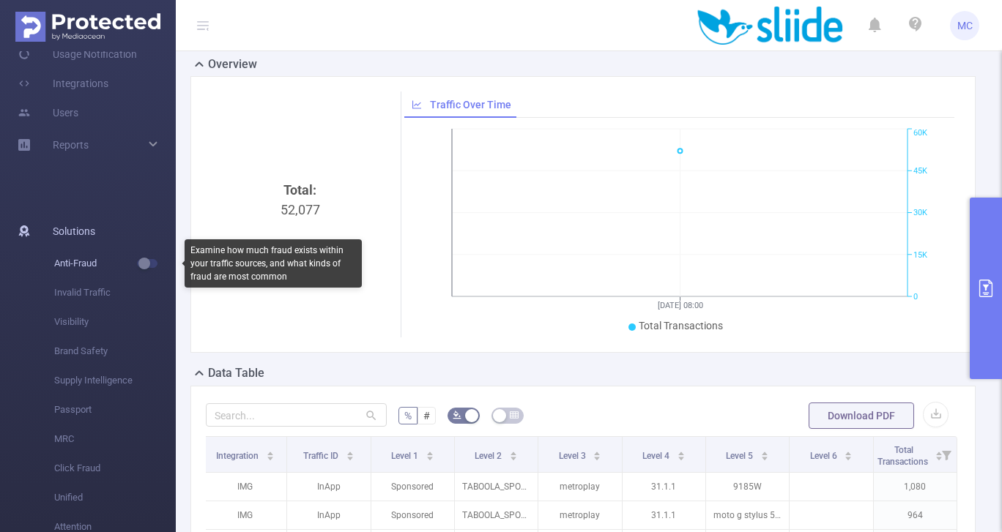
click at [144, 265] on button "button" at bounding box center [147, 263] width 21 height 9
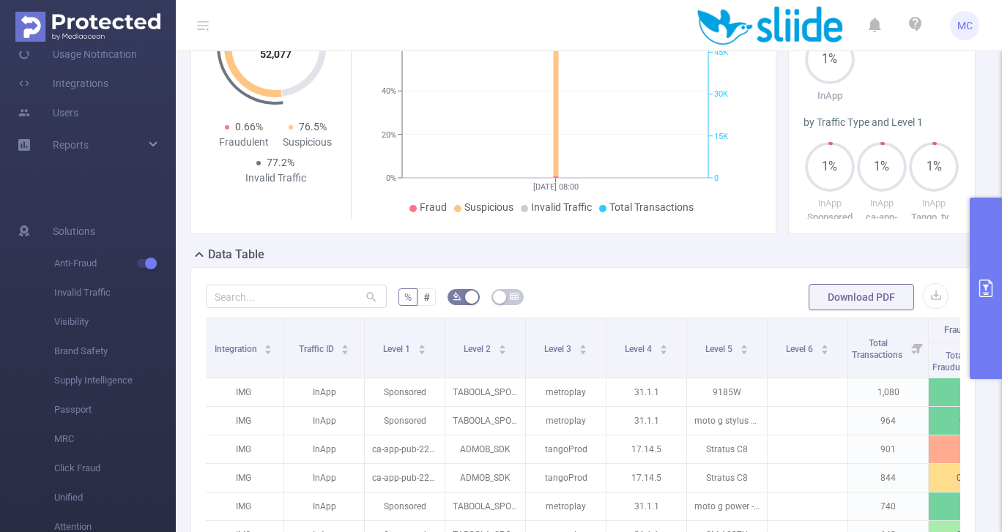
scroll to position [157, 0]
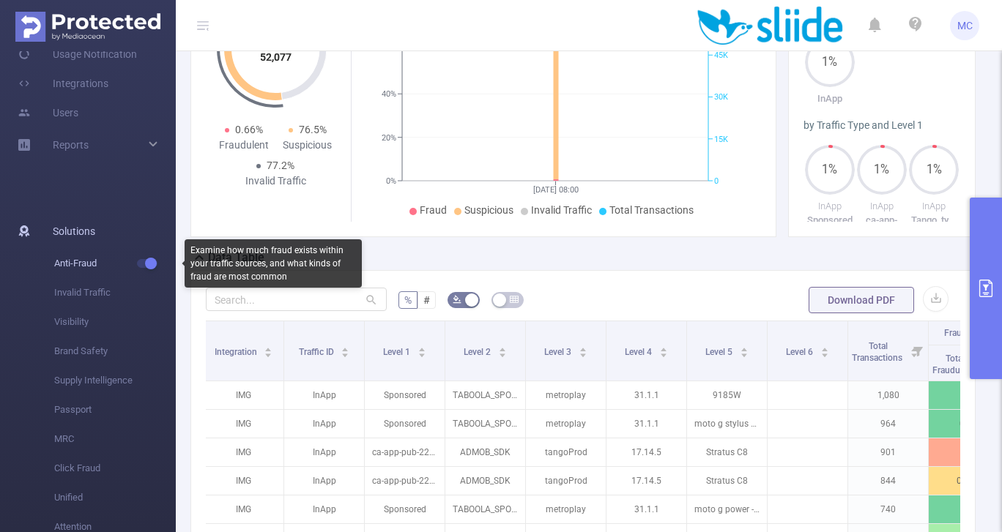
click at [148, 267] on button "button" at bounding box center [147, 263] width 21 height 9
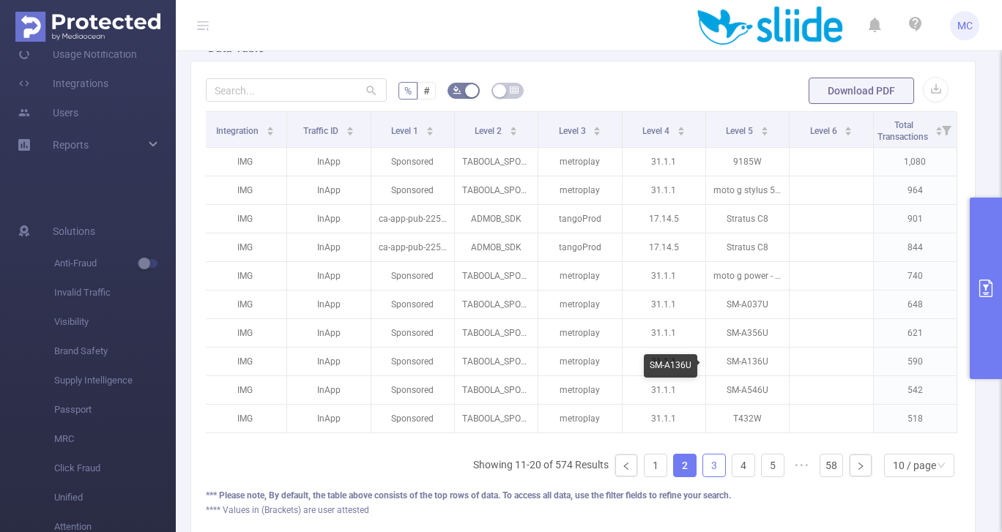
scroll to position [368, 0]
